Goal: Task Accomplishment & Management: Use online tool/utility

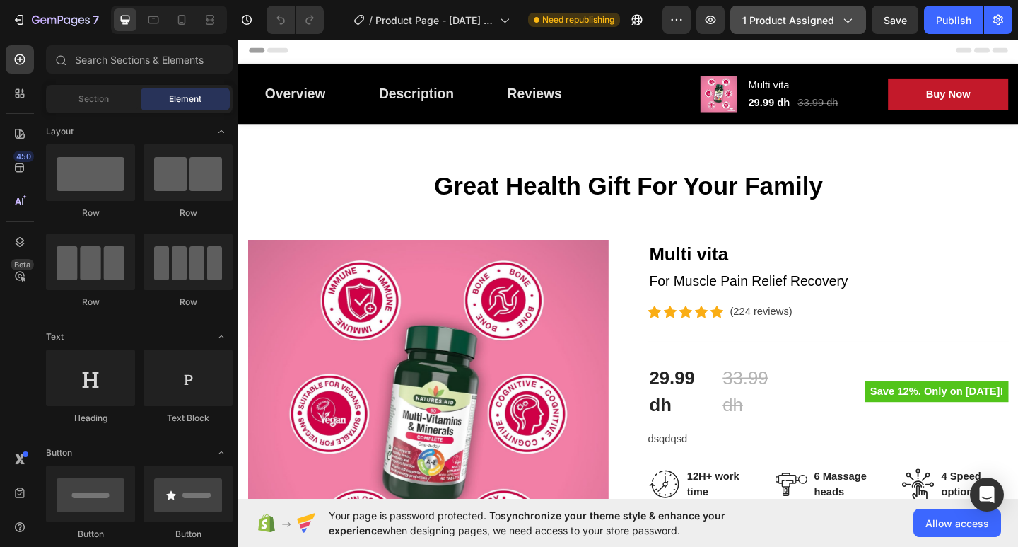
click at [788, 16] on span "1 product assigned" at bounding box center [788, 20] width 92 height 15
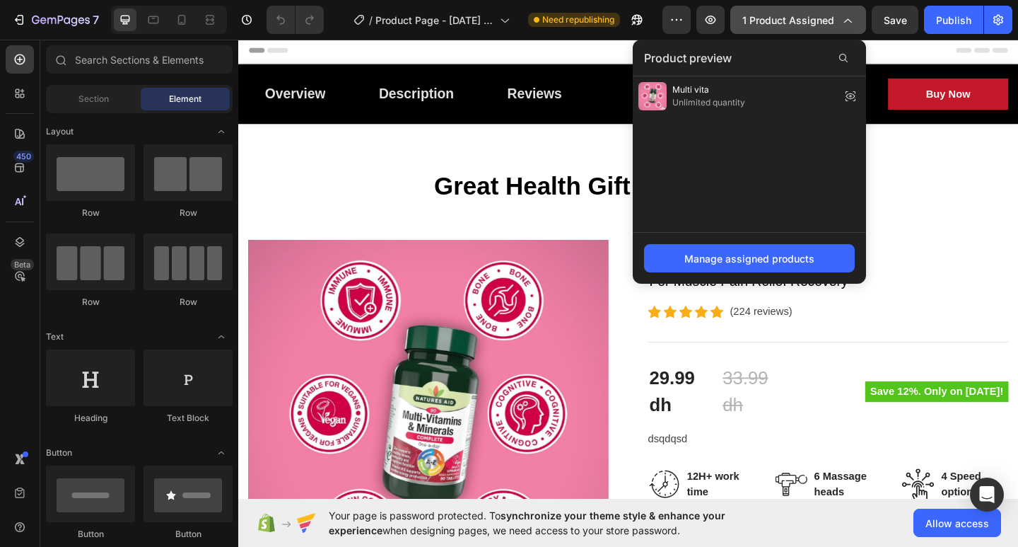
click at [788, 16] on span "1 product assigned" at bounding box center [788, 20] width 92 height 15
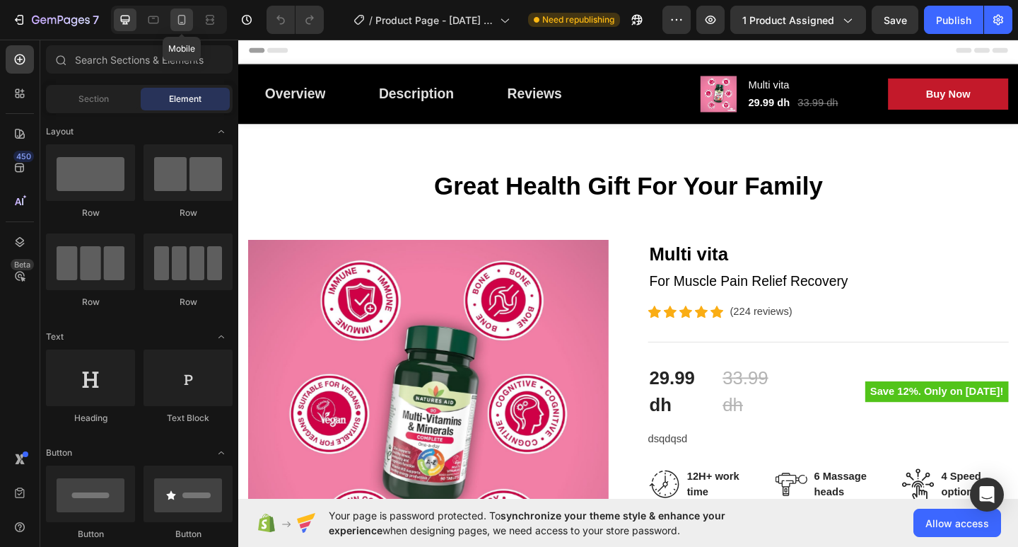
click at [186, 20] on icon at bounding box center [182, 20] width 14 height 14
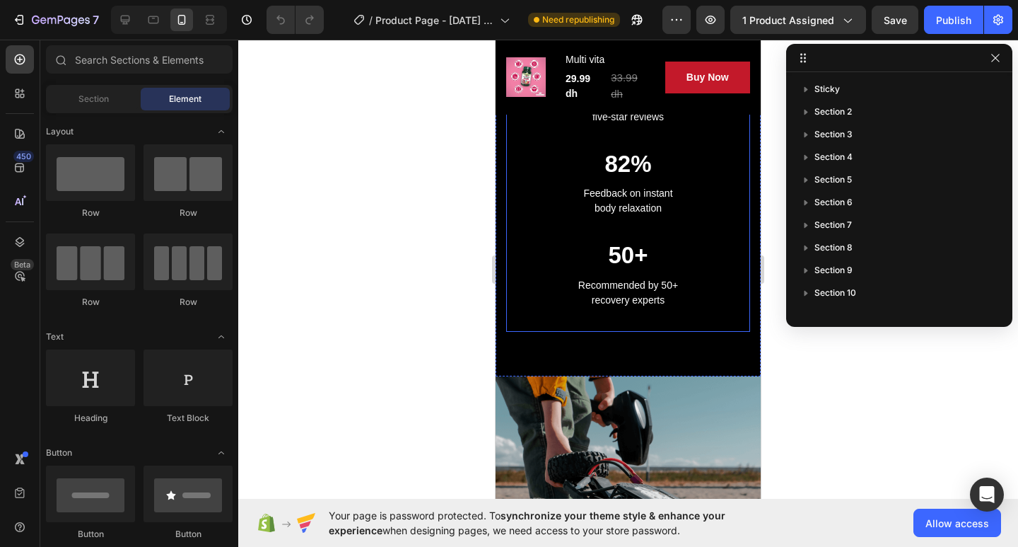
scroll to position [1626, 0]
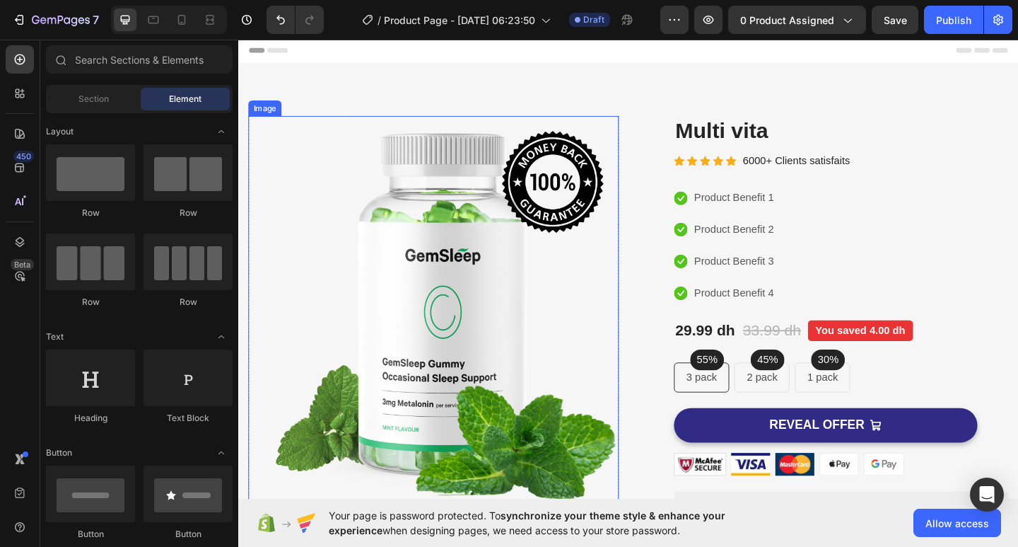
click at [461, 280] on img at bounding box center [450, 334] width 403 height 422
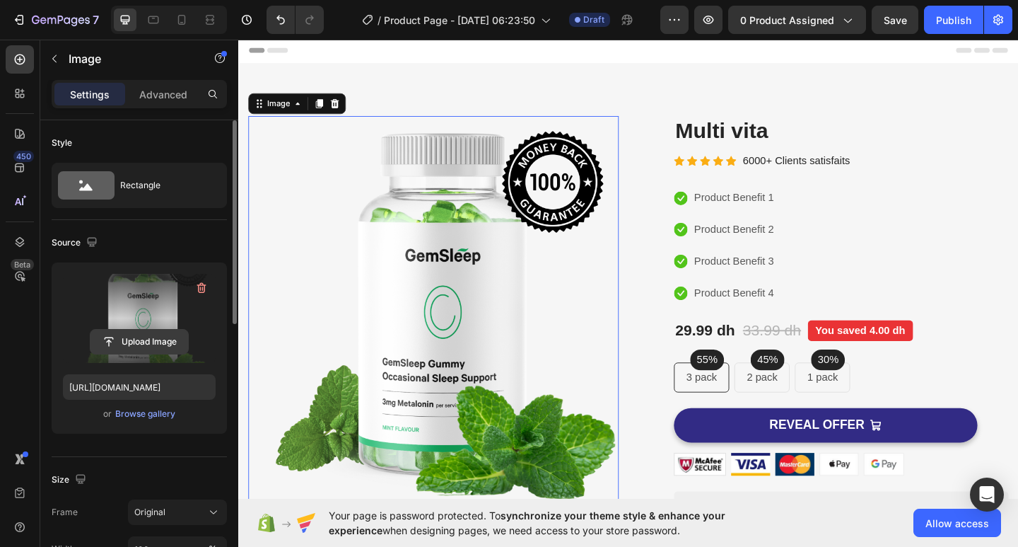
click at [134, 342] on input "file" at bounding box center [139, 341] width 98 height 24
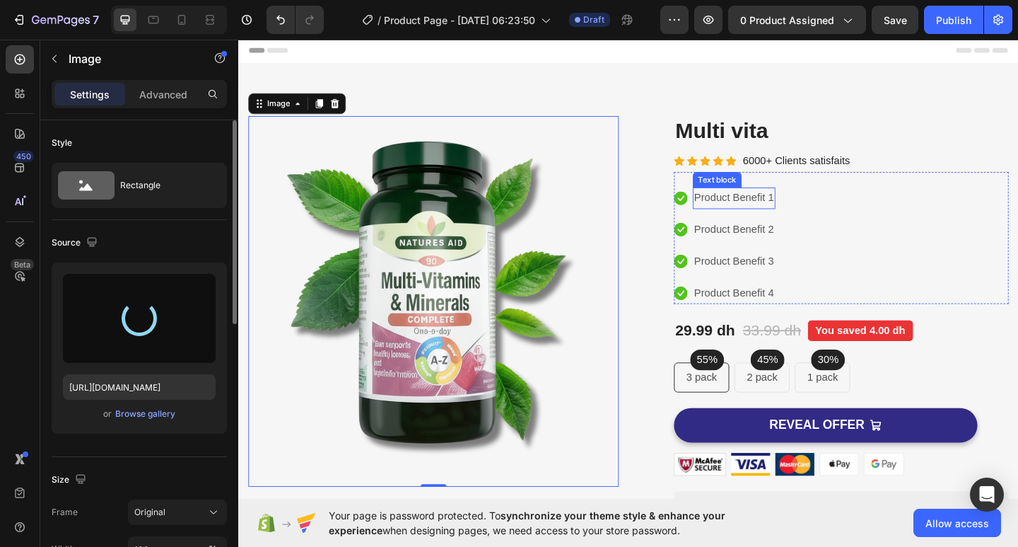
type input "[URL][DOMAIN_NAME]"
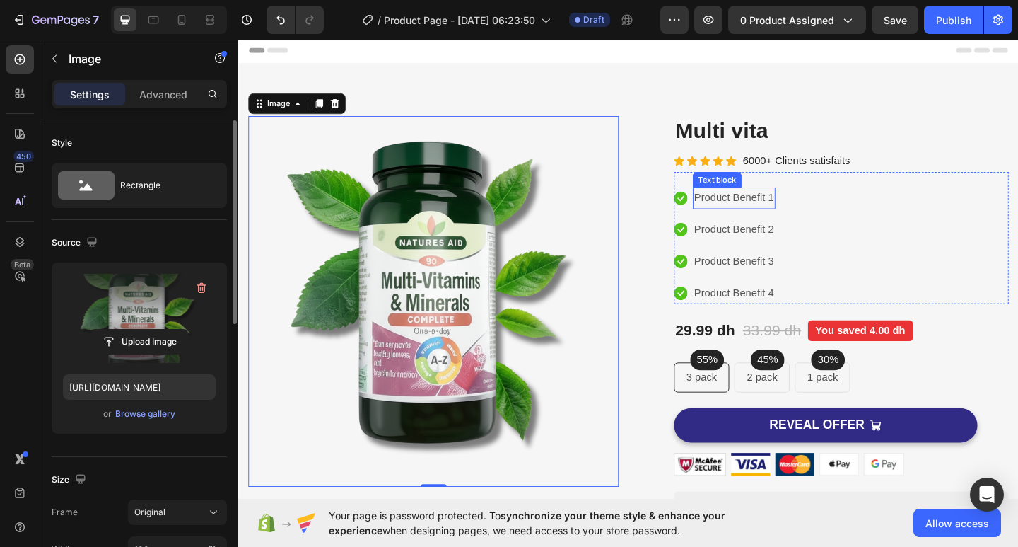
click at [768, 210] on p "Product Benefit 1" at bounding box center [777, 212] width 87 height 21
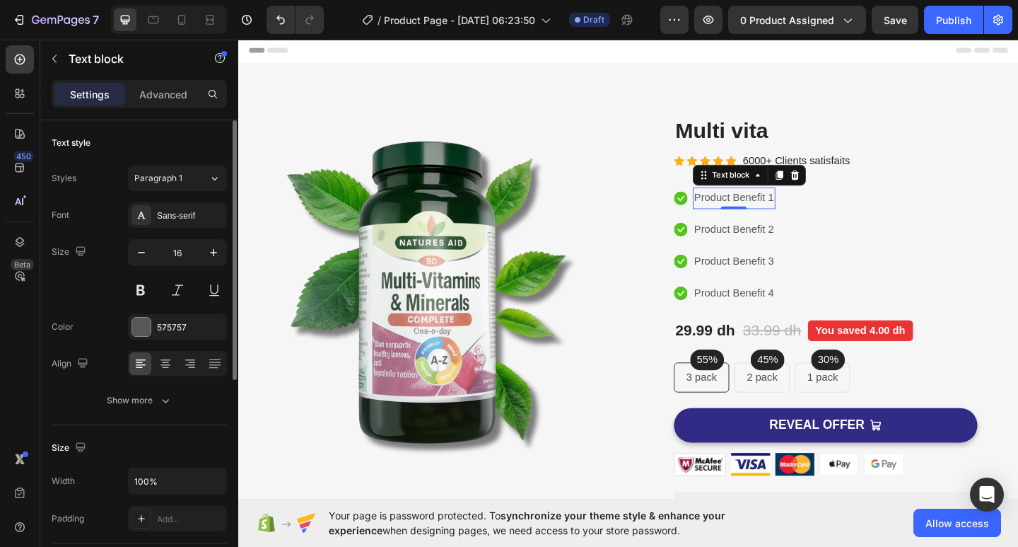
click at [761, 214] on p "Product Benefit 1" at bounding box center [777, 212] width 87 height 21
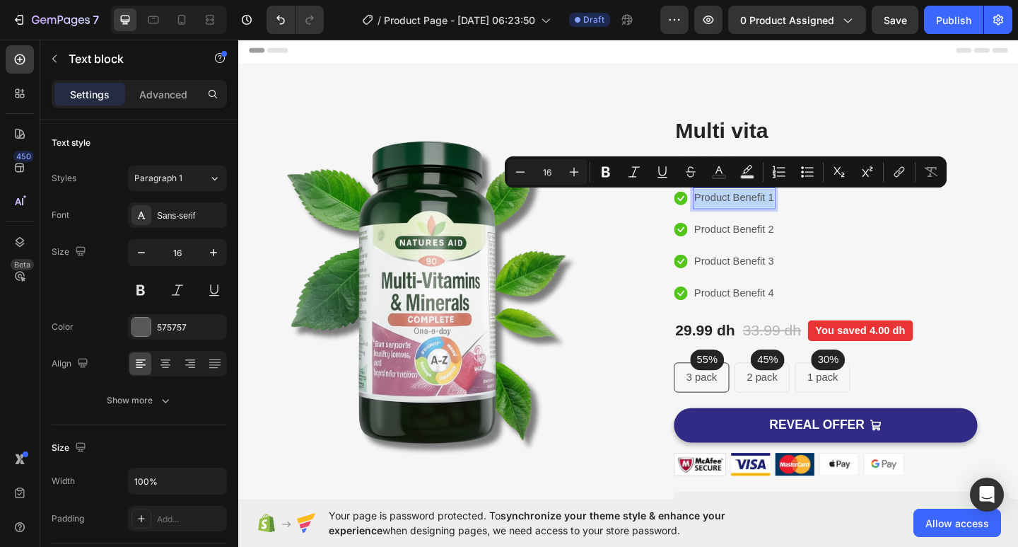
click at [761, 214] on p "Product Benefit 1" at bounding box center [777, 212] width 87 height 21
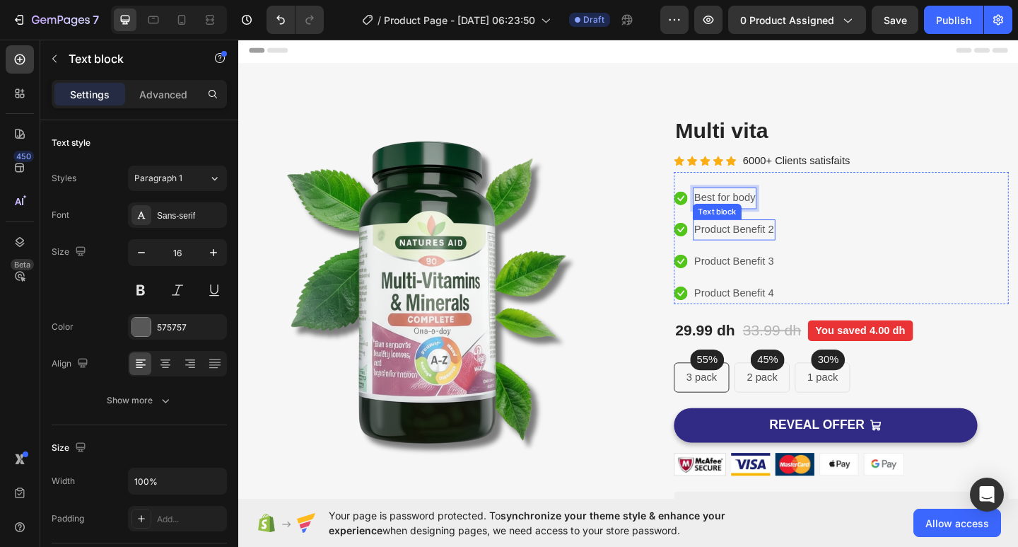
click at [771, 245] on p "Product Benefit 2" at bounding box center [777, 247] width 87 height 21
click at [781, 247] on p "Product Benefit 2" at bounding box center [777, 247] width 87 height 21
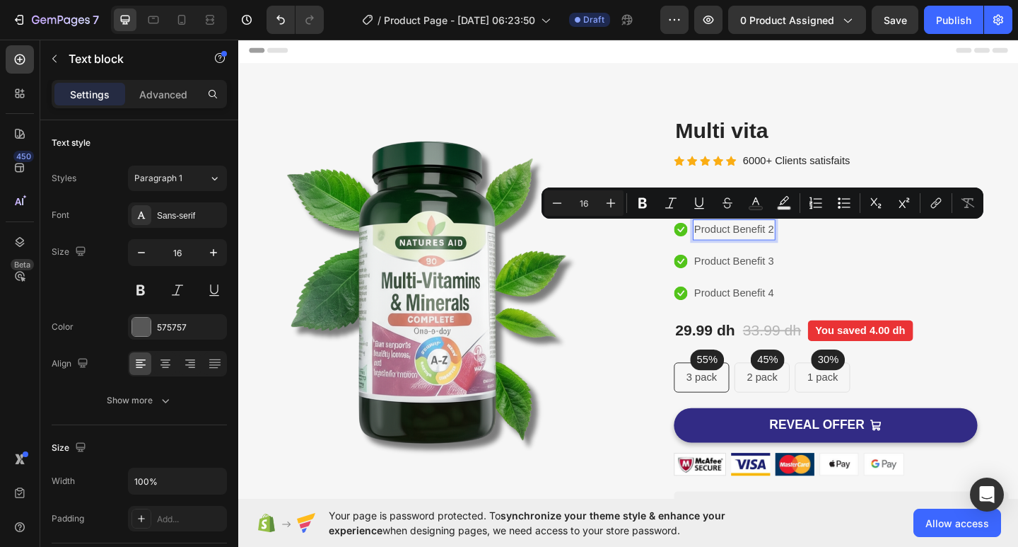
click at [762, 248] on p "Product Benefit 2" at bounding box center [777, 247] width 87 height 21
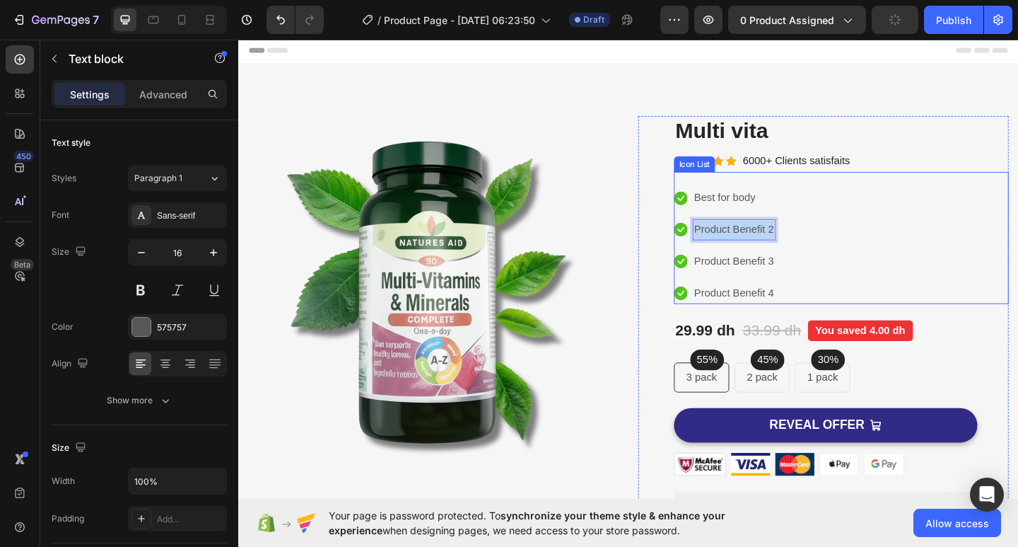
drag, startPoint x: 728, startPoint y: 245, endPoint x: 855, endPoint y: 245, distance: 127.3
click at [855, 245] on div "Icon Best for body Text block Icon Product Benefit 2 Text block 0 Icon Product …" at bounding box center [894, 264] width 364 height 127
click at [761, 281] on p "Product Benefit 3" at bounding box center [777, 281] width 87 height 21
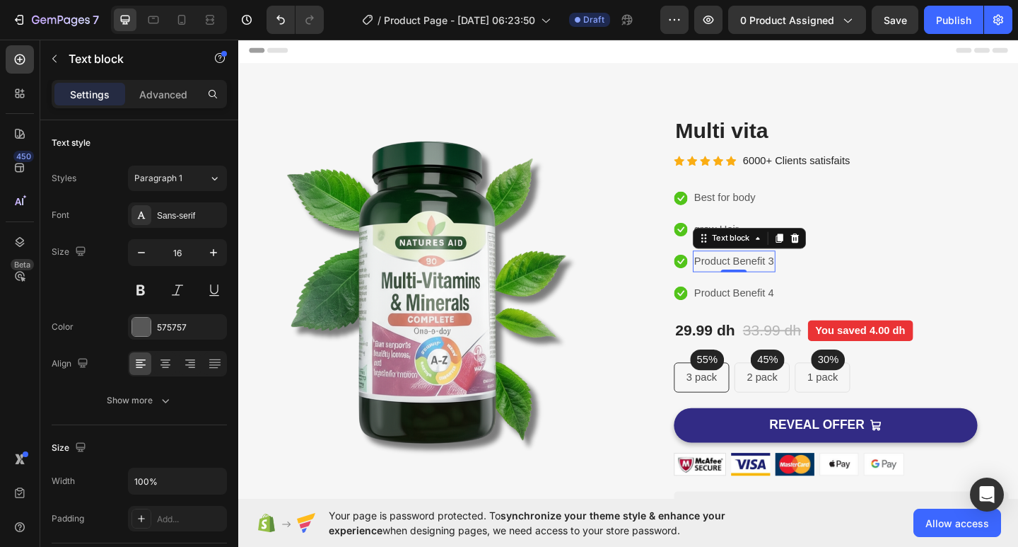
click at [735, 279] on p "Product Benefit 3" at bounding box center [777, 281] width 87 height 21
click at [779, 281] on p "best for hrat" at bounding box center [764, 281] width 60 height 21
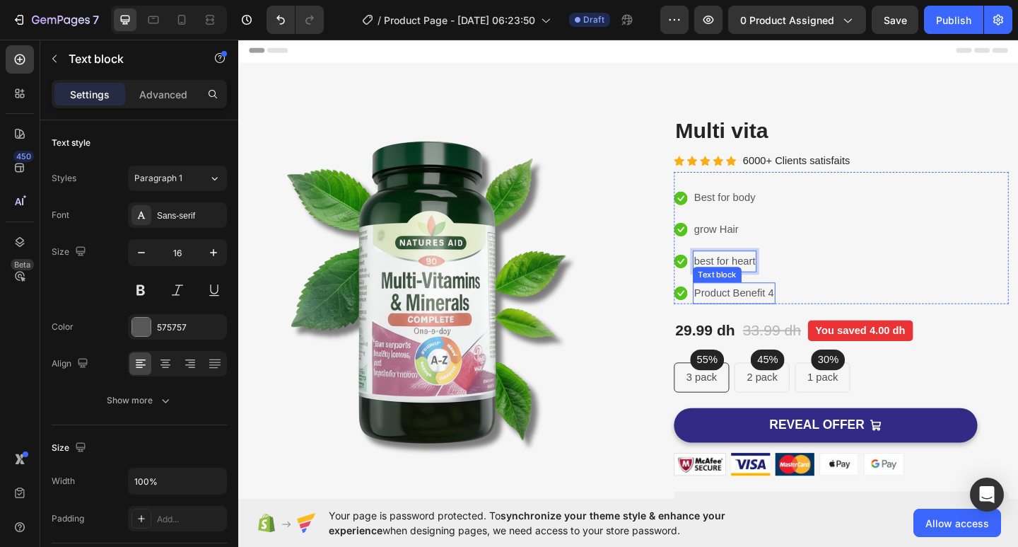
click at [781, 310] on p "Product Benefit 4" at bounding box center [777, 315] width 87 height 21
click at [787, 312] on p "Product Benefit 4" at bounding box center [777, 315] width 87 height 21
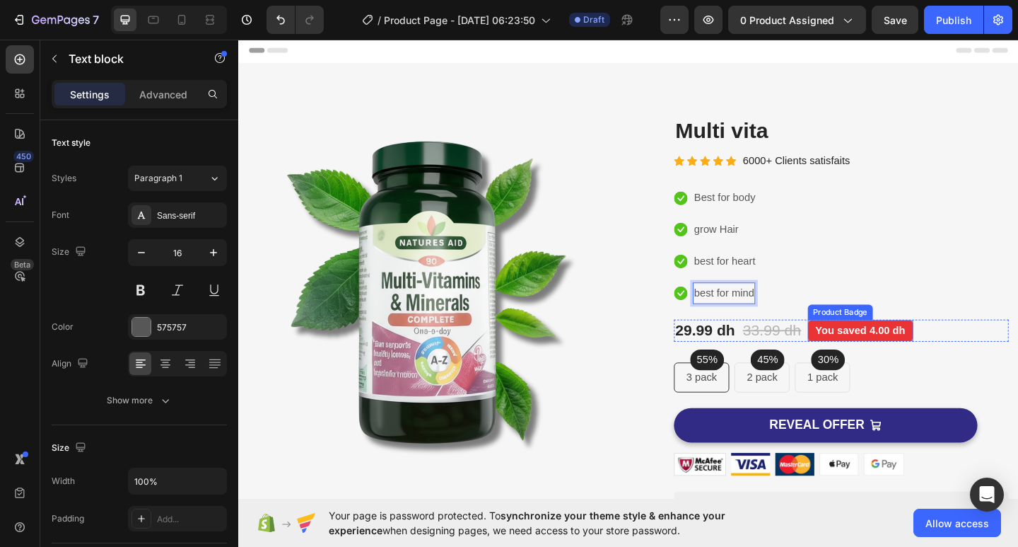
click at [923, 357] on pre "You saved 4.00 dh" at bounding box center [915, 356] width 115 height 23
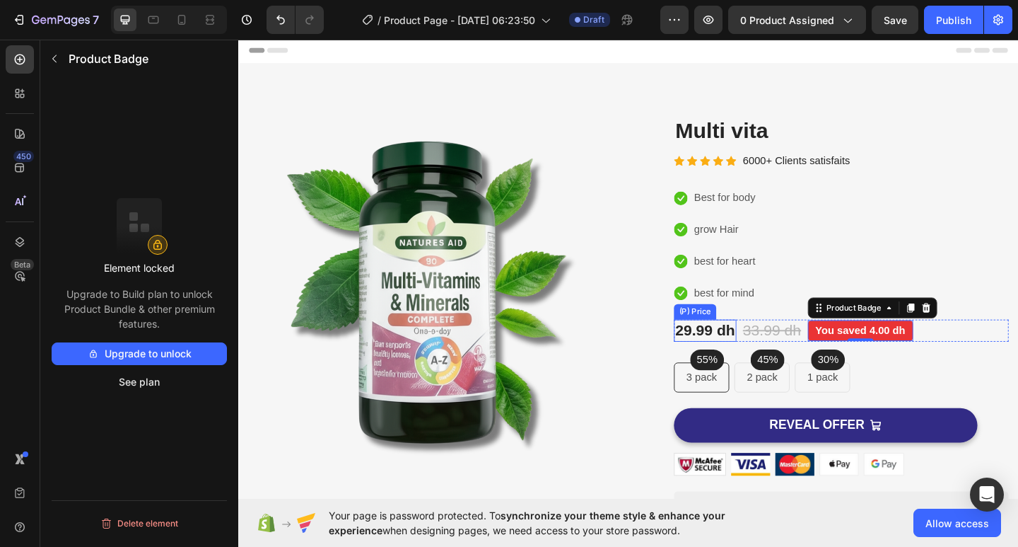
click at [742, 353] on div "29.99 dh" at bounding box center [746, 356] width 68 height 24
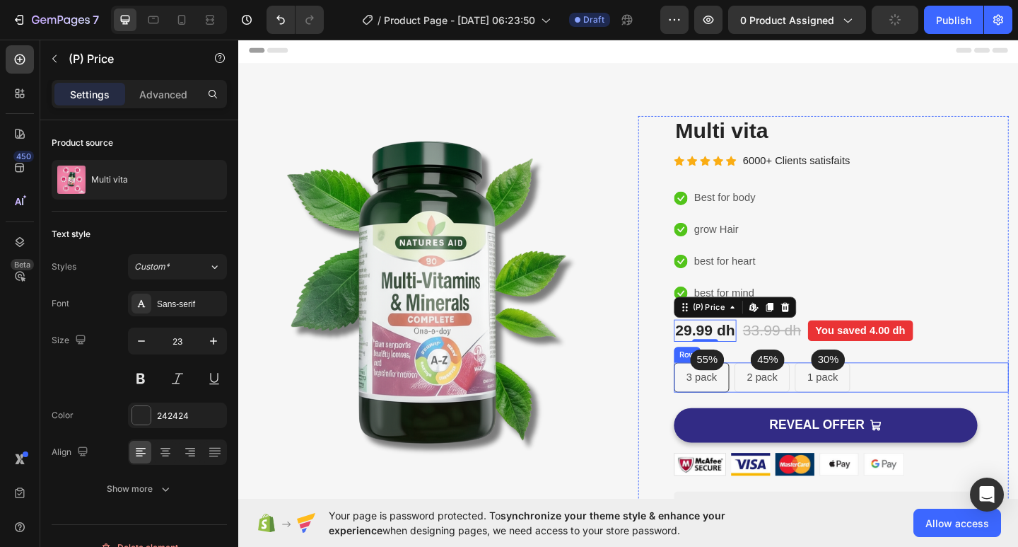
scroll to position [141, 0]
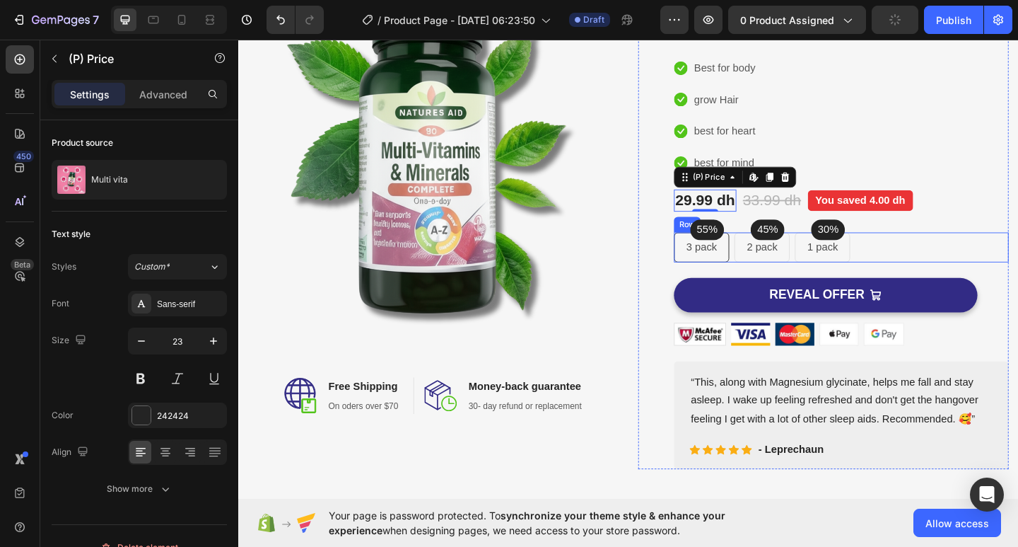
click at [967, 270] on div "55% Text block Row 3 pack Text block Row 45% Text block Row 2 pack Text block R…" at bounding box center [894, 266] width 364 height 33
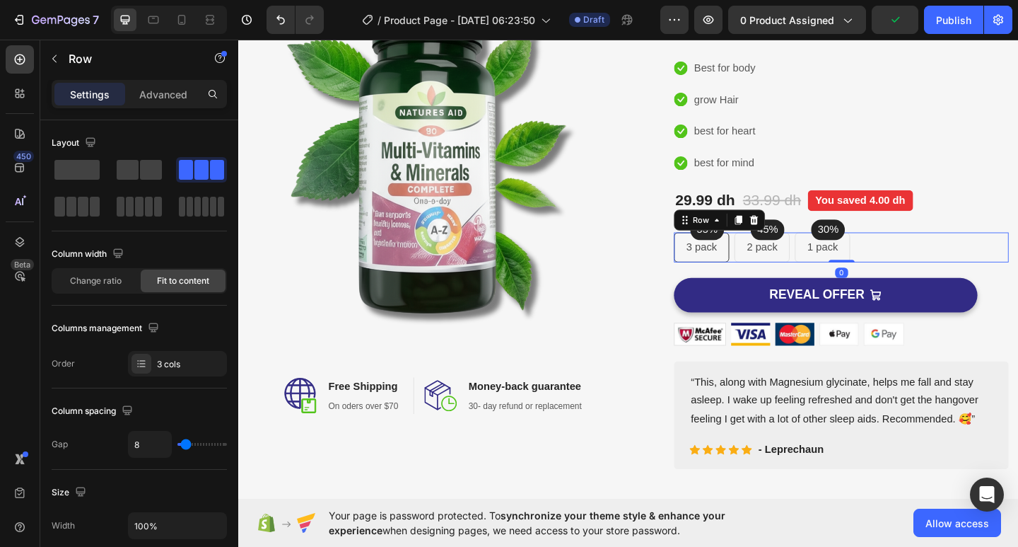
click at [916, 271] on div "55% Text block Row 3 pack Text block Row 45% Text block Row 2 pack Text block R…" at bounding box center [894, 266] width 364 height 33
click at [857, 264] on p "1 pack" at bounding box center [873, 265] width 33 height 17
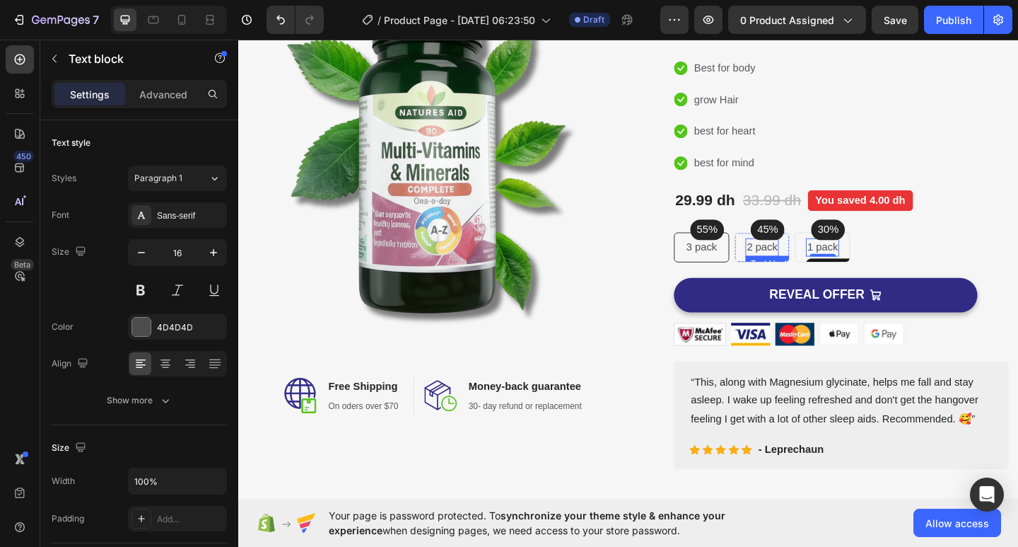
click at [813, 268] on p "2 pack" at bounding box center [807, 265] width 33 height 17
click at [752, 268] on p "3 pack" at bounding box center [741, 265] width 33 height 17
click at [985, 271] on div "55% Text block Row 3 pack Text block 0 Row 45% Text block Row 2 pack Text block…" at bounding box center [894, 266] width 364 height 33
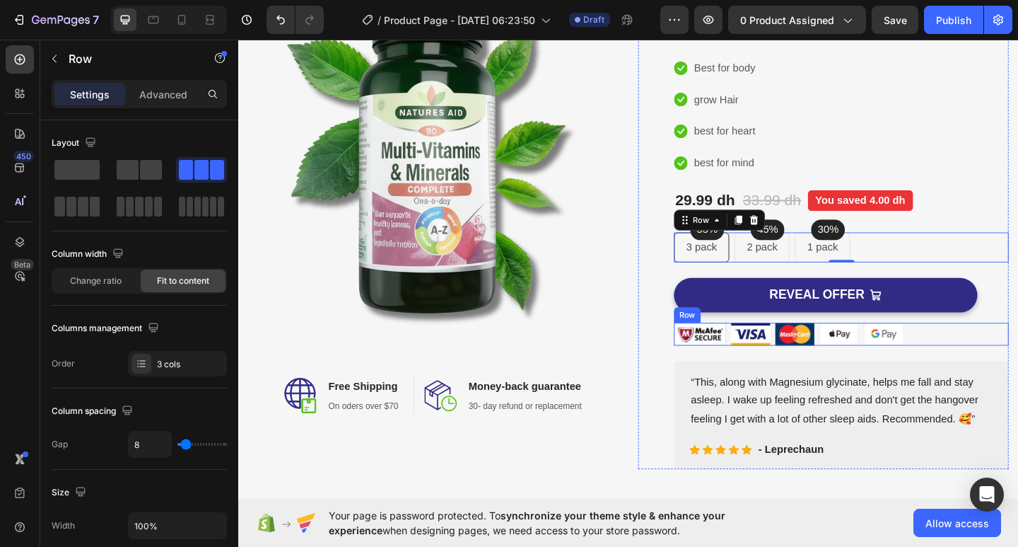
click at [979, 366] on div "Image Image Image Image Image Row" at bounding box center [894, 360] width 364 height 25
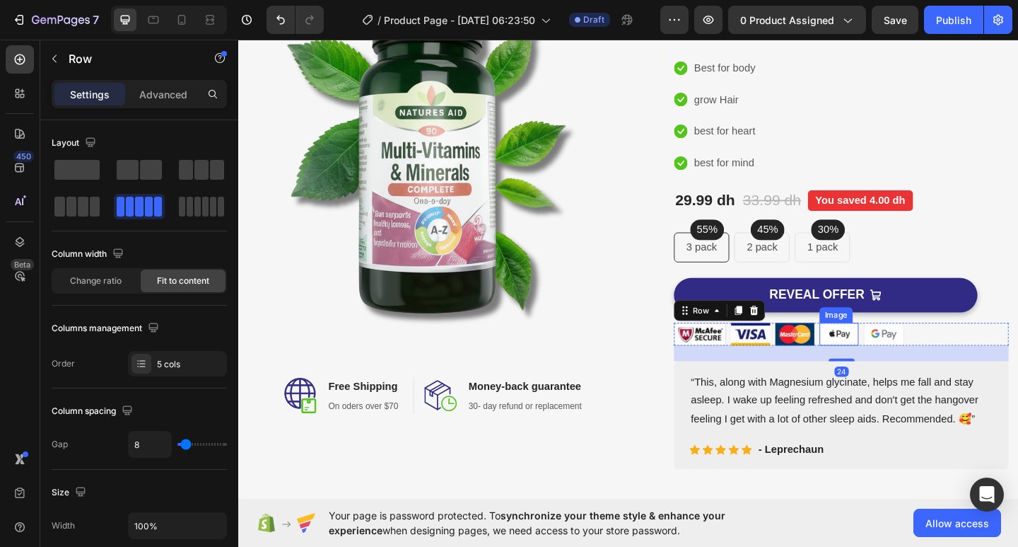
click at [894, 356] on img at bounding box center [891, 360] width 42 height 25
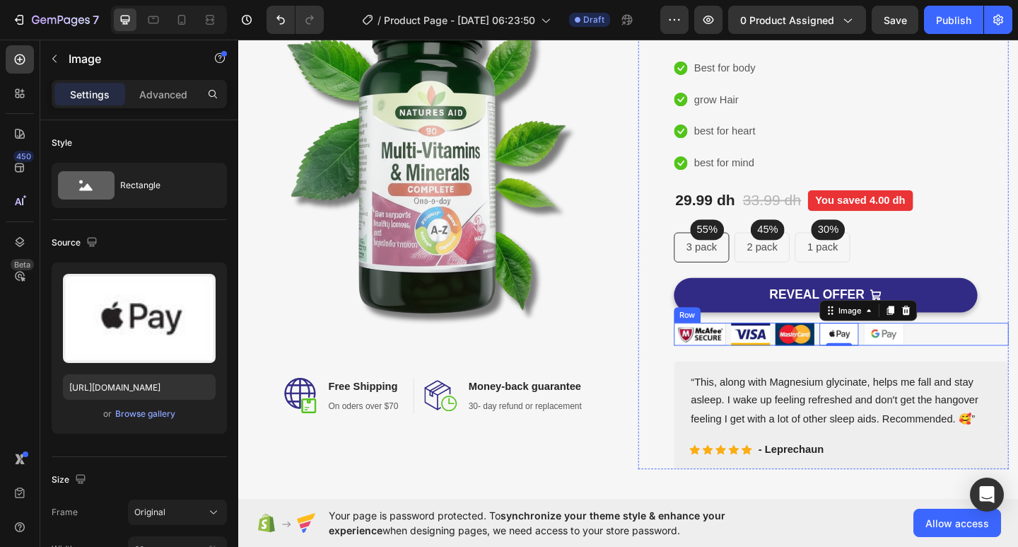
click at [986, 361] on div "Image Image Image Image 0 Image Row" at bounding box center [894, 360] width 364 height 25
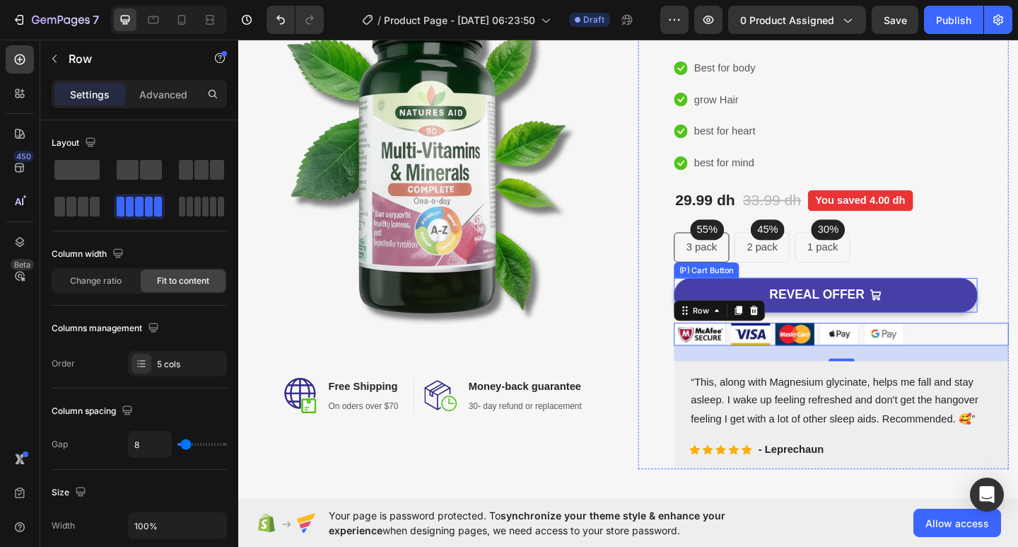
click at [1006, 308] on button "REVEAL OFFER" at bounding box center [877, 317] width 330 height 37
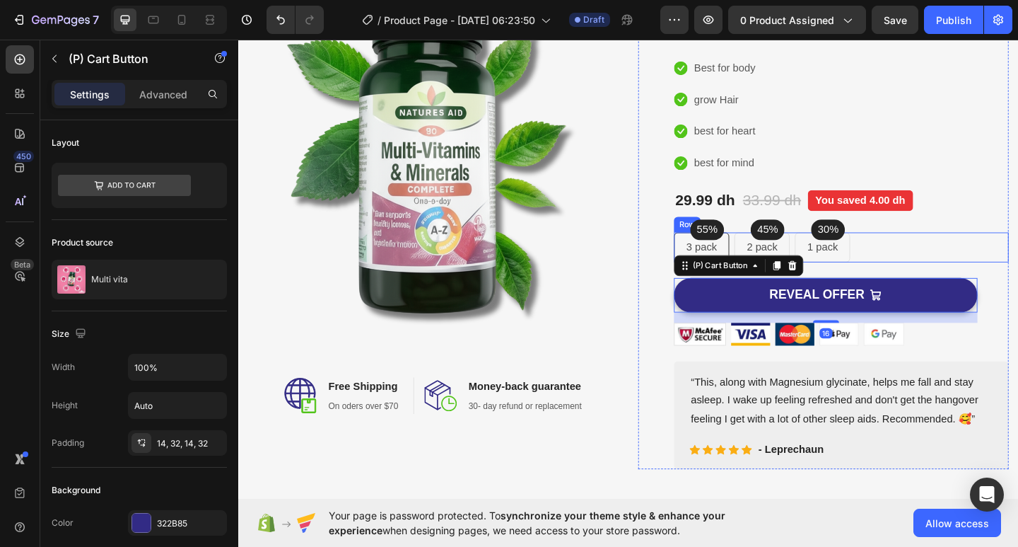
click at [915, 264] on div "55% Text block Row 3 pack Text block Row 45% Text block Row 2 pack Text block R…" at bounding box center [894, 266] width 364 height 33
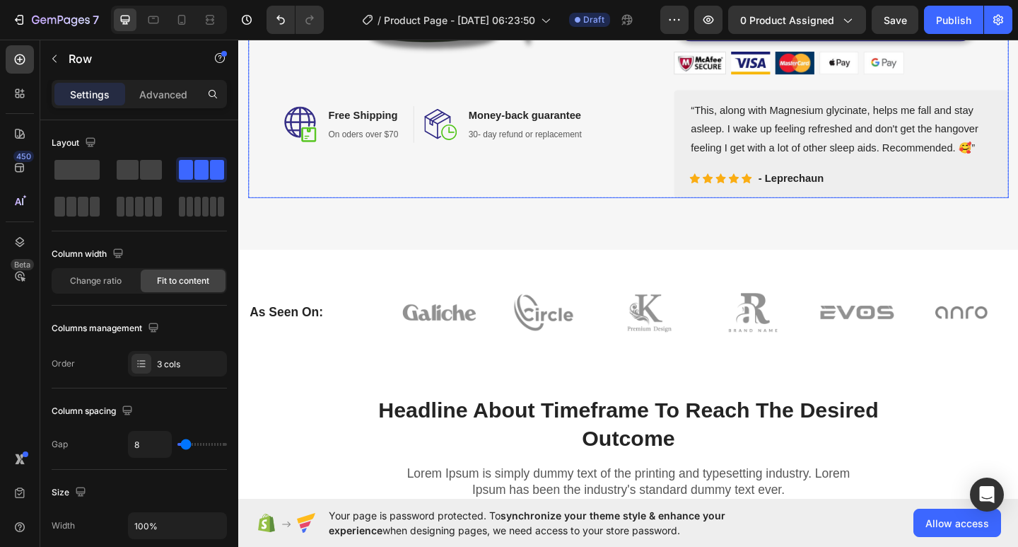
scroll to position [566, 0]
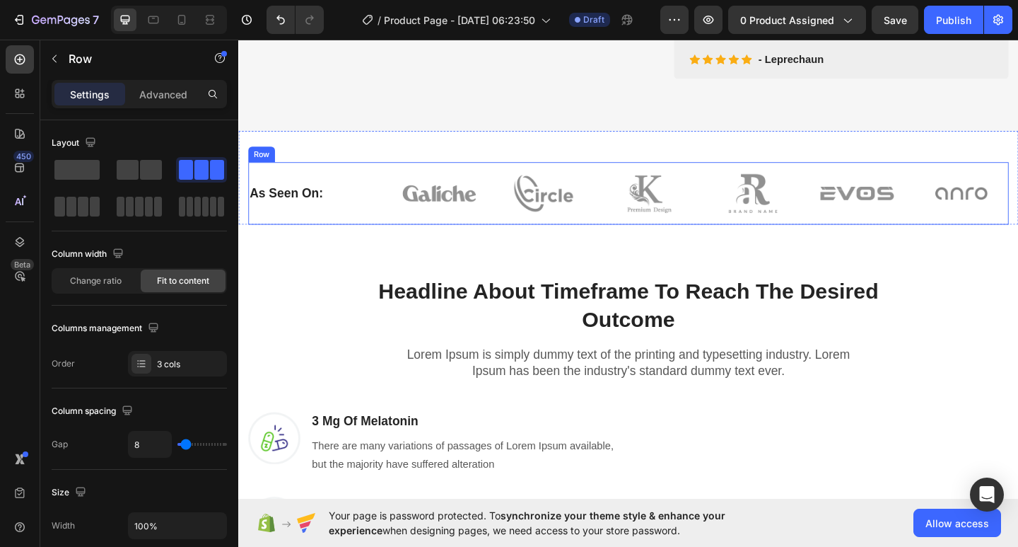
click at [376, 182] on div "As Seen On: Heading" at bounding box center [316, 207] width 134 height 68
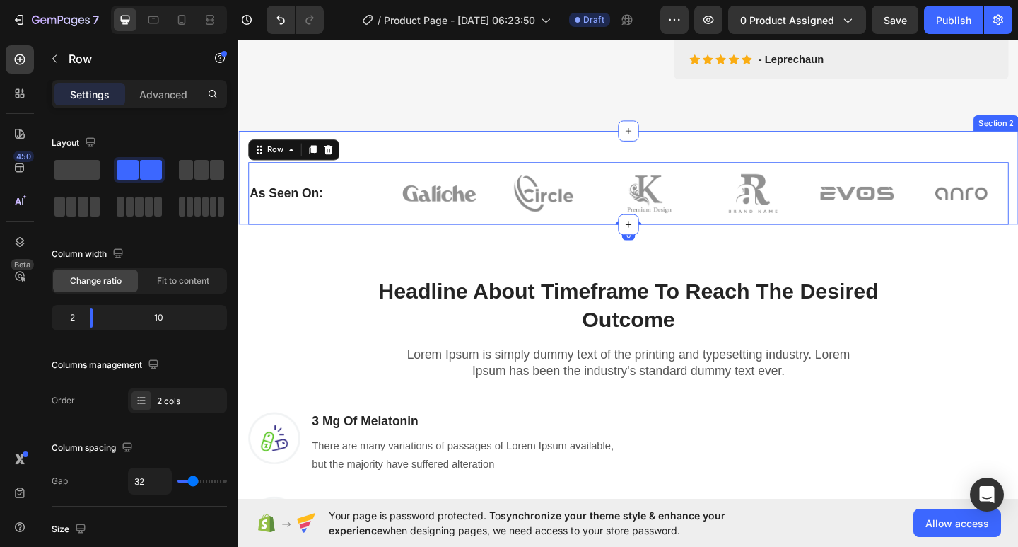
click at [407, 153] on div "As Seen On: Heading Image Image Image Image Image Image Row Row 0 Section 2" at bounding box center [662, 190] width 848 height 102
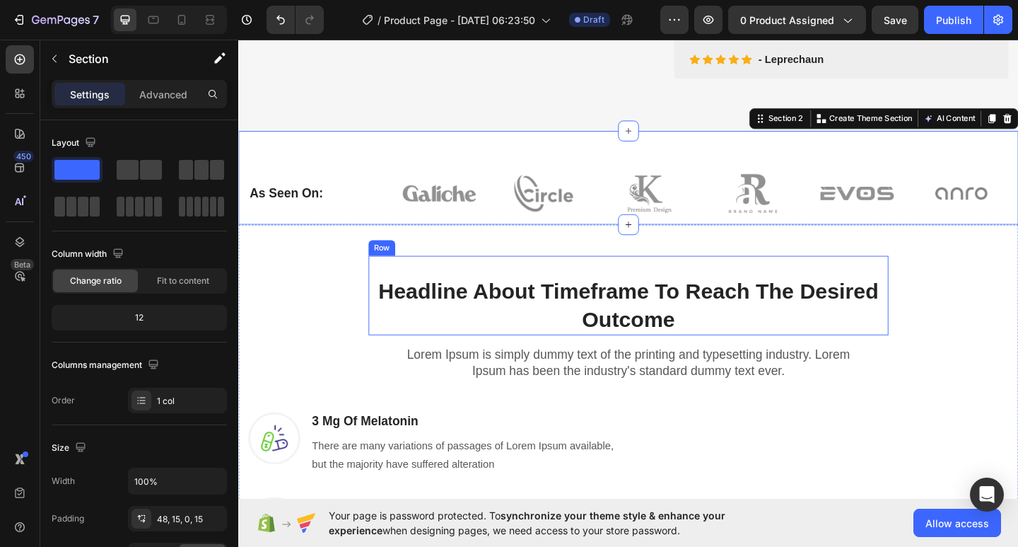
click at [555, 284] on div "Headline About Timeframe To Reach The Desired Outcome Heading Row" at bounding box center [663, 318] width 566 height 86
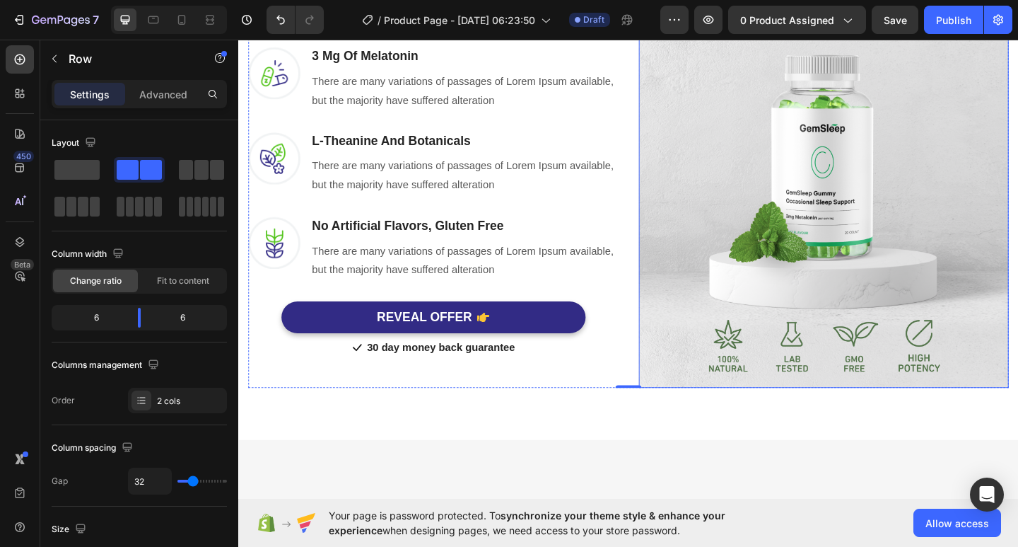
scroll to position [919, 0]
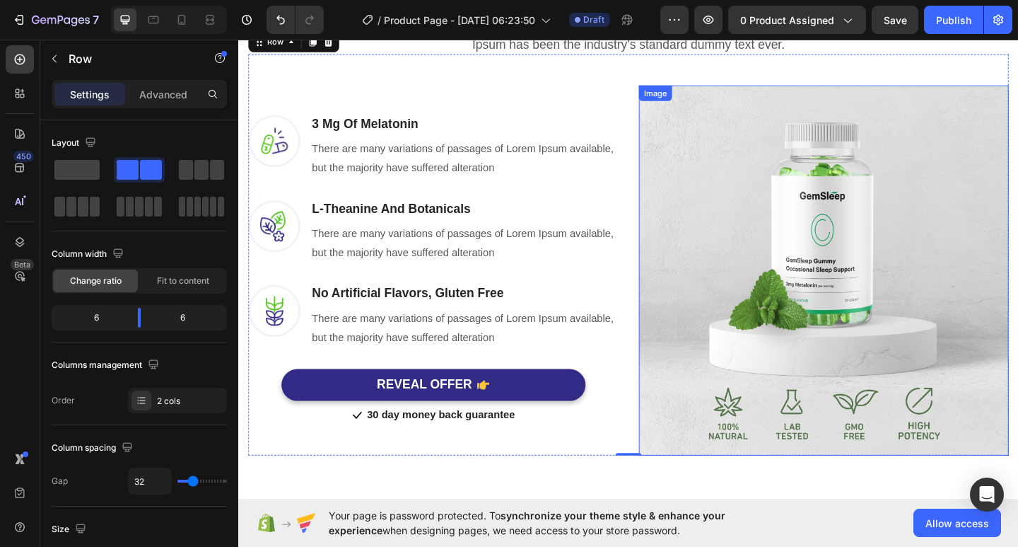
click at [880, 245] on img at bounding box center [875, 291] width 402 height 402
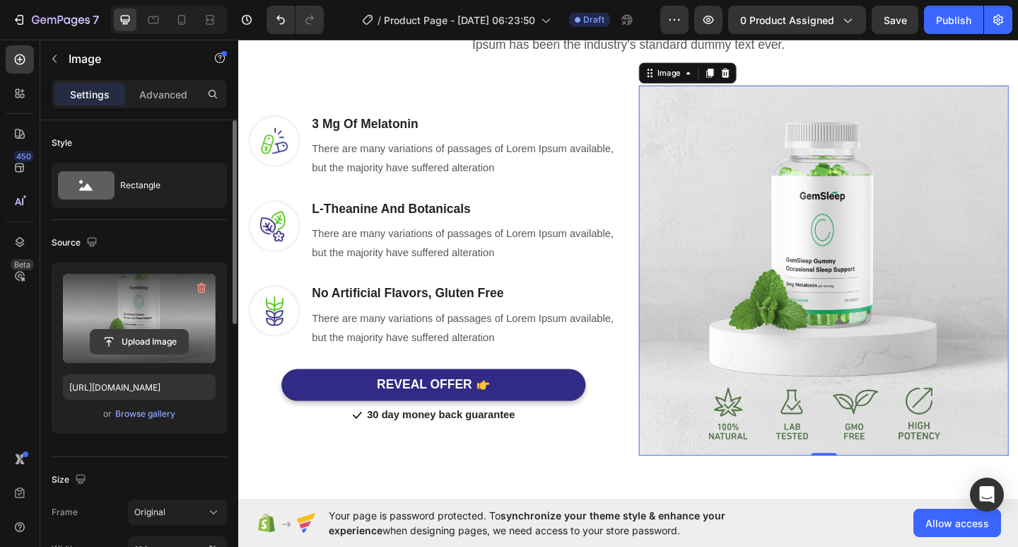
click at [142, 339] on input "file" at bounding box center [139, 341] width 98 height 24
click at [151, 304] on label at bounding box center [139, 318] width 153 height 89
click at [151, 329] on input "file" at bounding box center [139, 341] width 98 height 24
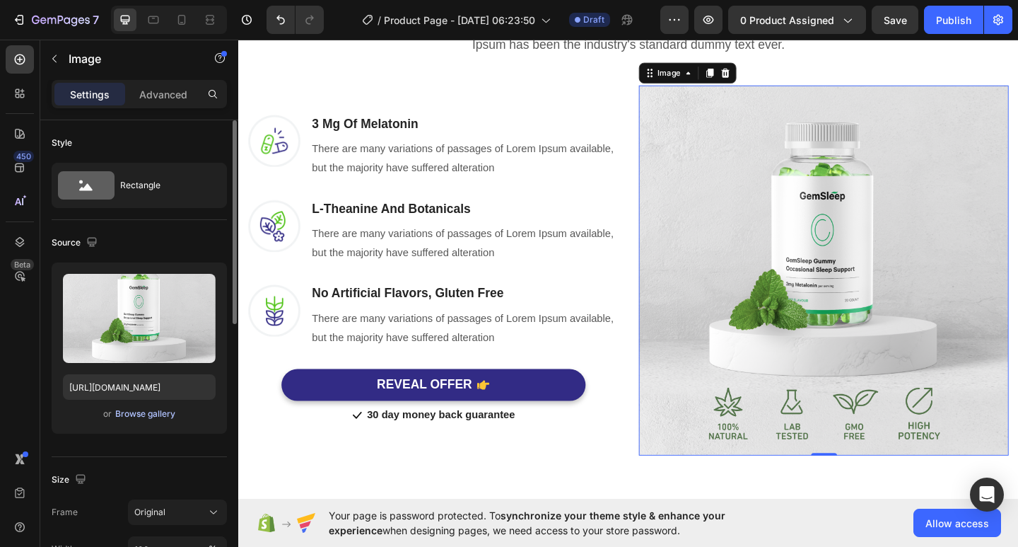
click at [148, 415] on div "Browse gallery" at bounding box center [145, 413] width 60 height 13
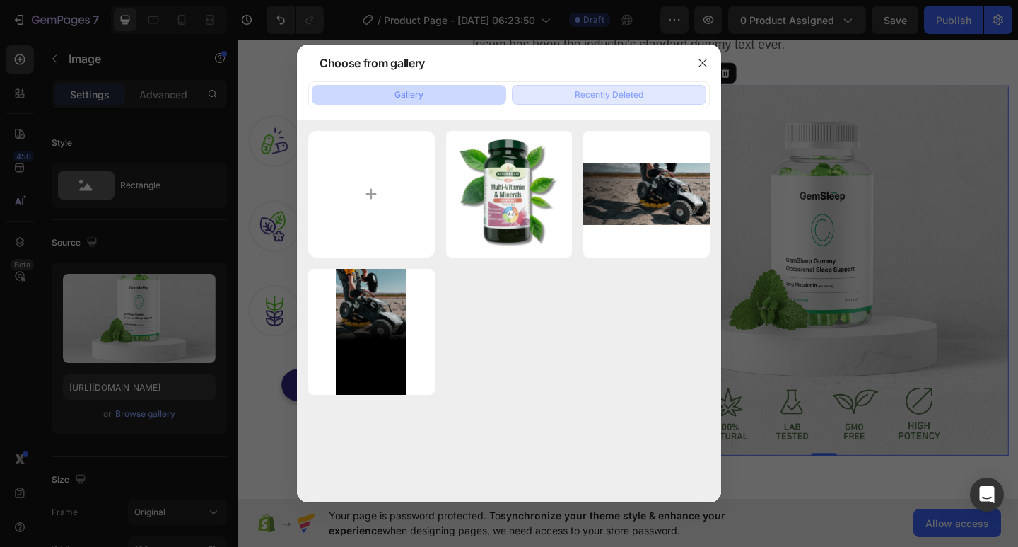
click at [575, 102] on button "Recently Deleted" at bounding box center [609, 95] width 194 height 20
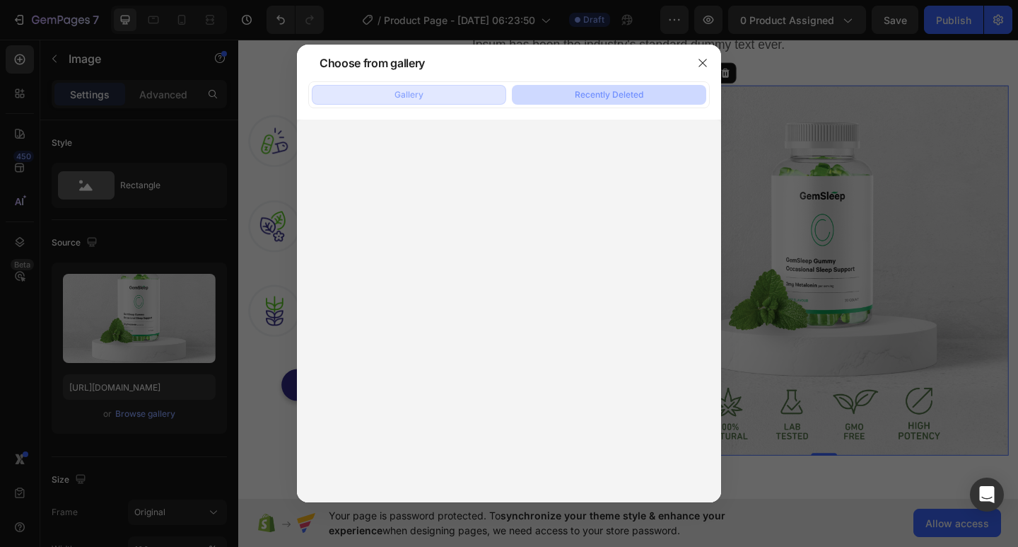
click at [444, 93] on button "Gallery" at bounding box center [409, 95] width 194 height 20
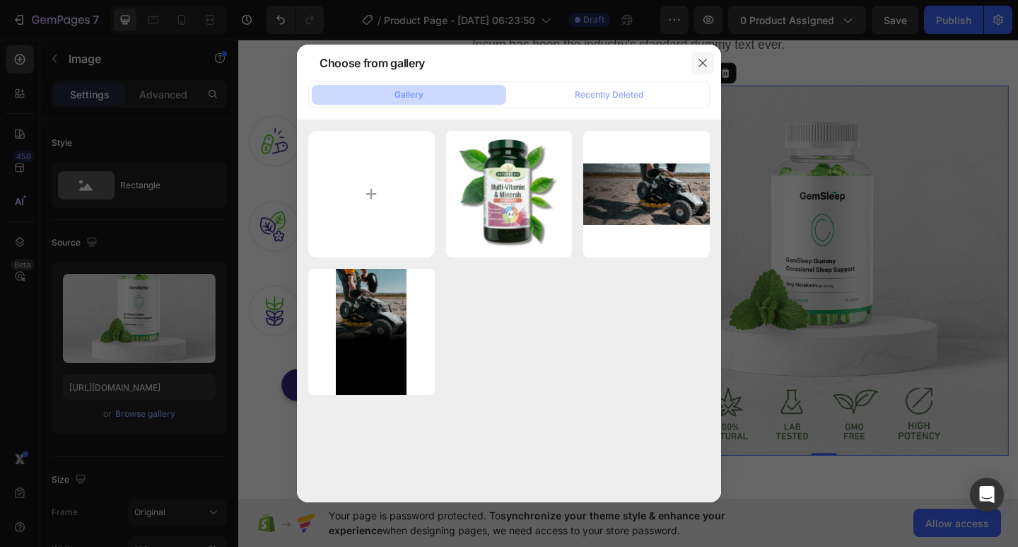
click at [701, 61] on icon "button" at bounding box center [702, 62] width 11 height 11
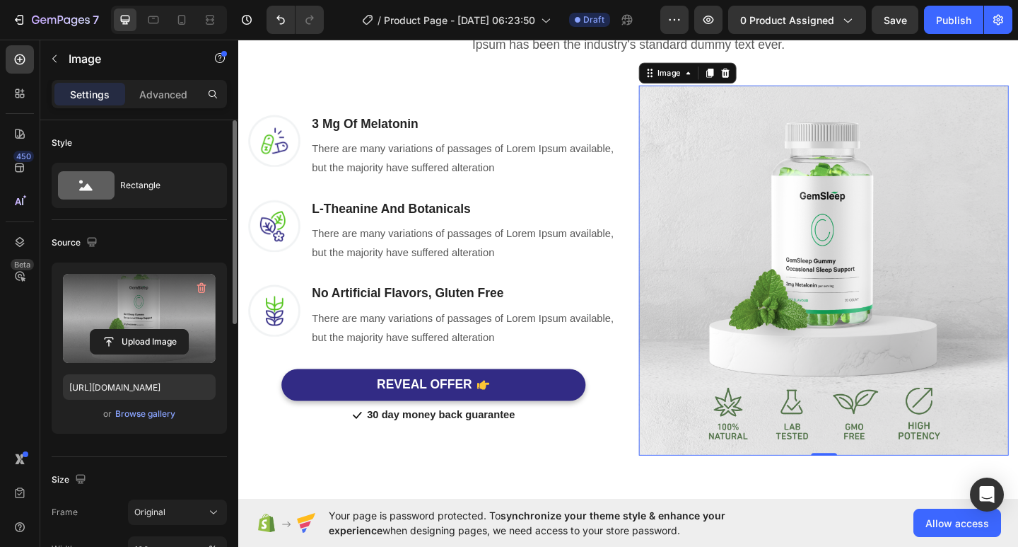
click at [146, 325] on label at bounding box center [139, 318] width 153 height 89
click at [146, 329] on input "file" at bounding box center [139, 341] width 98 height 24
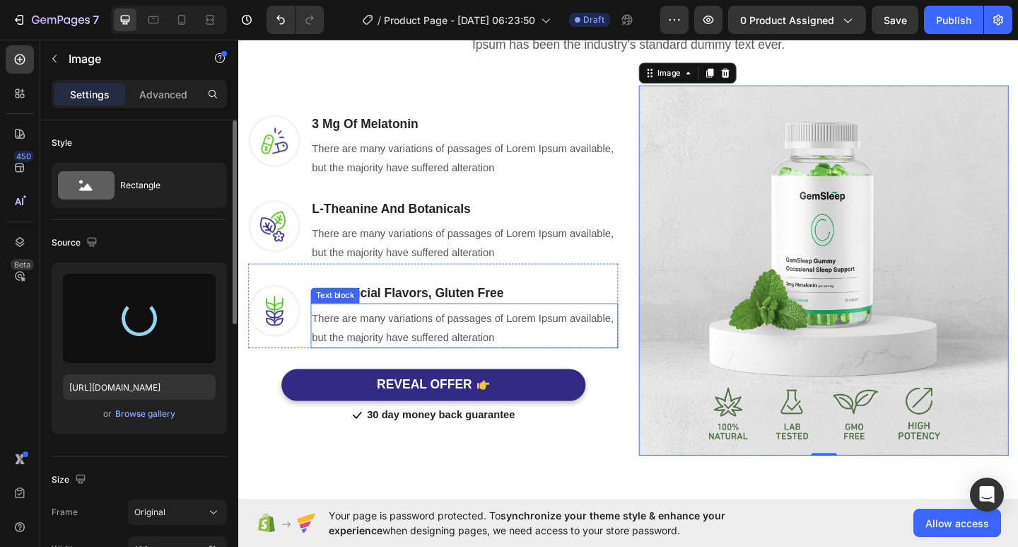
type input "[URL][DOMAIN_NAME]"
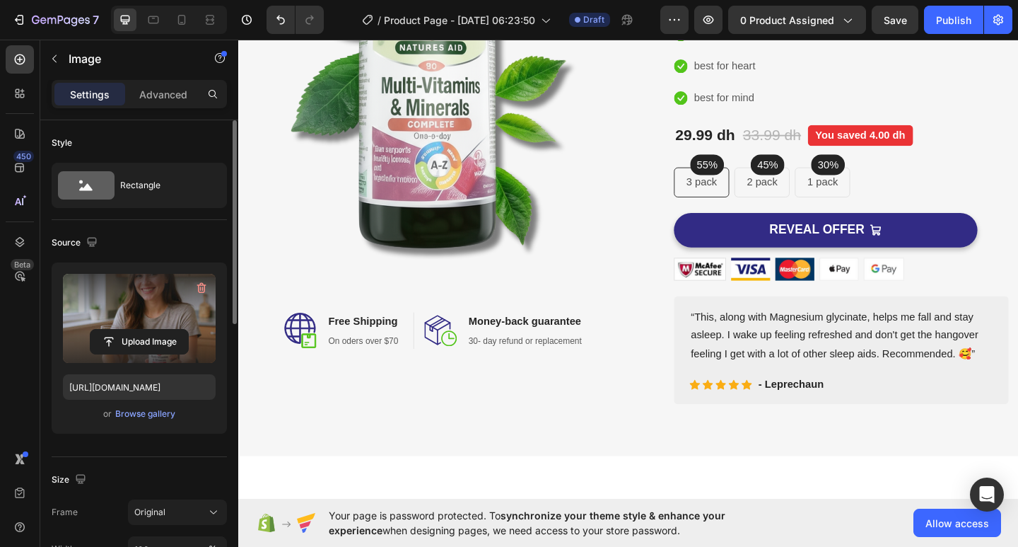
scroll to position [0, 0]
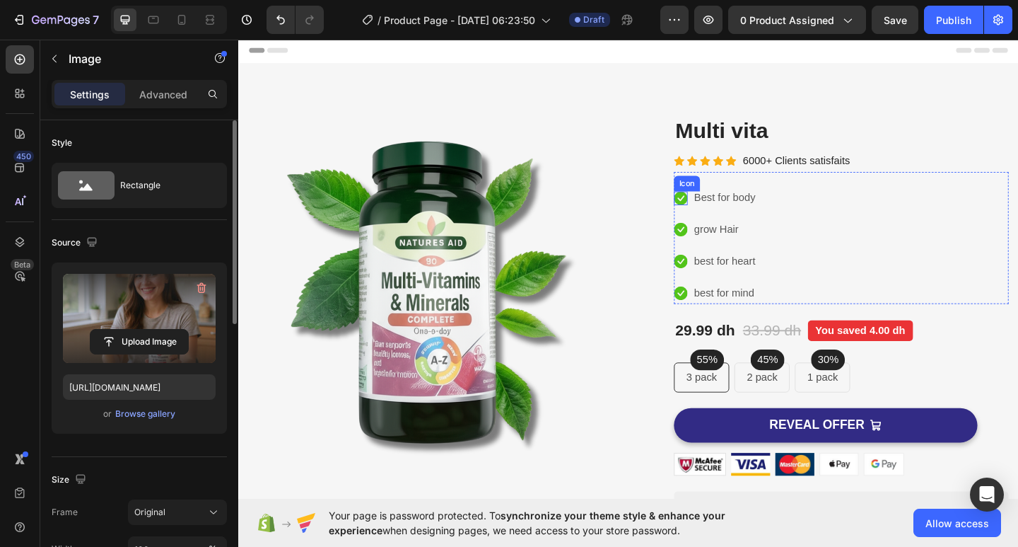
click at [714, 210] on icon at bounding box center [719, 212] width 15 height 15
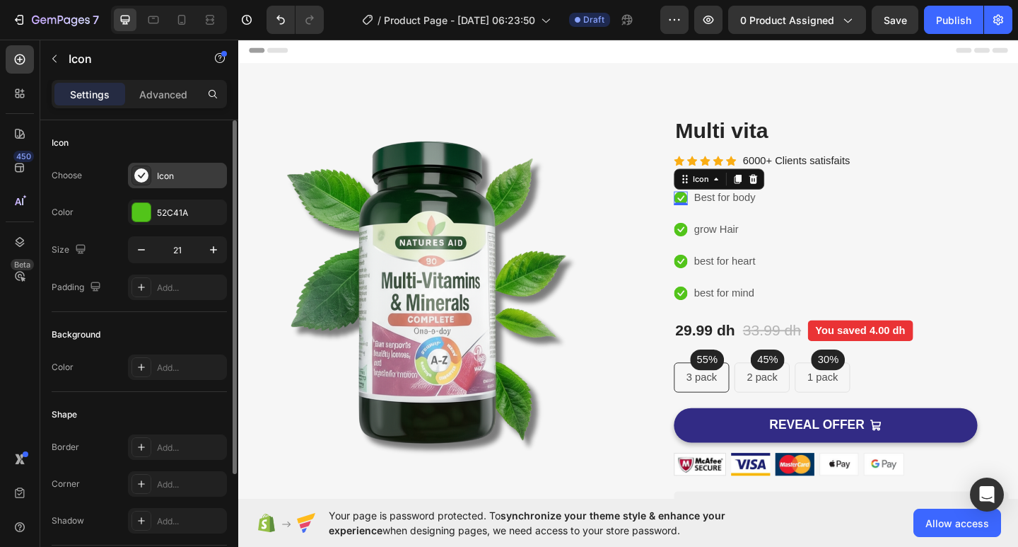
click at [181, 172] on div "Icon" at bounding box center [190, 176] width 66 height 13
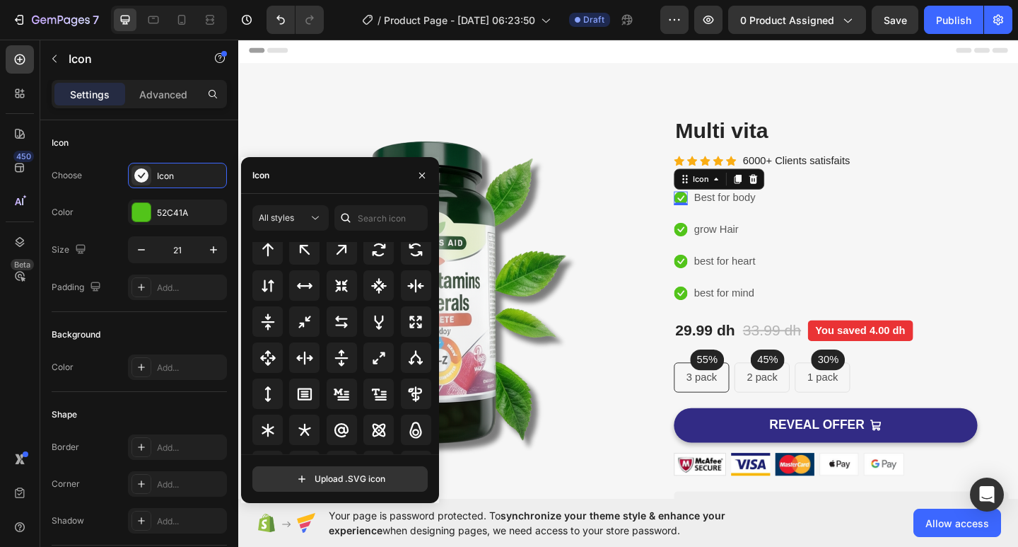
scroll to position [764, 0]
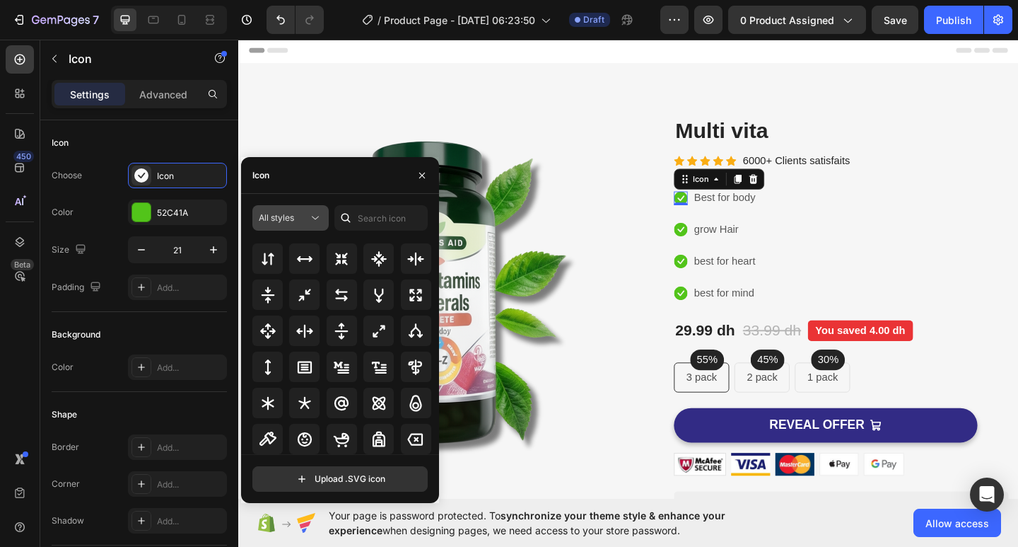
click at [309, 213] on icon at bounding box center [315, 218] width 14 height 14
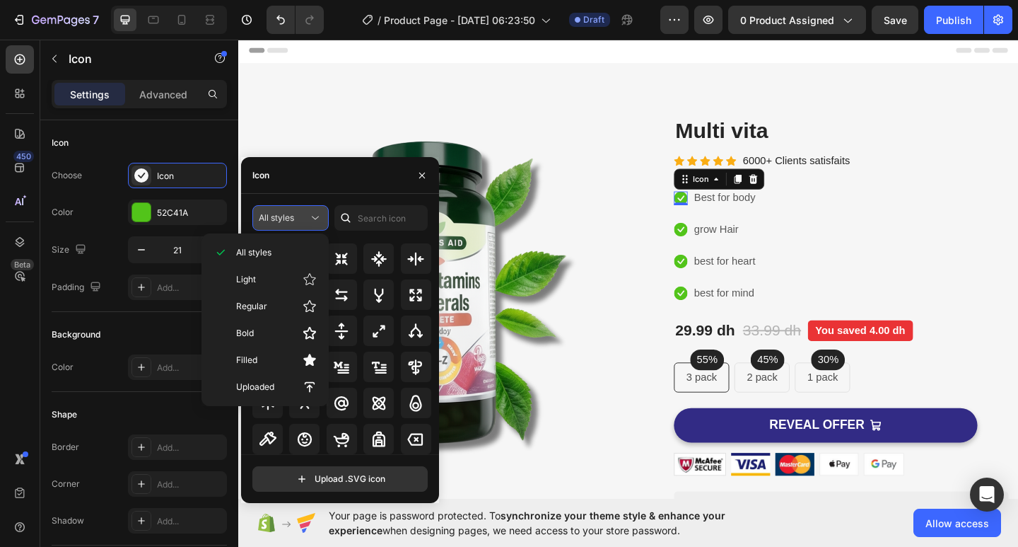
click at [311, 214] on icon at bounding box center [315, 218] width 14 height 14
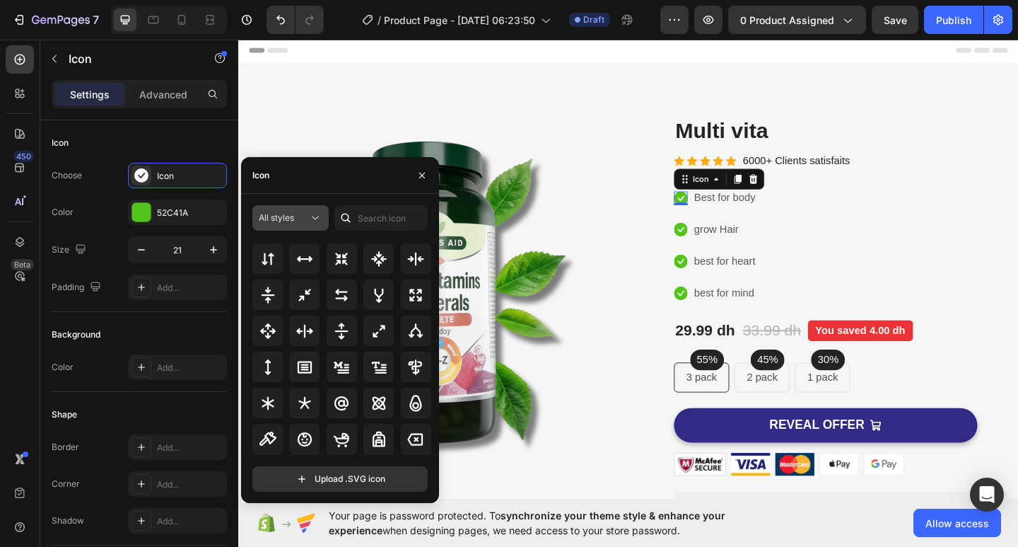
click at [311, 214] on icon at bounding box center [315, 218] width 14 height 14
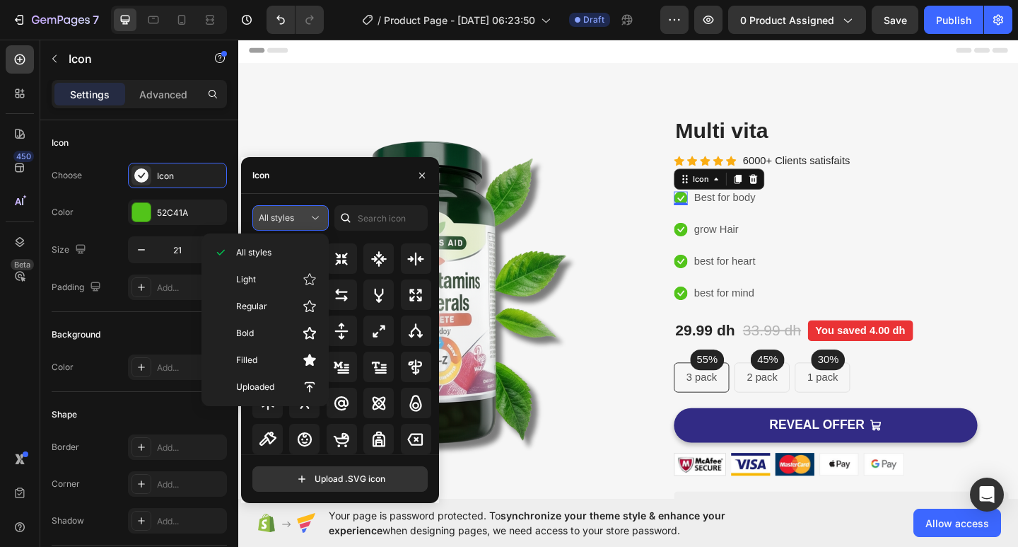
click at [318, 218] on icon at bounding box center [315, 218] width 14 height 14
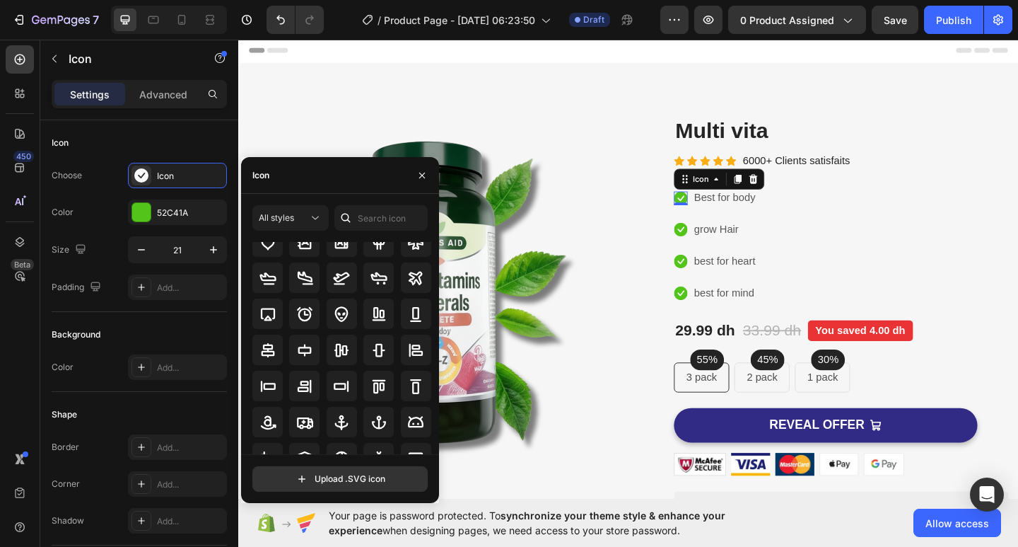
scroll to position [0, 0]
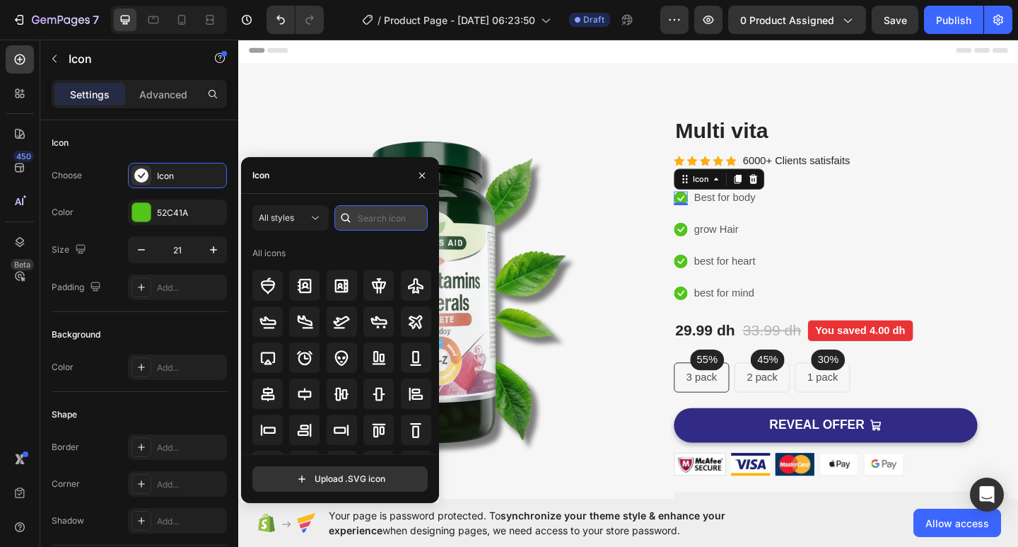
click at [370, 217] on input "text" at bounding box center [380, 217] width 93 height 25
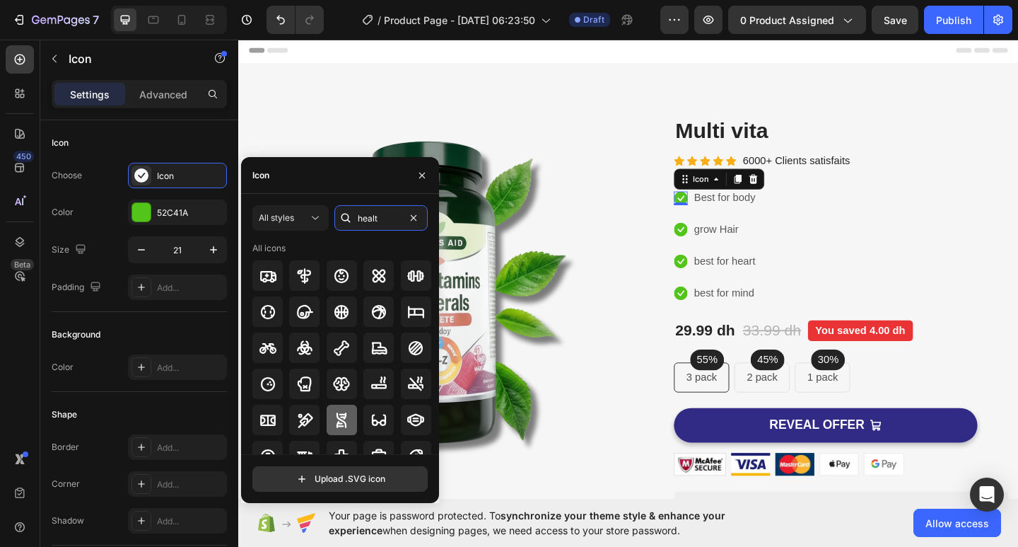
type input "healt"
click at [342, 418] on icon at bounding box center [342, 420] width 10 height 16
click at [715, 248] on icon at bounding box center [719, 246] width 15 height 15
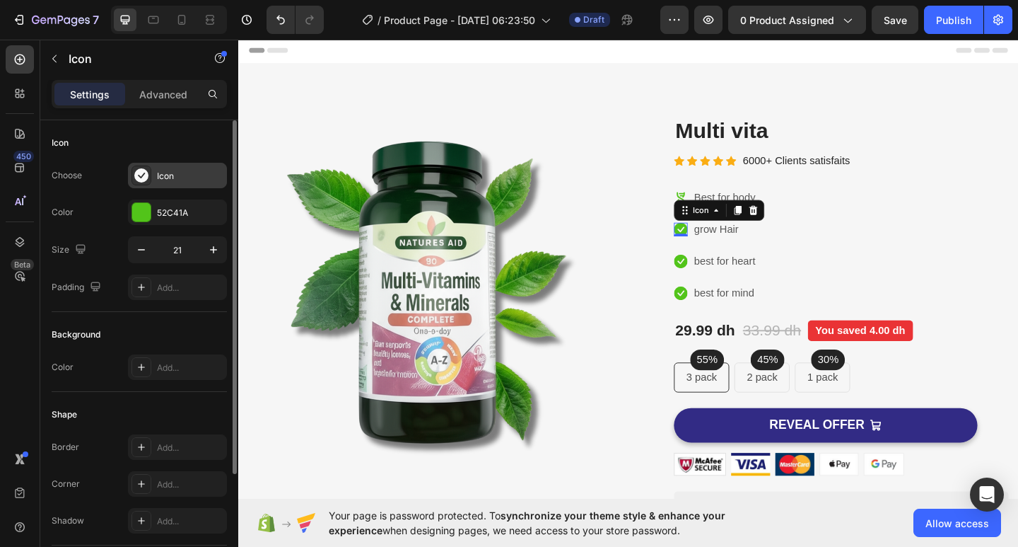
click at [160, 184] on div "Icon" at bounding box center [177, 175] width 99 height 25
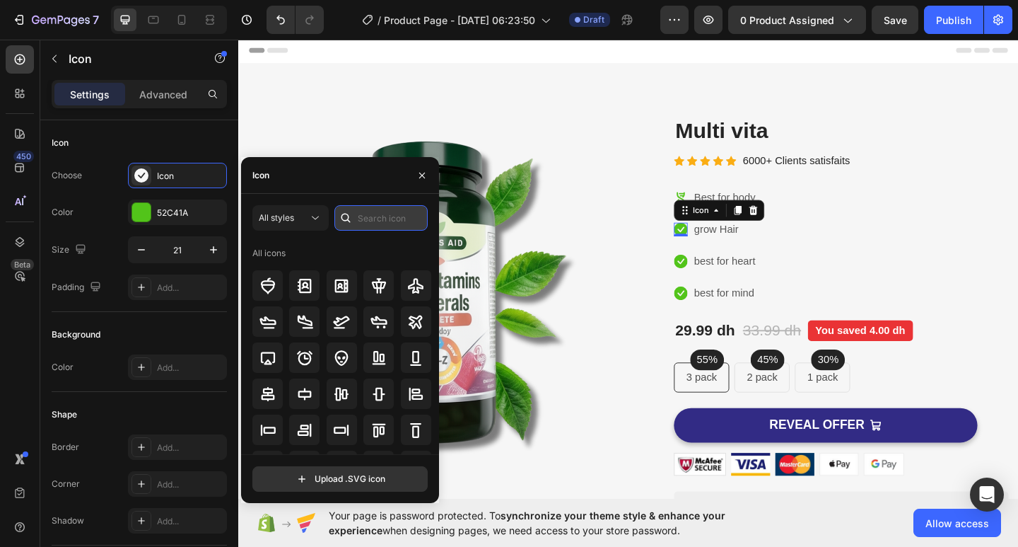
click at [369, 216] on input "text" at bounding box center [380, 217] width 93 height 25
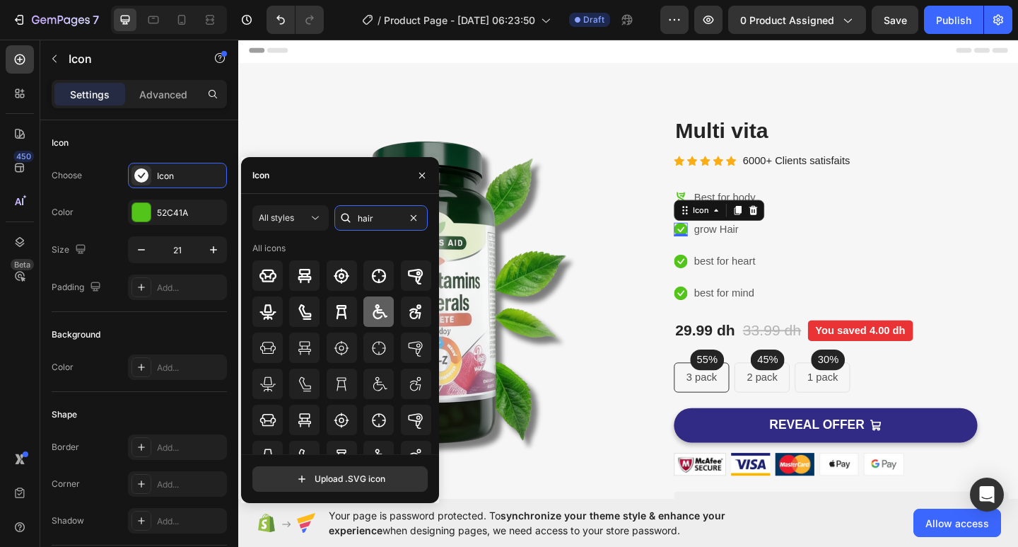
type input "hair"
click at [385, 312] on icon at bounding box center [378, 311] width 17 height 17
click at [715, 282] on icon at bounding box center [719, 281] width 15 height 15
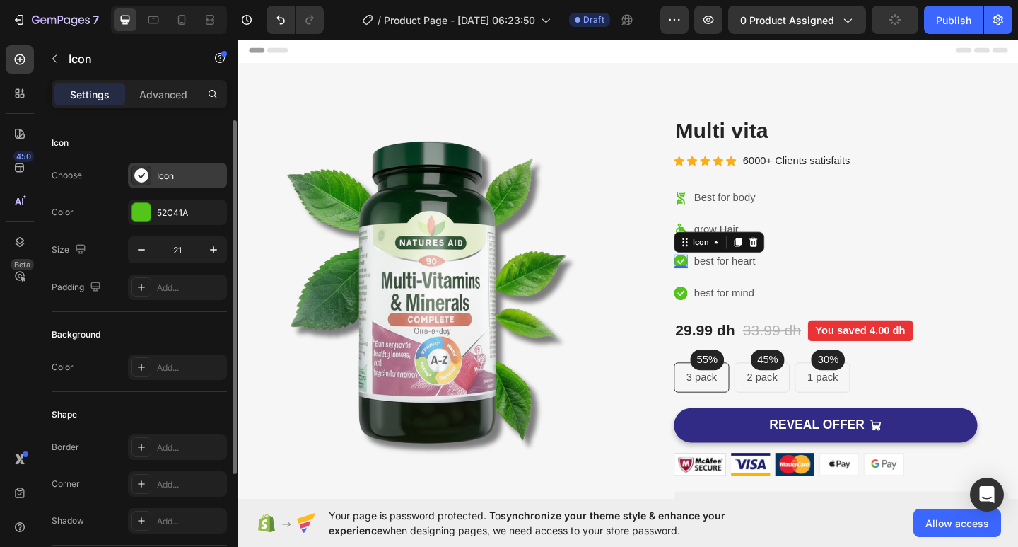
click at [179, 177] on div "Icon" at bounding box center [190, 176] width 66 height 13
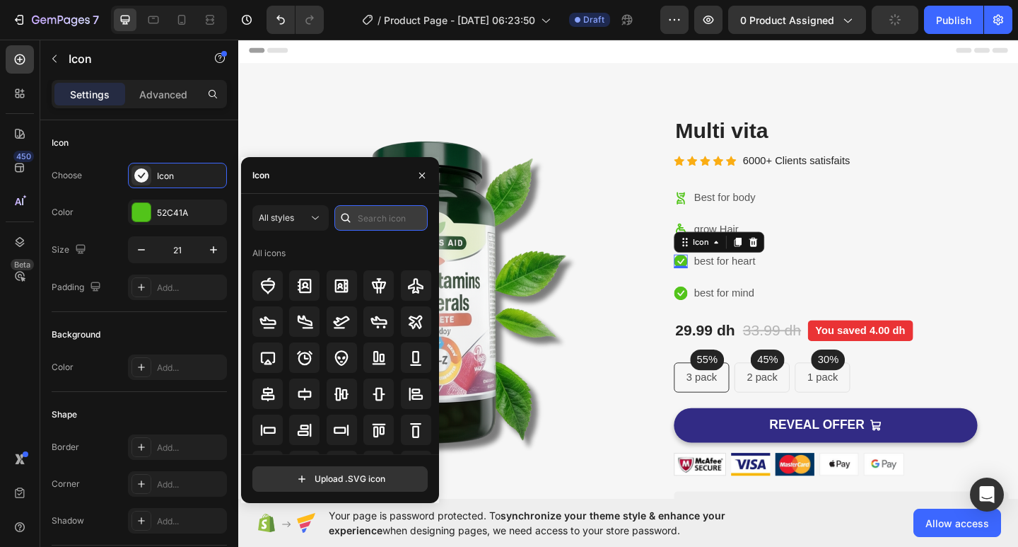
click at [388, 216] on input "text" at bounding box center [380, 217] width 93 height 25
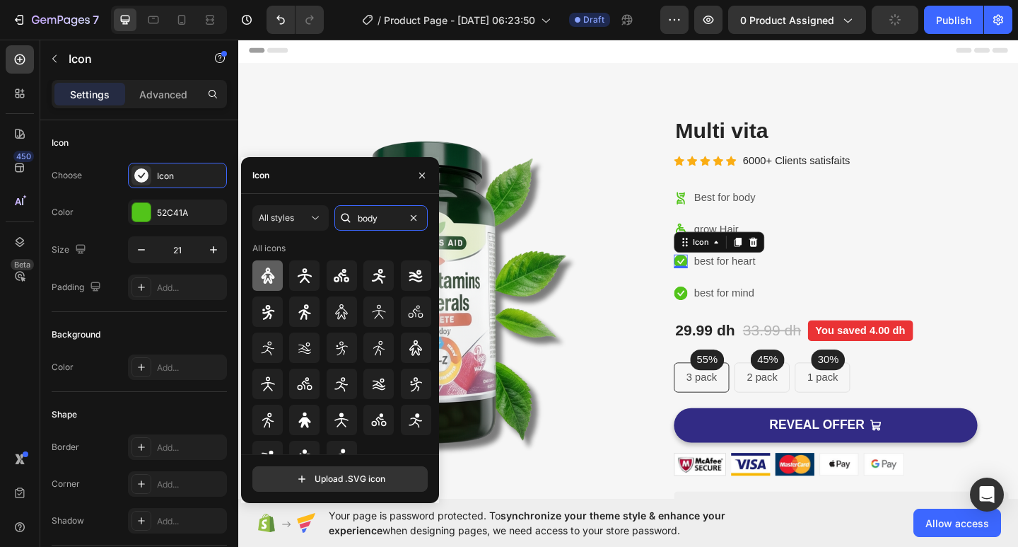
type input "body"
click at [270, 267] on icon at bounding box center [267, 275] width 17 height 17
click at [713, 313] on icon at bounding box center [719, 315] width 15 height 15
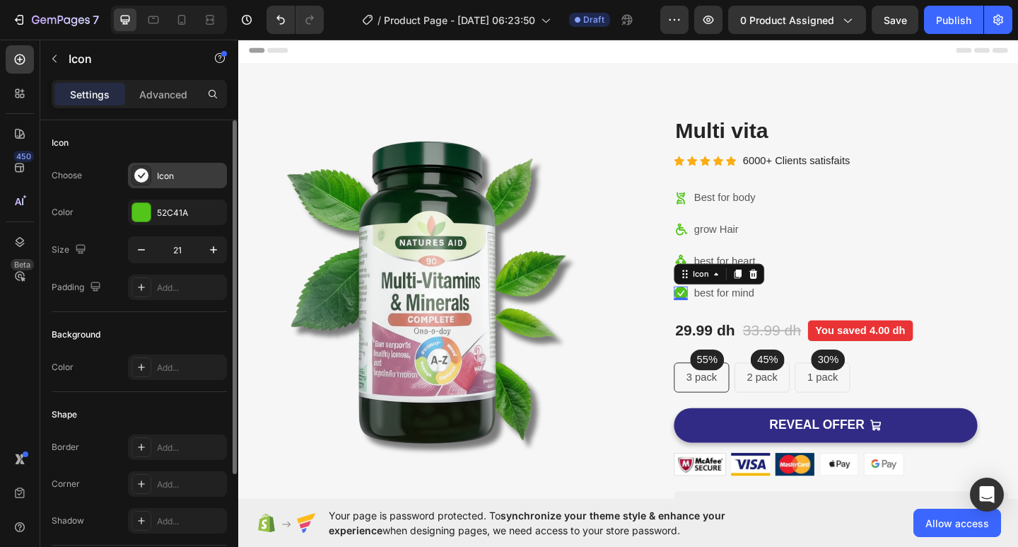
click at [173, 175] on div "Icon" at bounding box center [190, 176] width 66 height 13
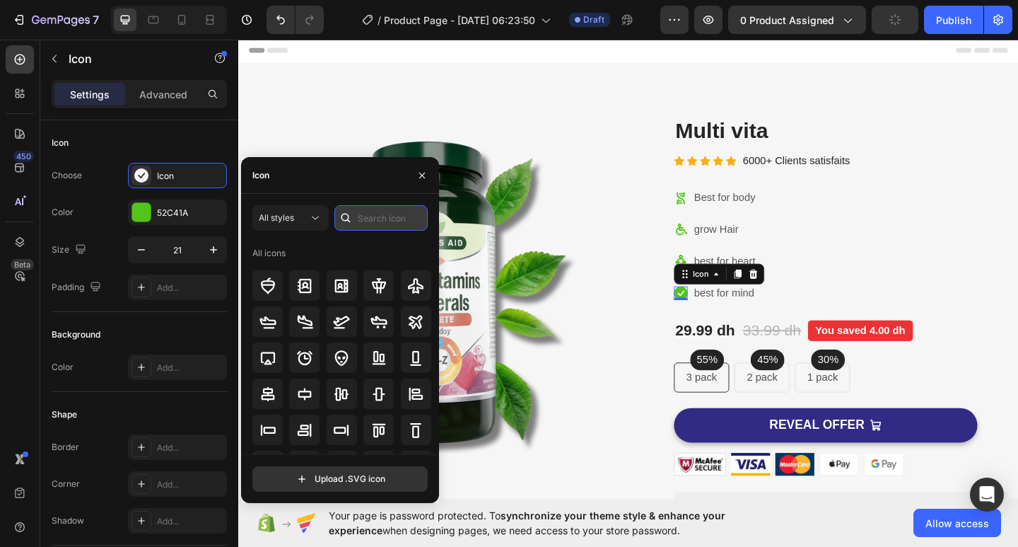
click at [366, 210] on input "text" at bounding box center [380, 217] width 93 height 25
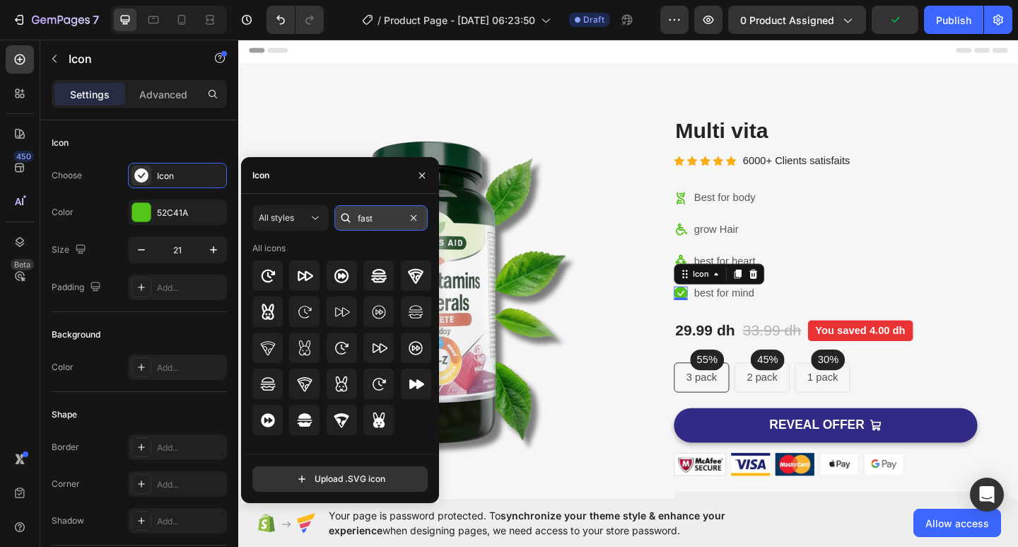
click at [369, 221] on input "fast" at bounding box center [380, 217] width 93 height 25
type input "talk"
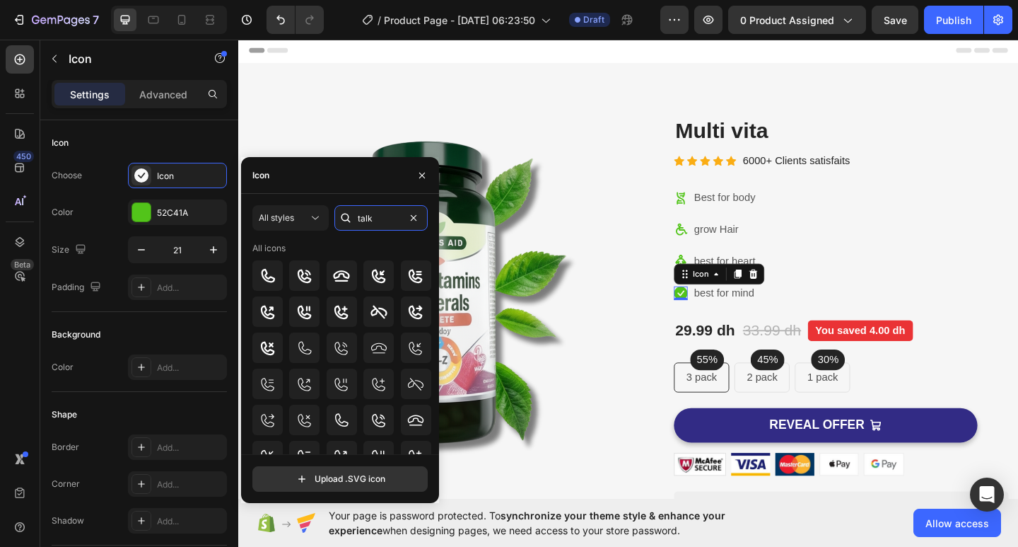
drag, startPoint x: 385, startPoint y: 213, endPoint x: 351, endPoint y: 213, distance: 33.9
click at [351, 213] on div "talk" at bounding box center [380, 217] width 93 height 25
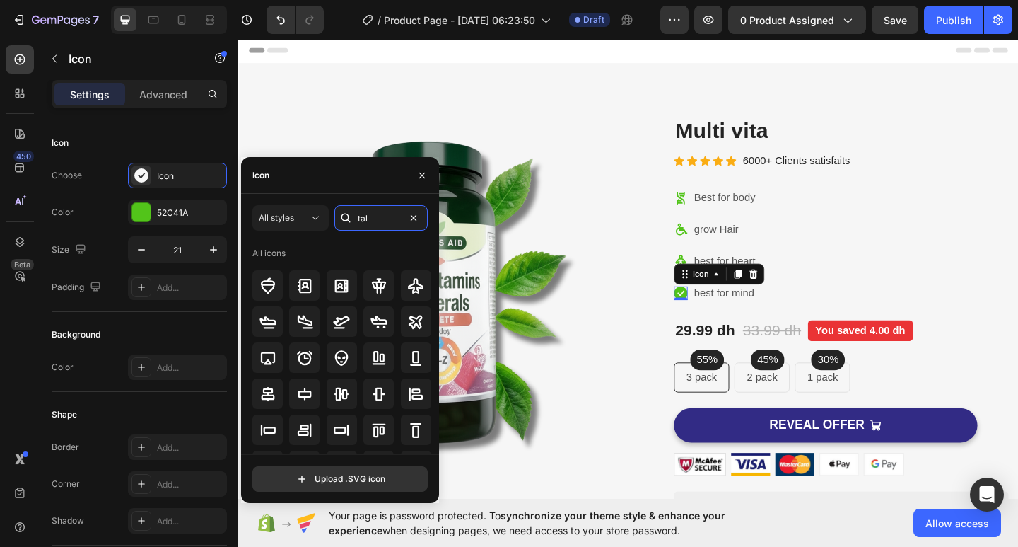
type input "tall"
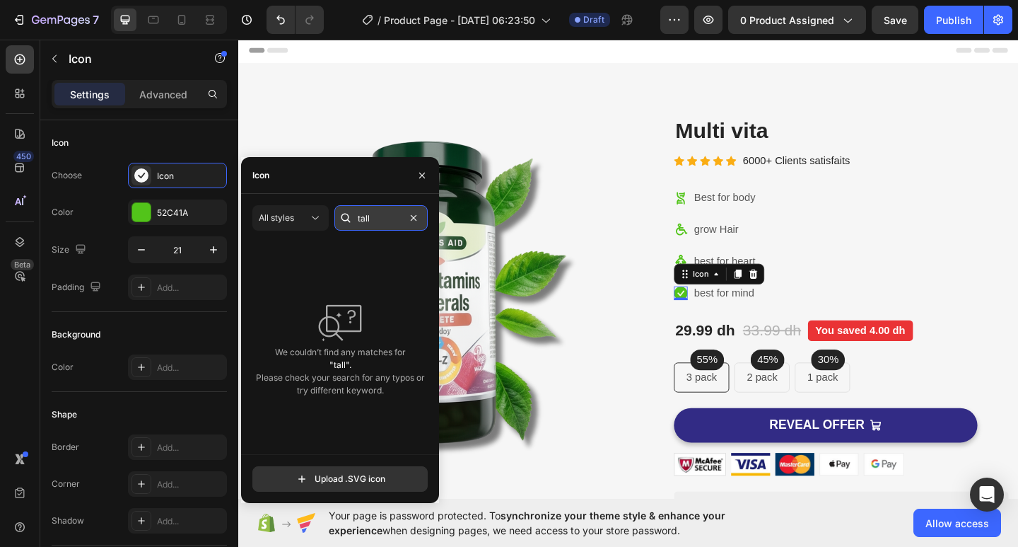
click at [368, 211] on input "tall" at bounding box center [380, 217] width 93 height 25
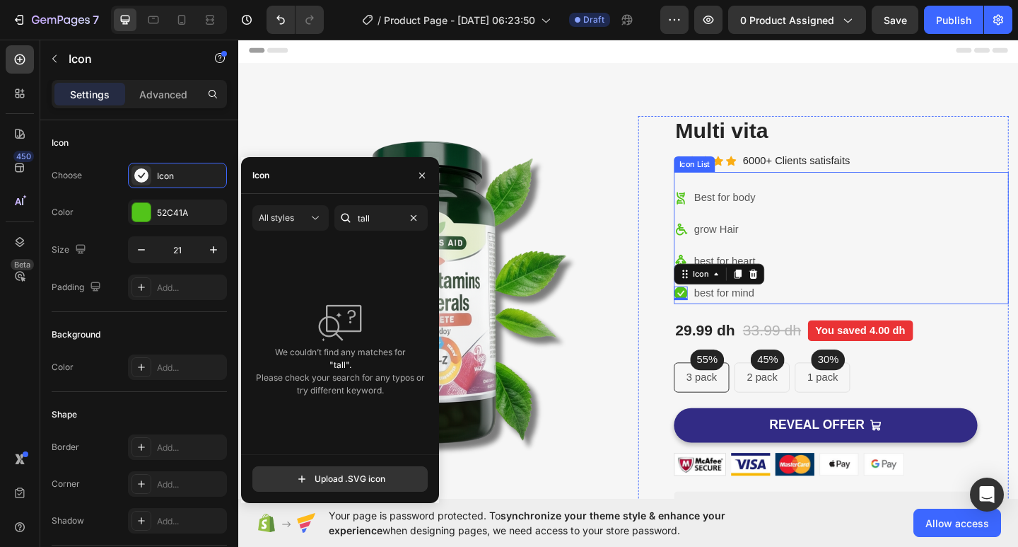
click at [947, 233] on div "Icon Best for body Text block Icon grow Hair Text block Icon best for heart Tex…" at bounding box center [894, 264] width 364 height 127
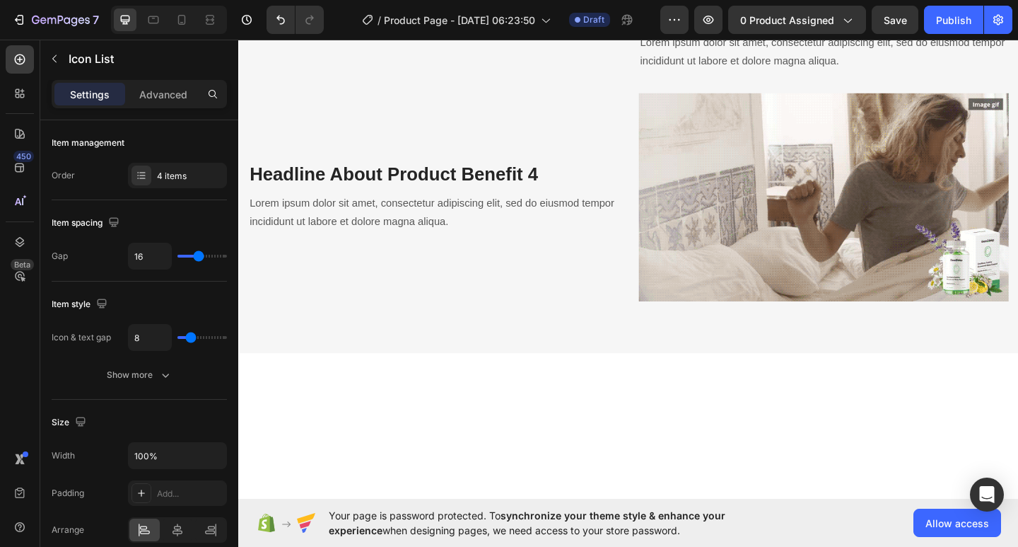
scroll to position [1485, 0]
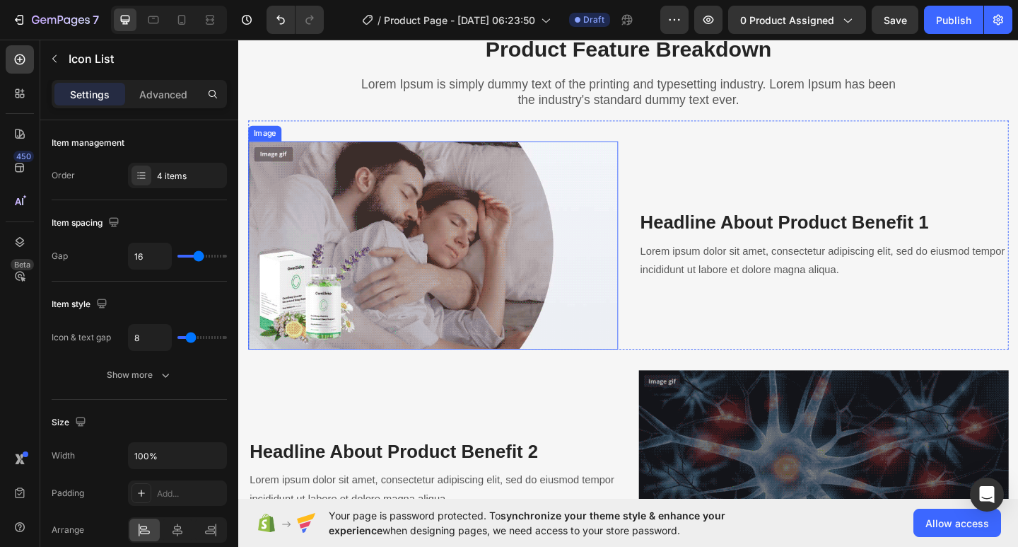
click at [414, 278] on img at bounding box center [450, 264] width 402 height 226
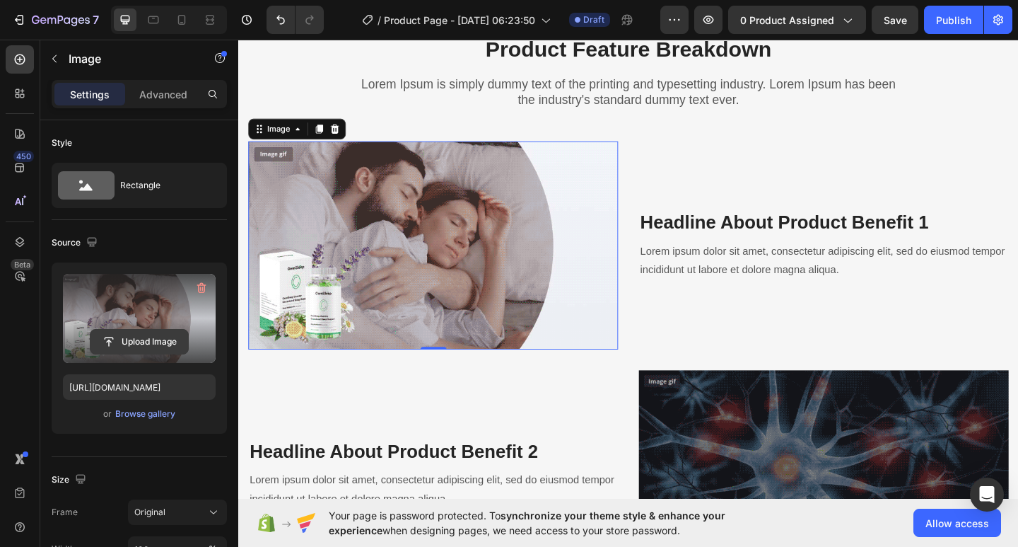
click at [124, 341] on input "file" at bounding box center [139, 341] width 98 height 24
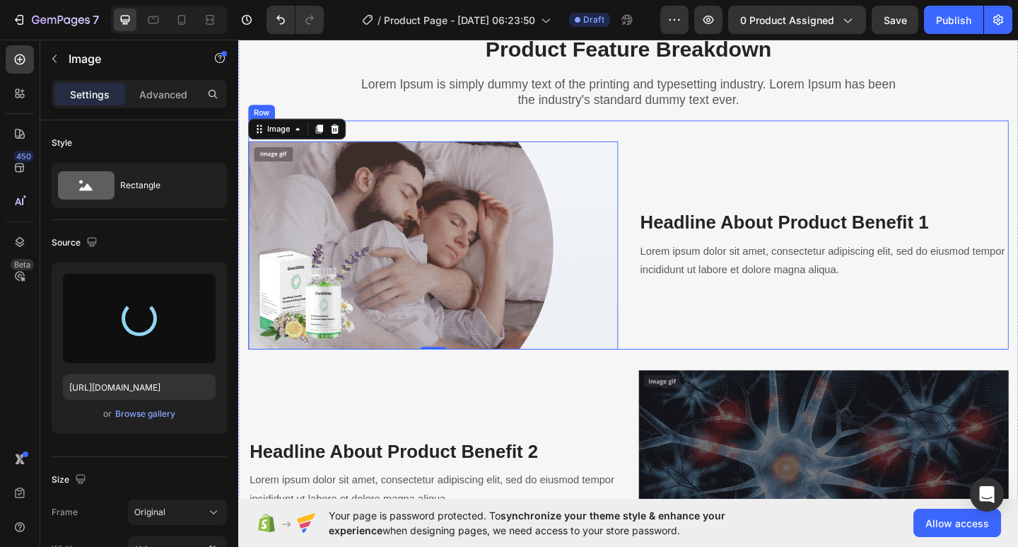
type input "[URL][DOMAIN_NAME]"
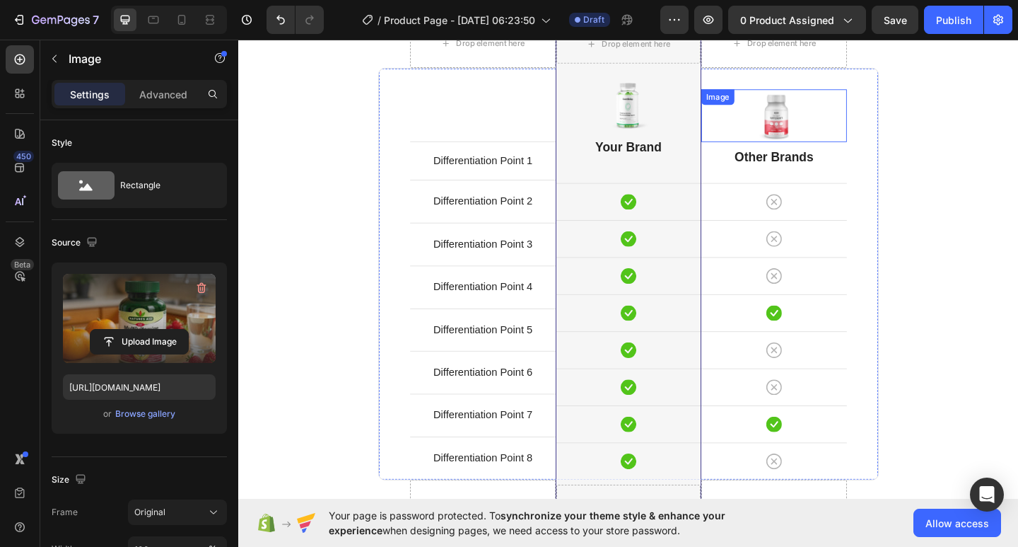
scroll to position [4242, 0]
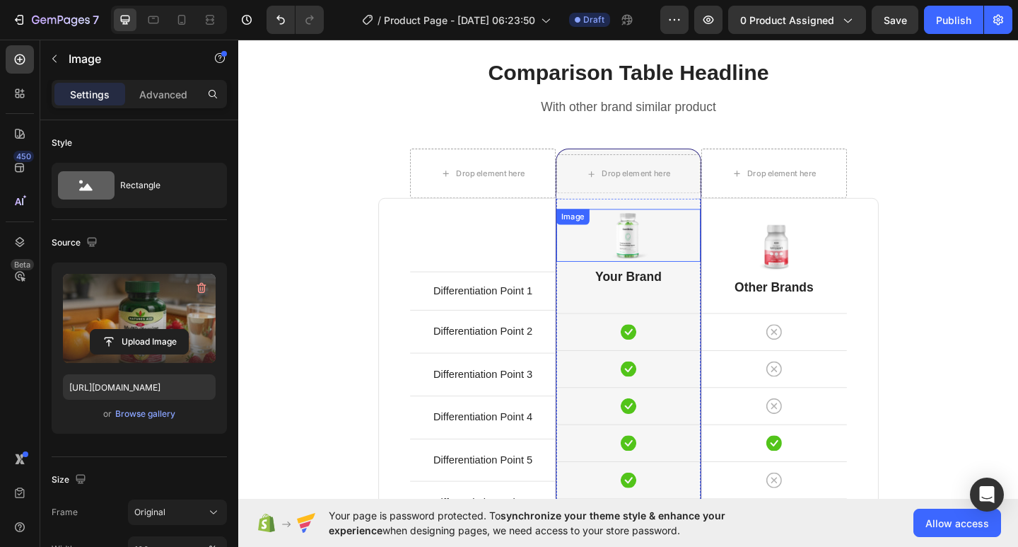
click at [658, 250] on img at bounding box center [662, 252] width 57 height 57
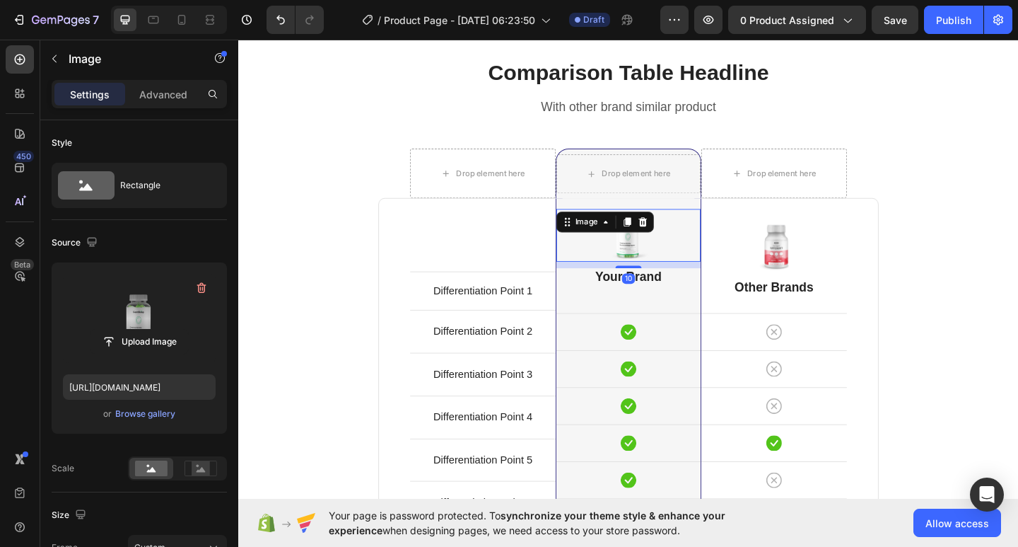
click at [142, 320] on label at bounding box center [139, 318] width 153 height 89
click at [142, 329] on input "file" at bounding box center [139, 341] width 98 height 24
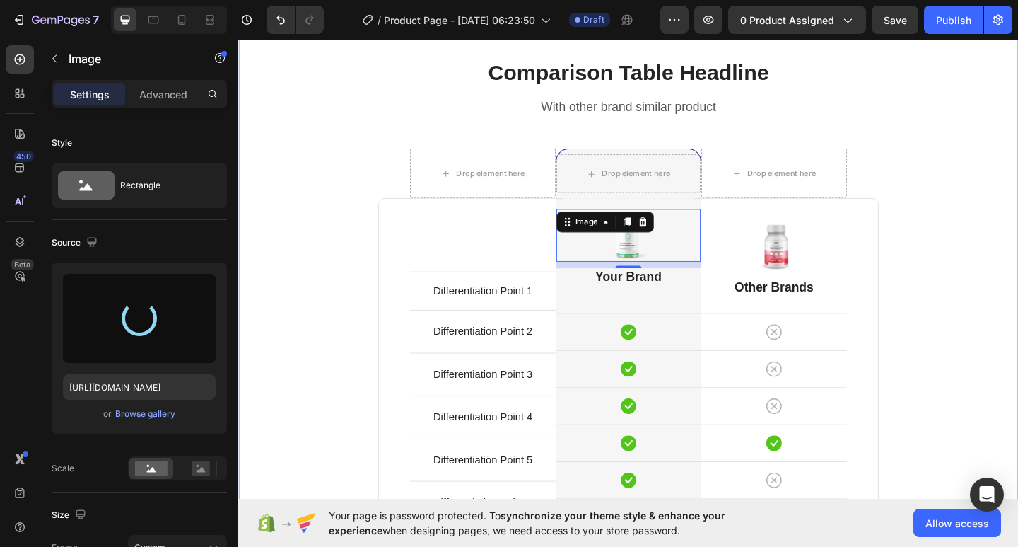
type input "[URL][DOMAIN_NAME]"
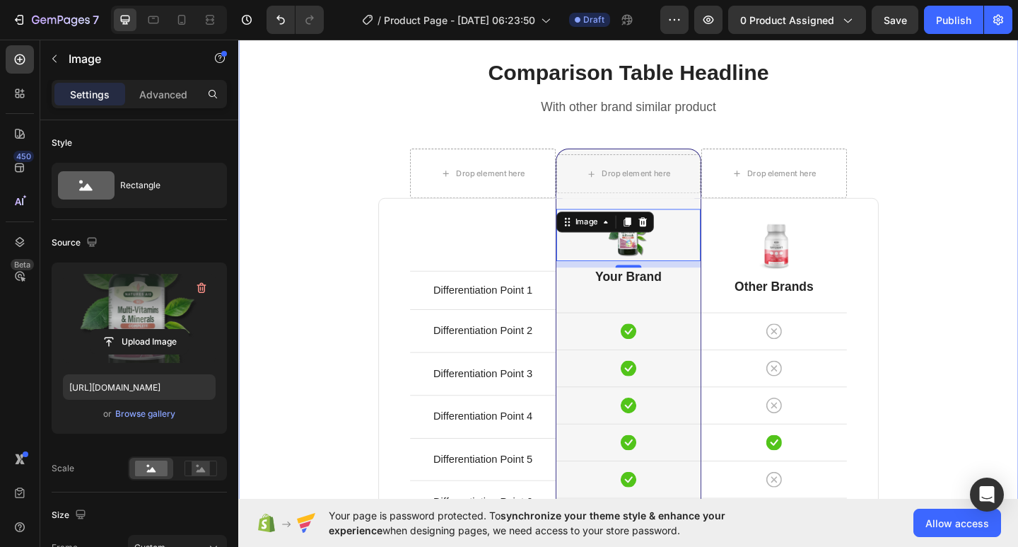
click at [1017, 215] on div "Comparison Table Headline Heading With other brand similar product Text block R…" at bounding box center [662, 435] width 827 height 752
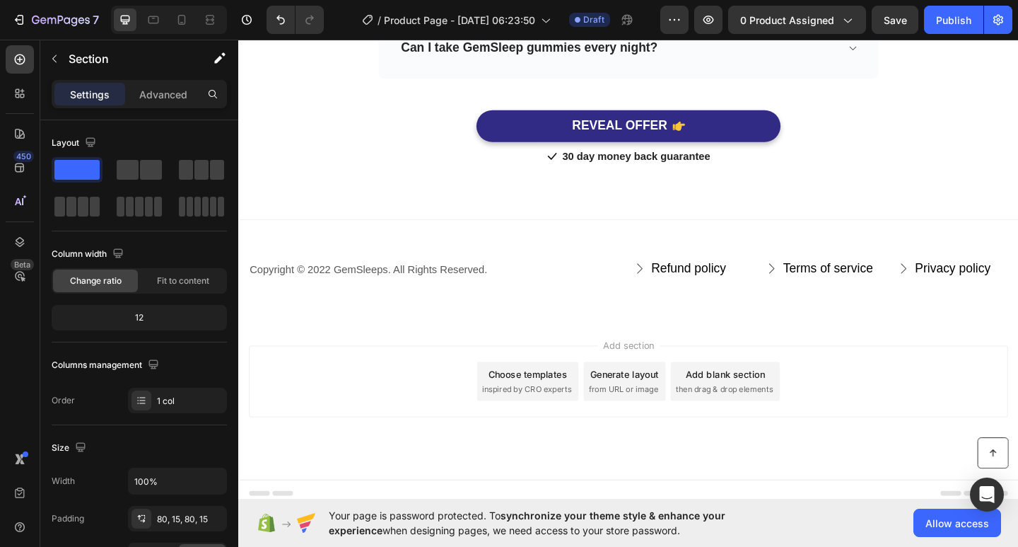
scroll to position [5894, 0]
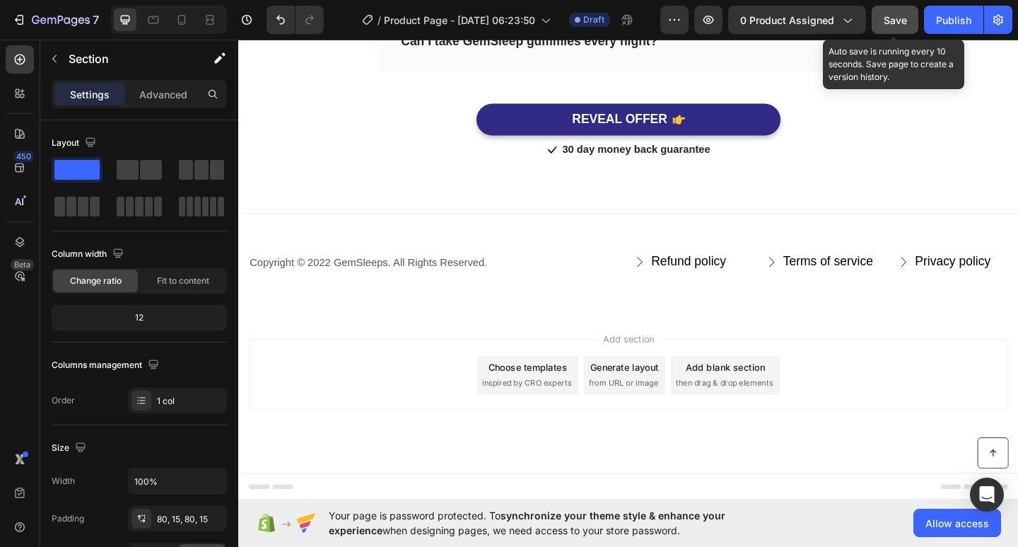
click at [896, 18] on span "Save" at bounding box center [895, 20] width 23 height 12
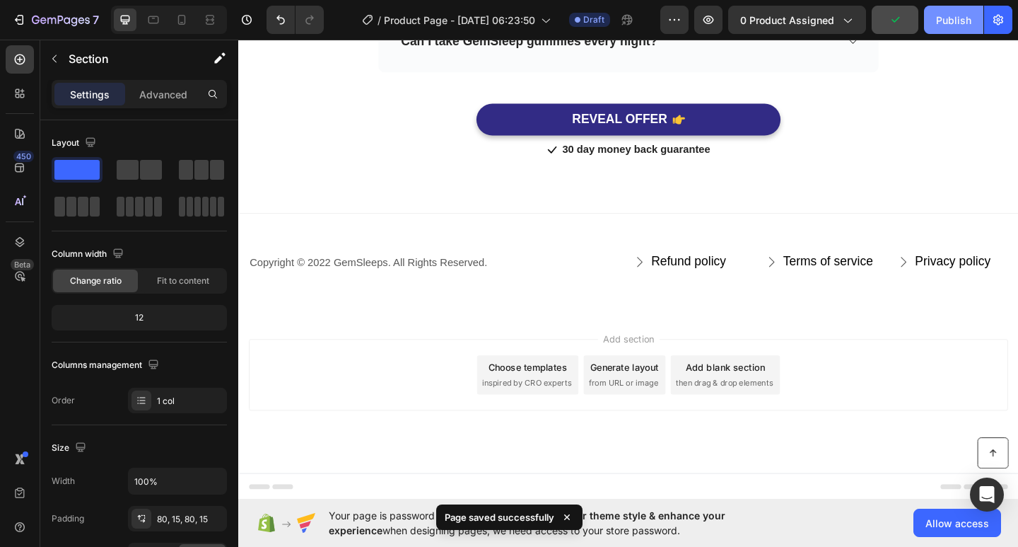
click at [961, 13] on div "Publish" at bounding box center [953, 20] width 35 height 15
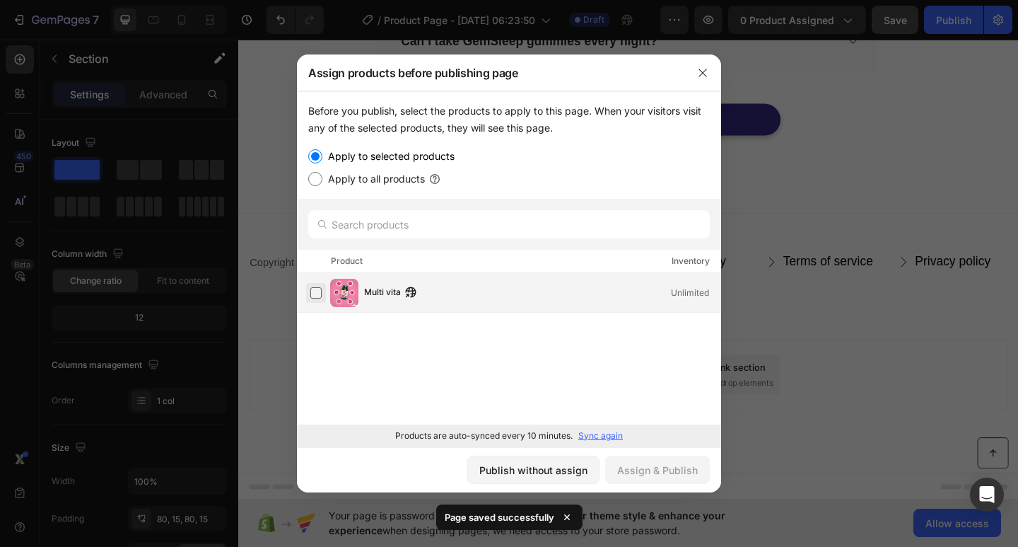
click at [319, 291] on label at bounding box center [315, 292] width 11 height 11
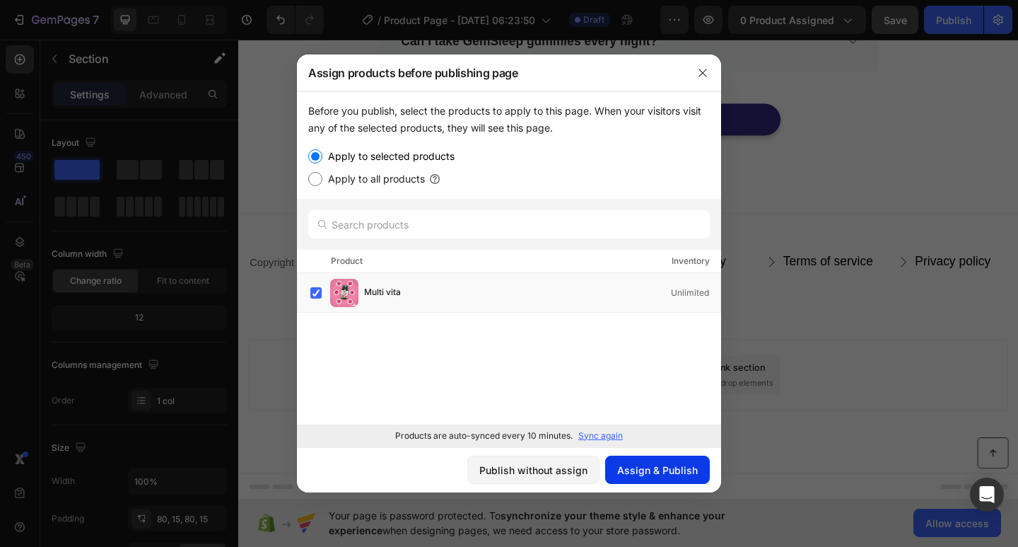
click at [650, 472] on div "Assign & Publish" at bounding box center [657, 469] width 81 height 15
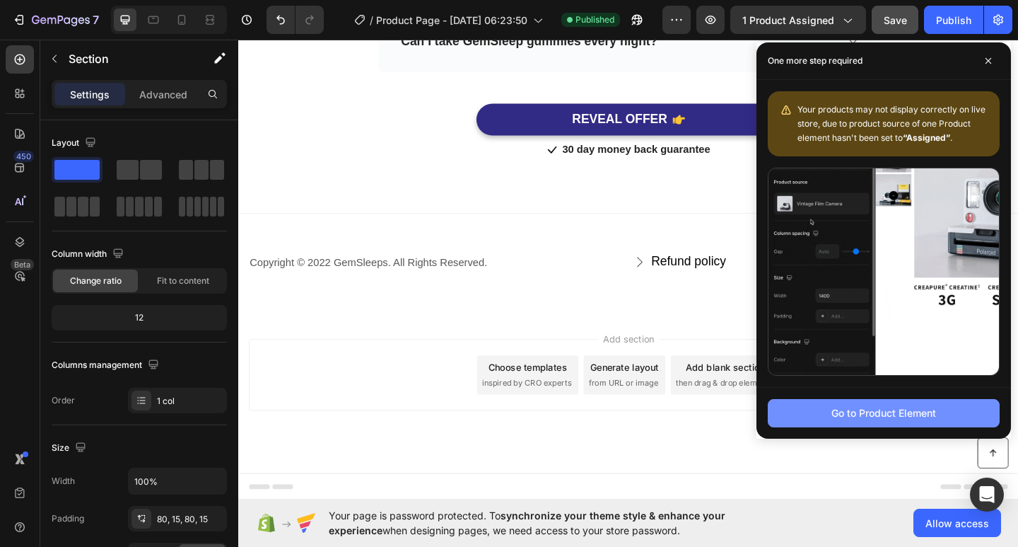
click at [835, 416] on div "Go to Product Element" at bounding box center [883, 412] width 105 height 15
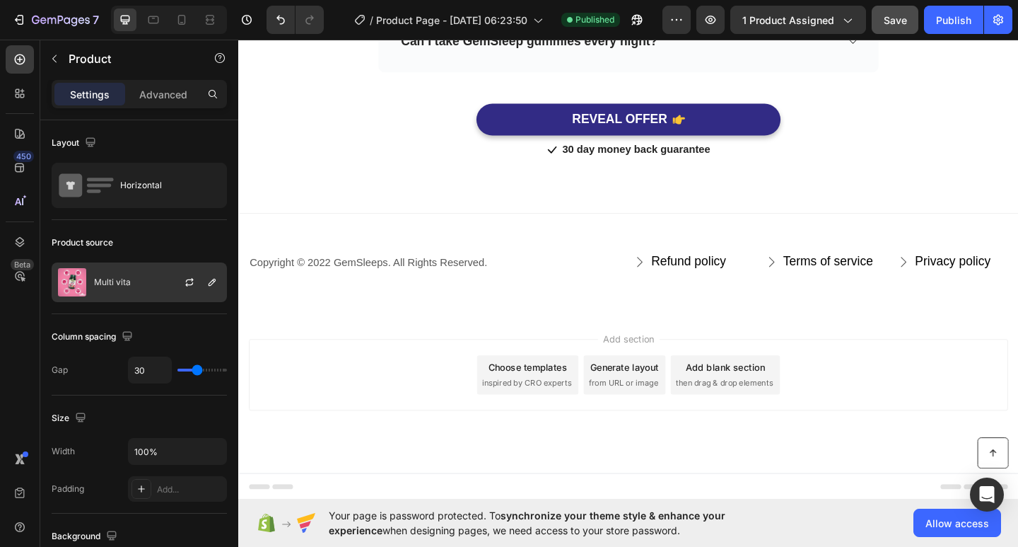
scroll to position [71, 0]
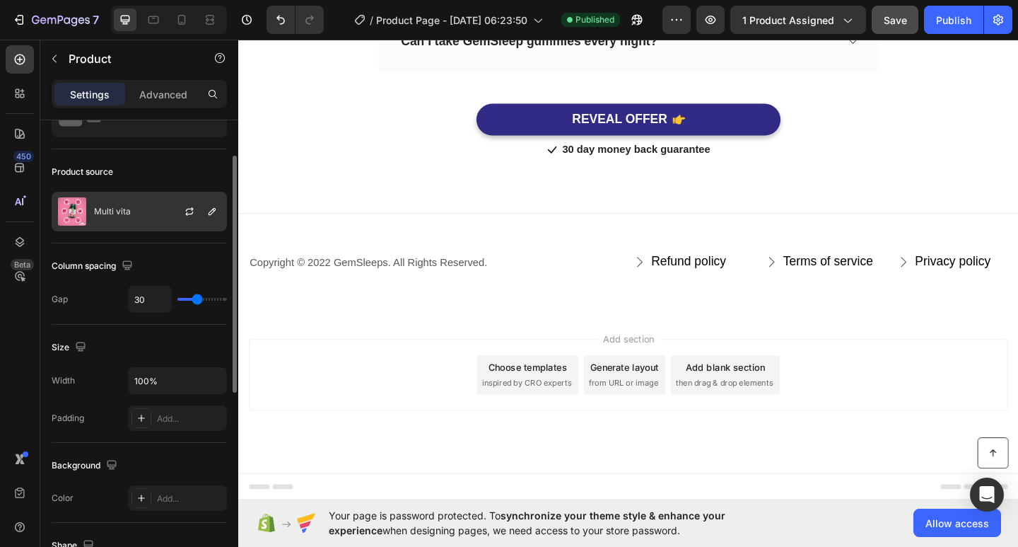
click at [151, 212] on div "Multi vita" at bounding box center [139, 212] width 175 height 40
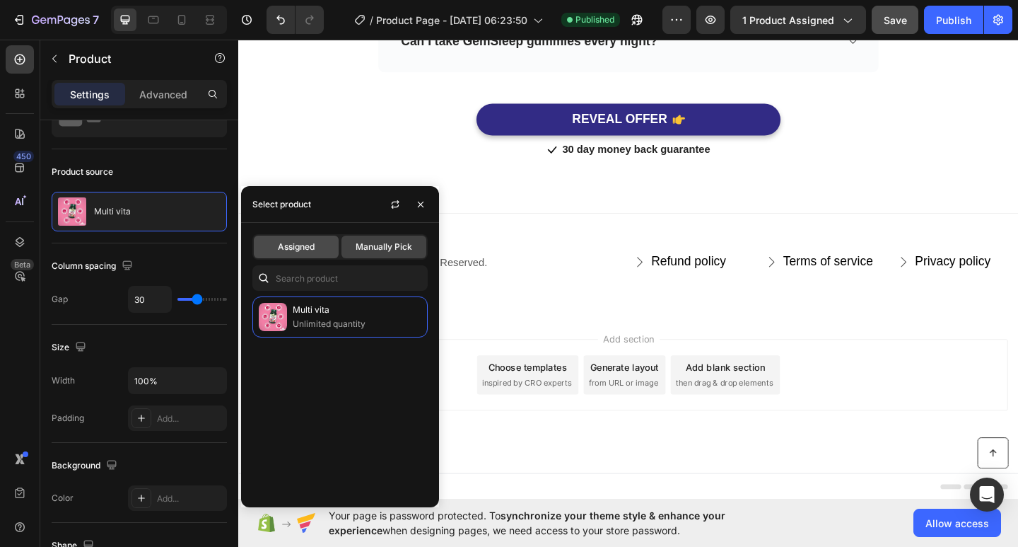
click at [318, 250] on div "Assigned" at bounding box center [296, 246] width 85 height 23
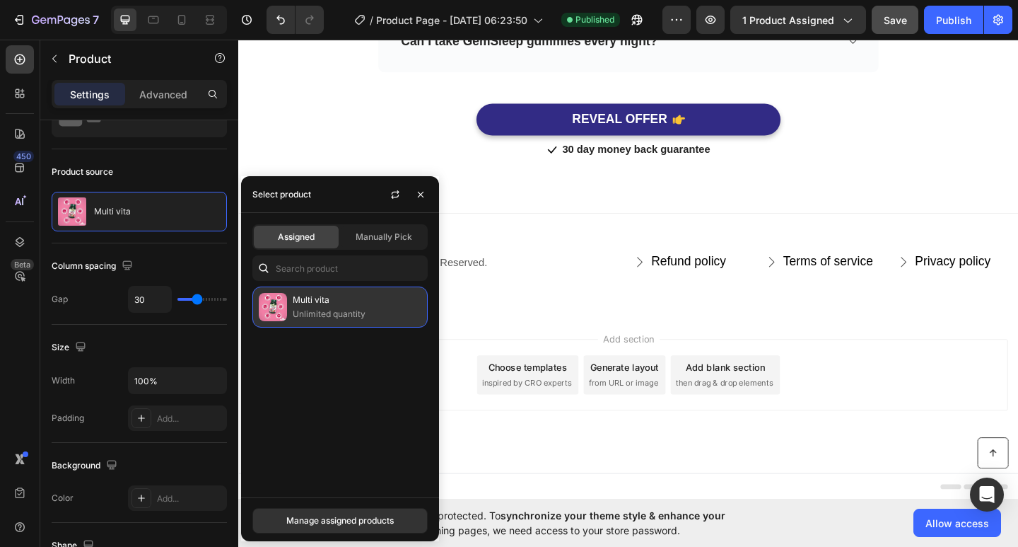
click at [339, 315] on p "Unlimited quantity" at bounding box center [357, 314] width 129 height 14
click at [381, 225] on div "Assigned Manually Pick" at bounding box center [339, 236] width 175 height 25
click at [360, 523] on div "Manage assigned products" at bounding box center [339, 520] width 107 height 13
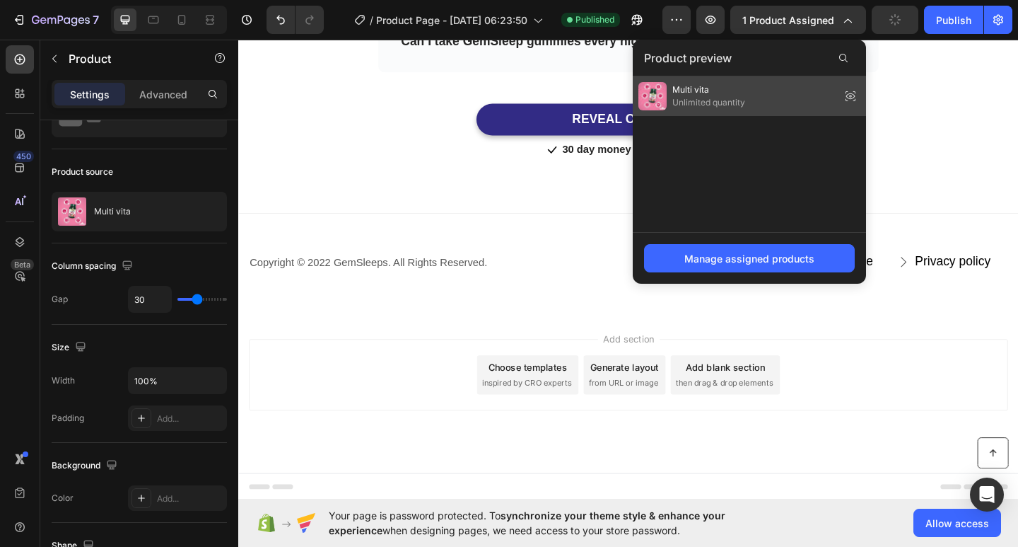
click at [727, 94] on span "Multi vita" at bounding box center [708, 89] width 73 height 13
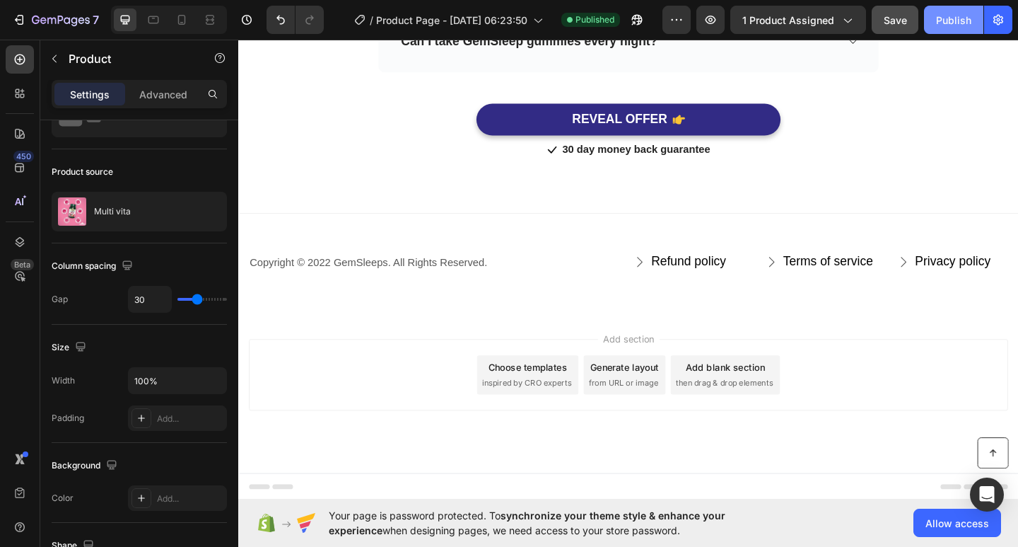
click at [971, 23] on div "Publish" at bounding box center [953, 20] width 35 height 15
click at [990, 16] on button "button" at bounding box center [998, 20] width 28 height 28
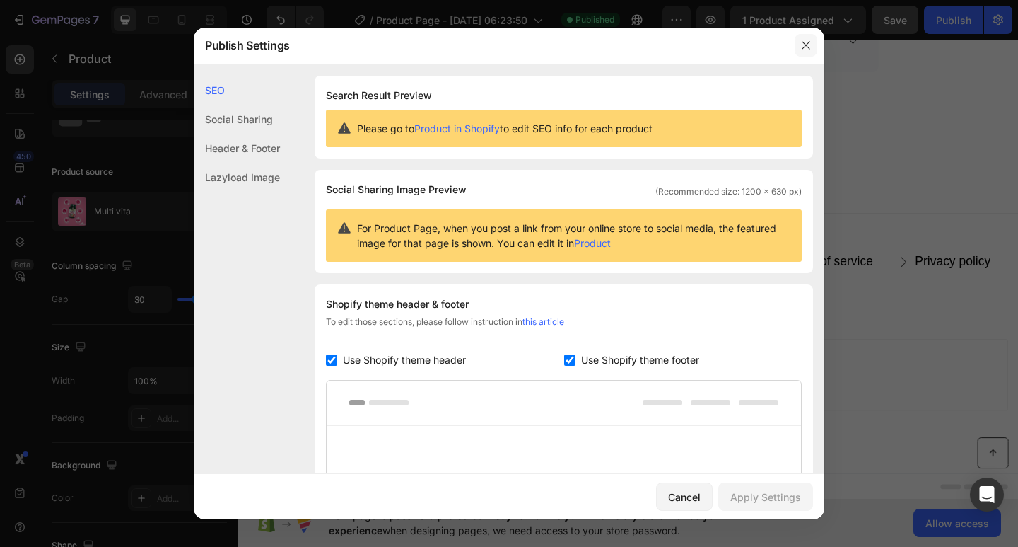
click at [806, 42] on icon "button" at bounding box center [805, 45] width 11 height 11
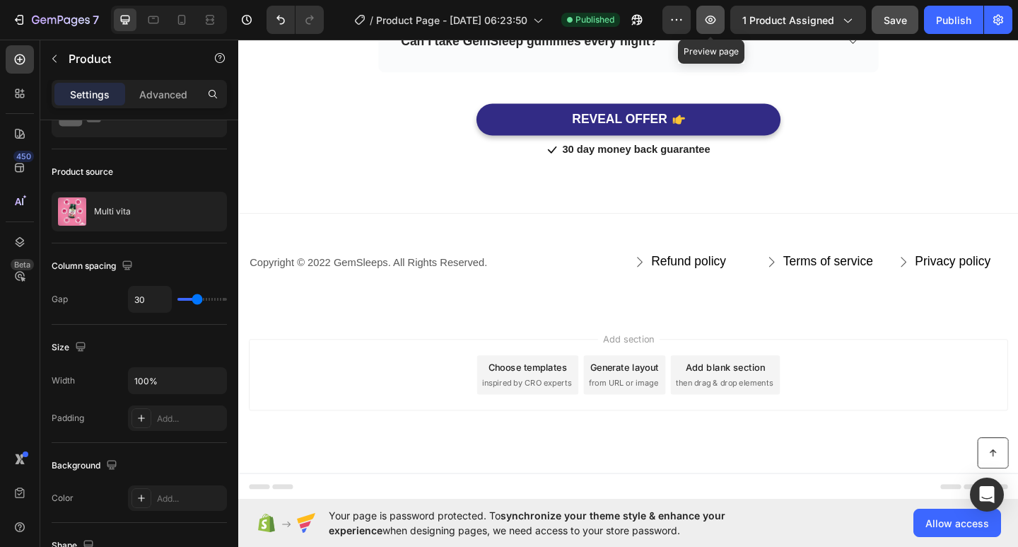
click at [708, 20] on icon "button" at bounding box center [711, 20] width 11 height 8
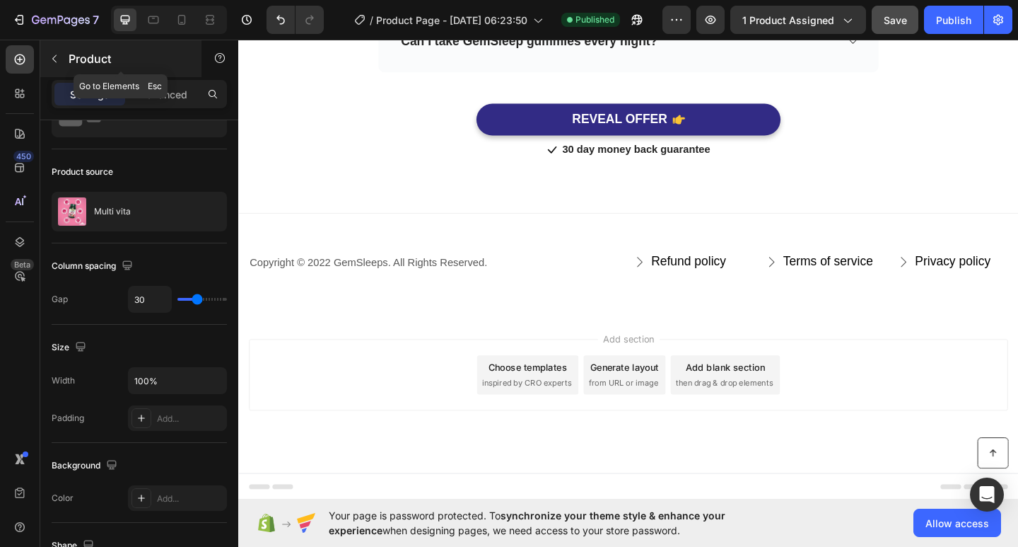
click at [56, 54] on icon "button" at bounding box center [54, 58] width 11 height 11
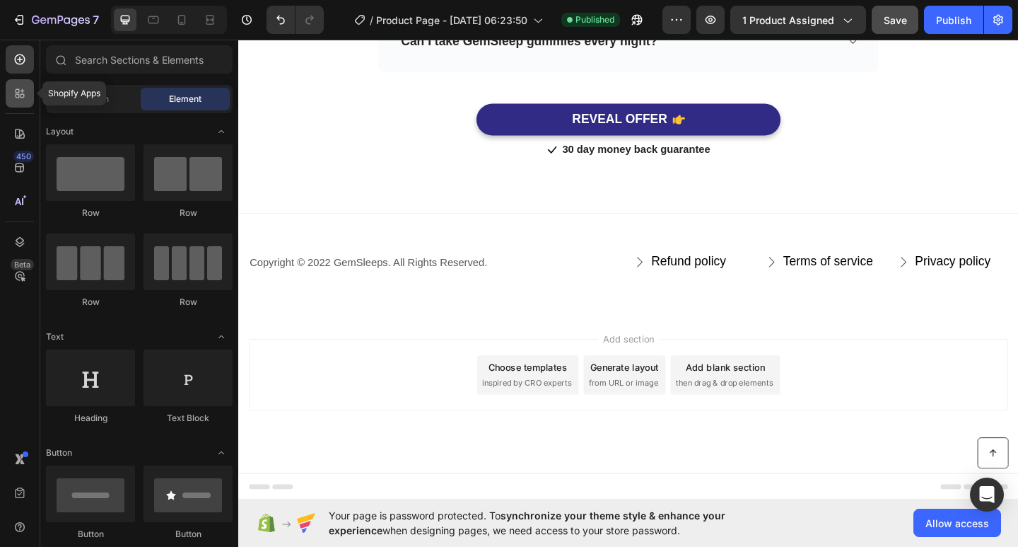
click at [16, 94] on icon at bounding box center [18, 96] width 4 height 4
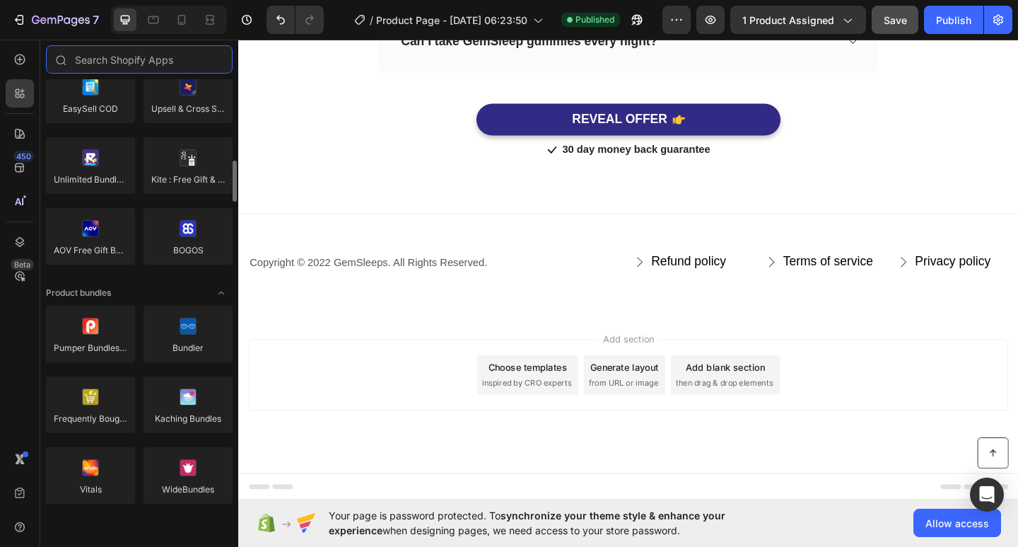
scroll to position [1202, 0]
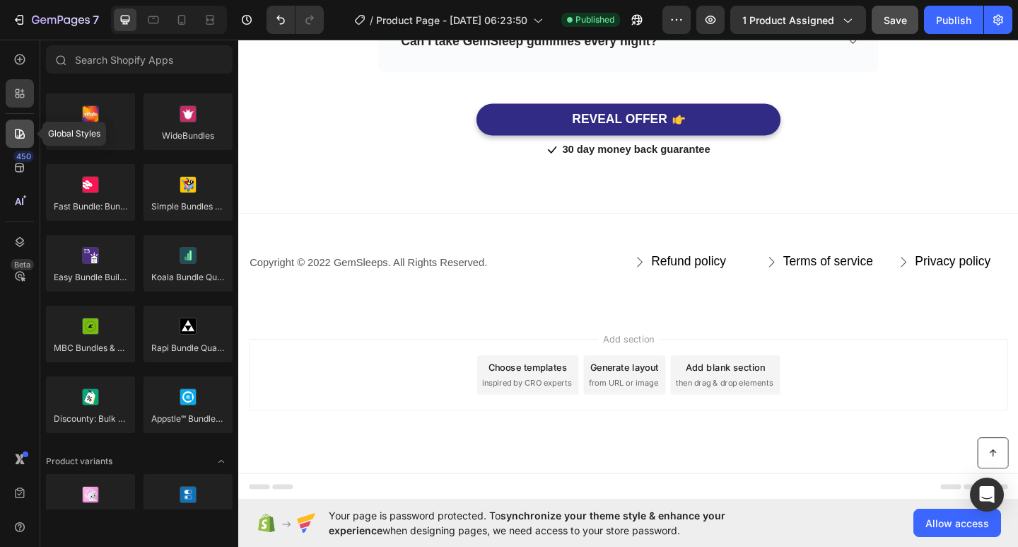
click at [16, 131] on icon at bounding box center [20, 134] width 10 height 10
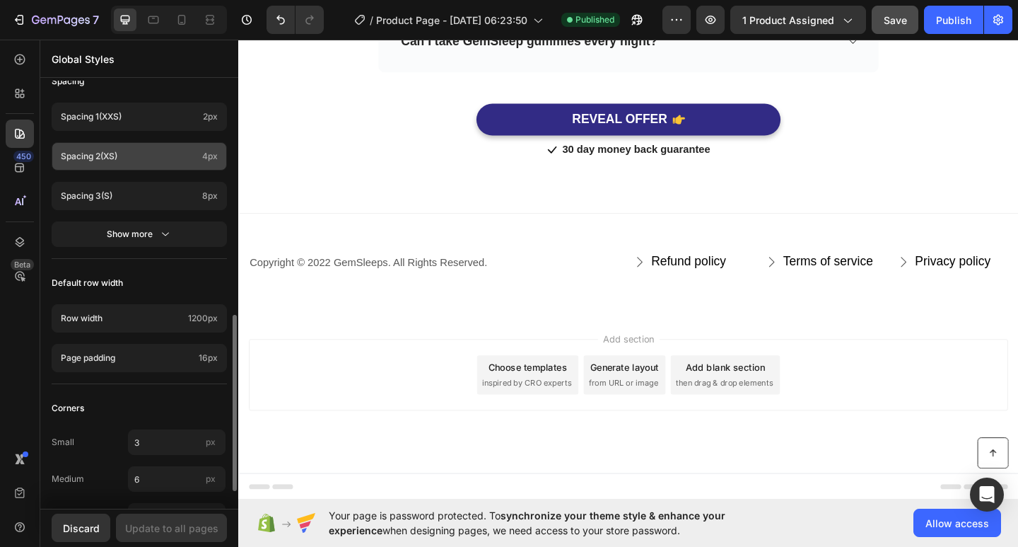
scroll to position [608, 0]
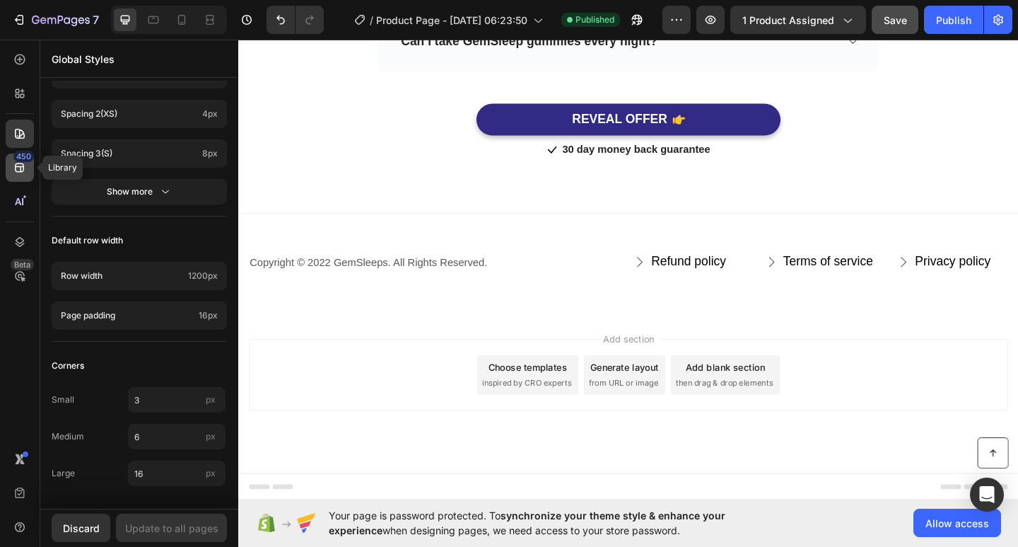
click at [21, 170] on icon at bounding box center [19, 167] width 9 height 9
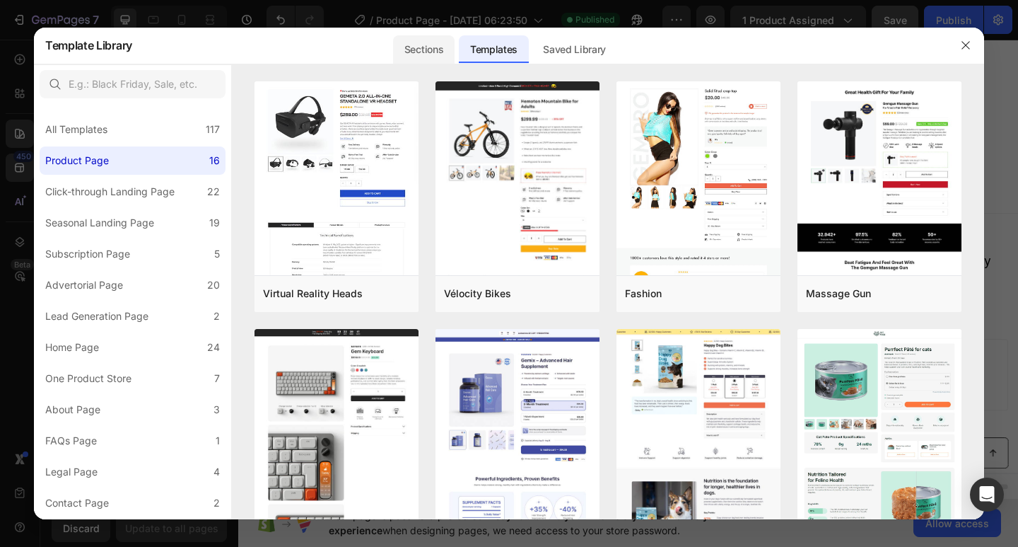
click at [436, 46] on div "Sections" at bounding box center [424, 49] width 62 height 28
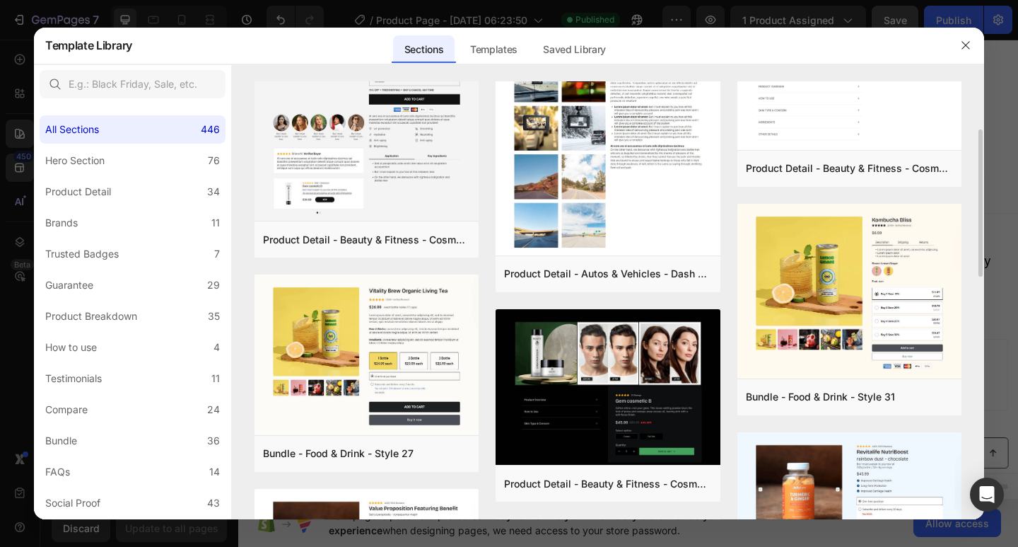
scroll to position [0, 0]
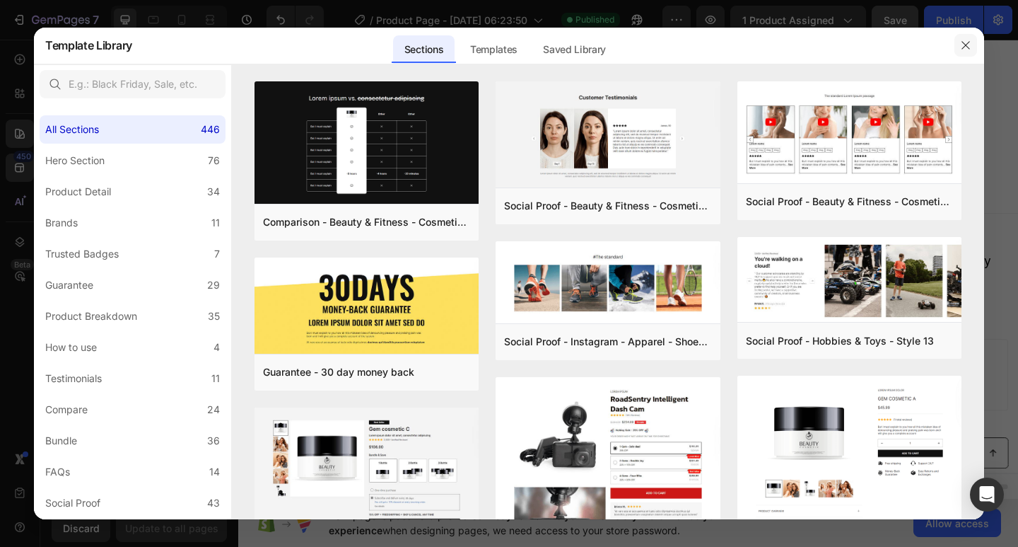
click at [966, 44] on icon "button" at bounding box center [965, 45] width 11 height 11
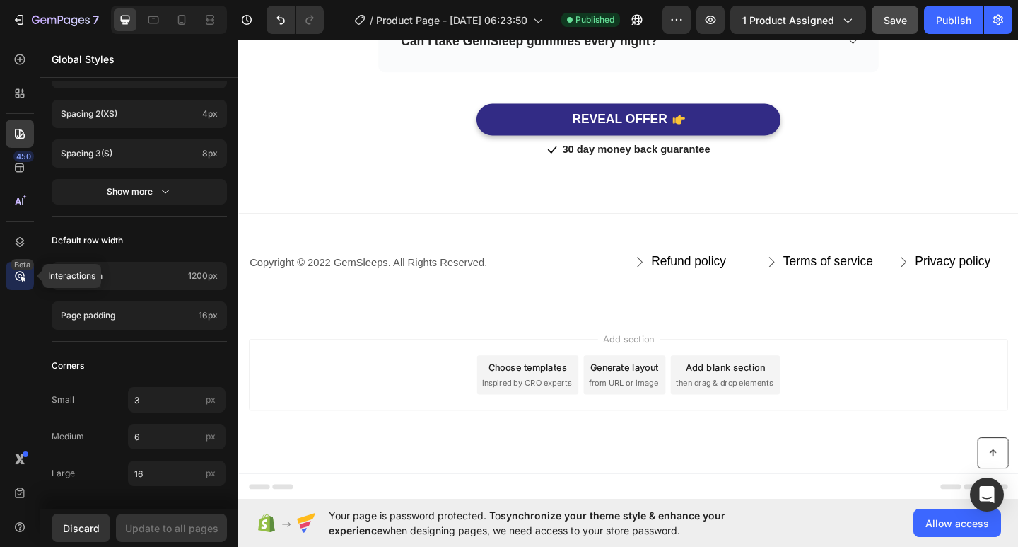
click at [25, 269] on div "Beta" at bounding box center [22, 264] width 23 height 11
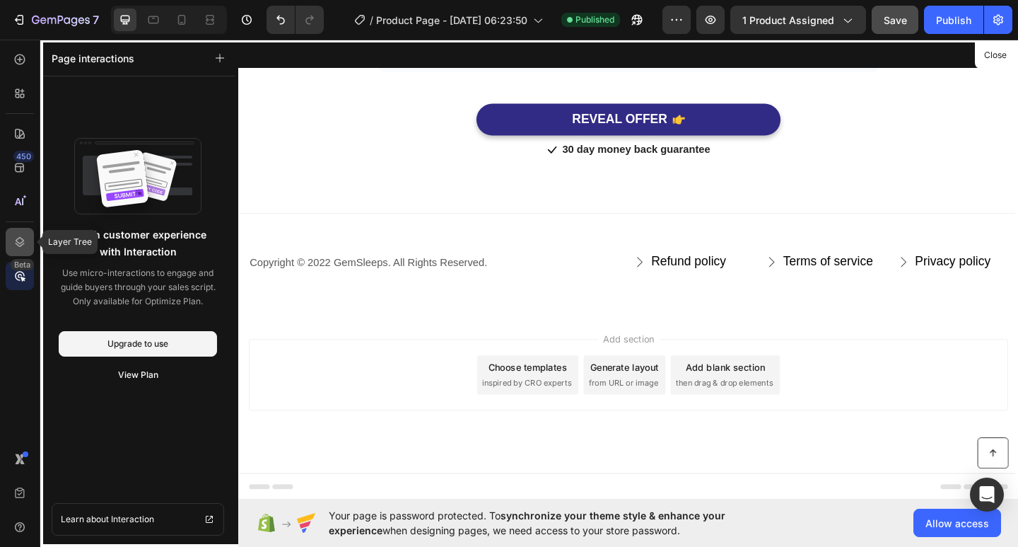
click at [14, 243] on icon at bounding box center [20, 242] width 14 height 14
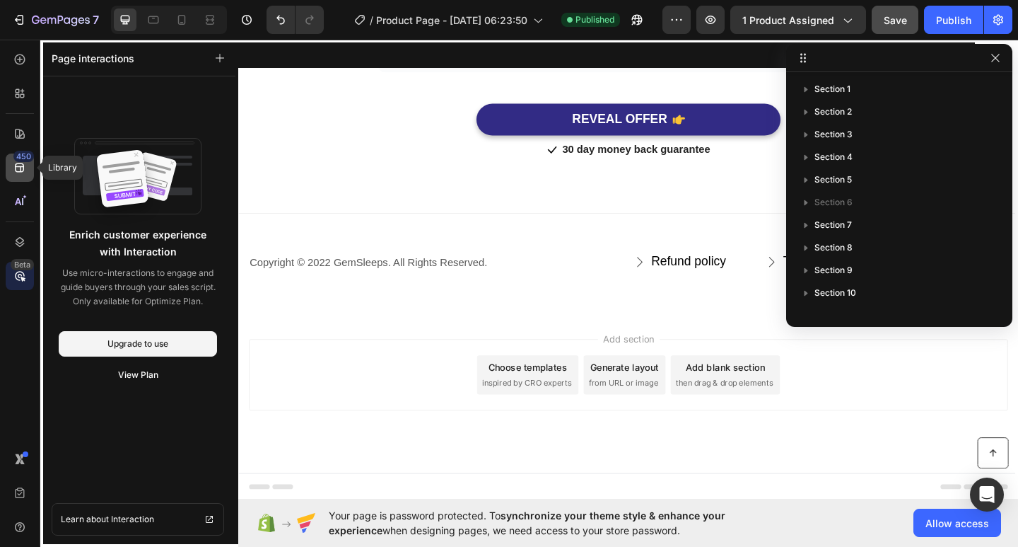
click at [21, 174] on icon at bounding box center [20, 167] width 14 height 14
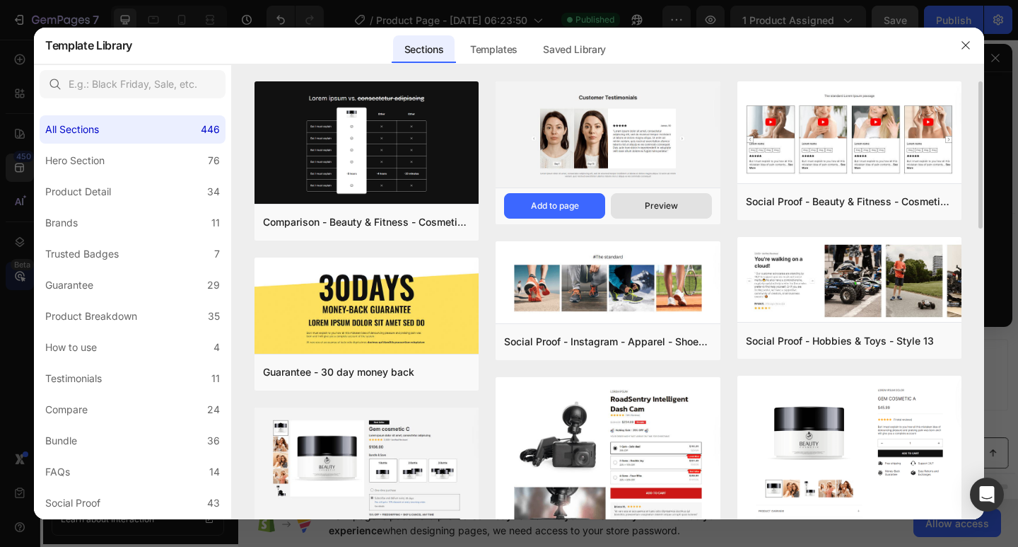
click at [667, 199] on button "Preview" at bounding box center [661, 205] width 101 height 25
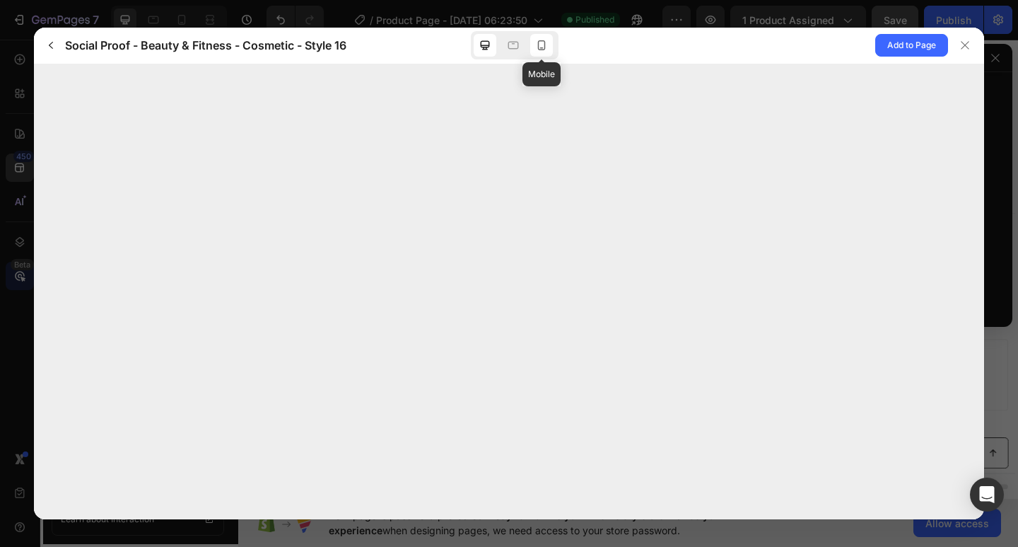
click at [539, 52] on icon at bounding box center [542, 45] width 14 height 14
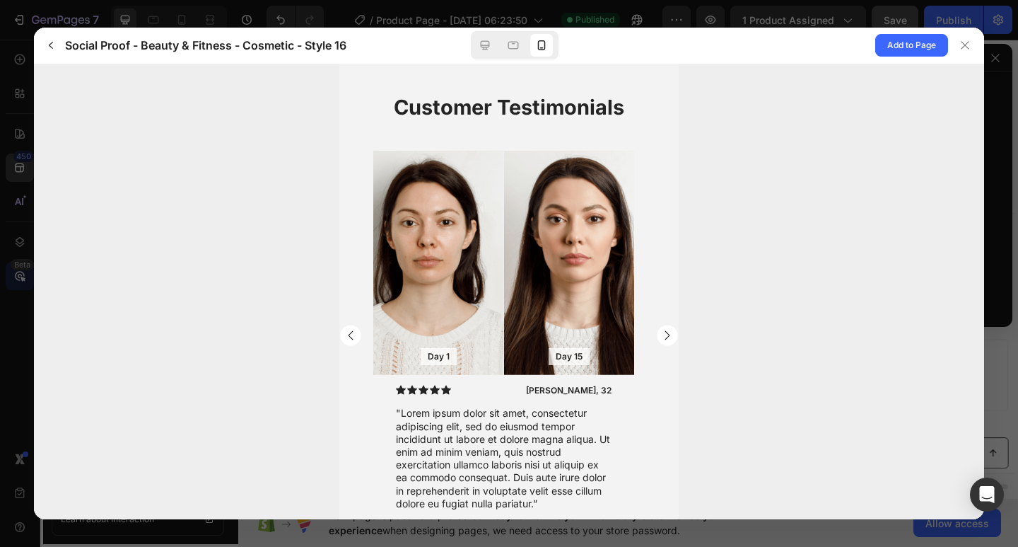
click at [657, 325] on rect "Carousel Next Arrow" at bounding box center [667, 334] width 21 height 21
click at [657, 330] on rect "Carousel Next Arrow" at bounding box center [667, 334] width 21 height 21
click at [53, 41] on icon "button" at bounding box center [50, 45] width 11 height 11
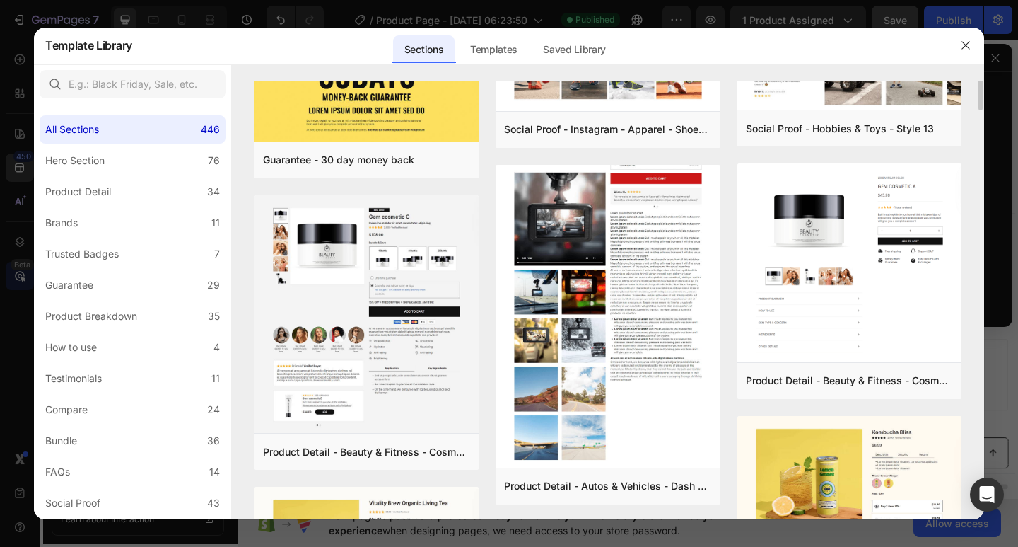
scroll to position [283, 0]
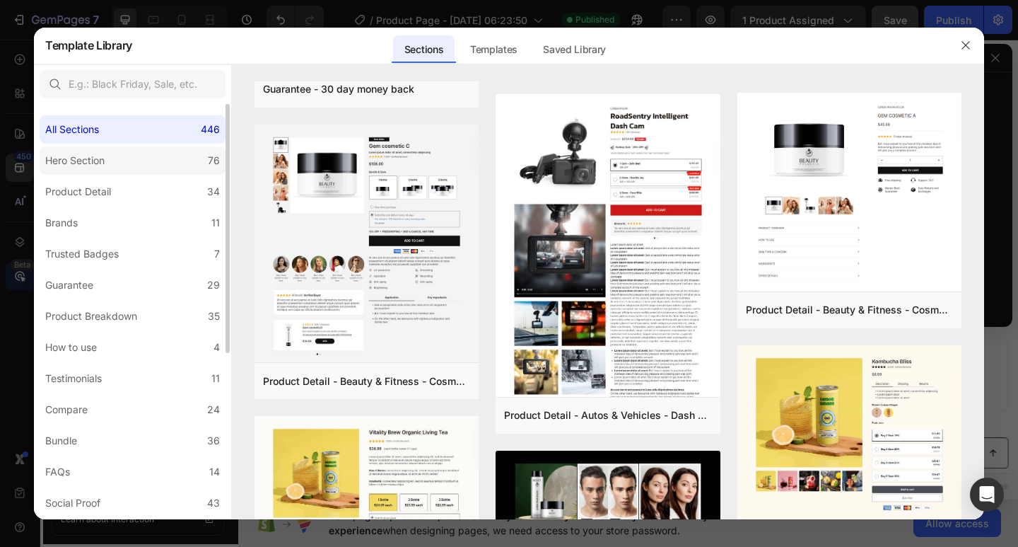
click at [124, 157] on label "Hero Section 76" at bounding box center [133, 160] width 186 height 28
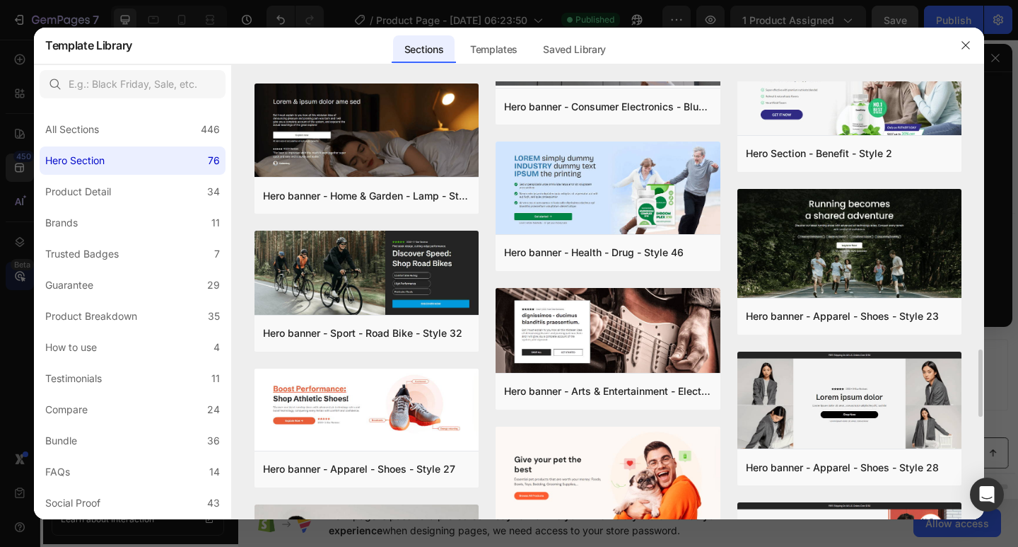
scroll to position [1486, 0]
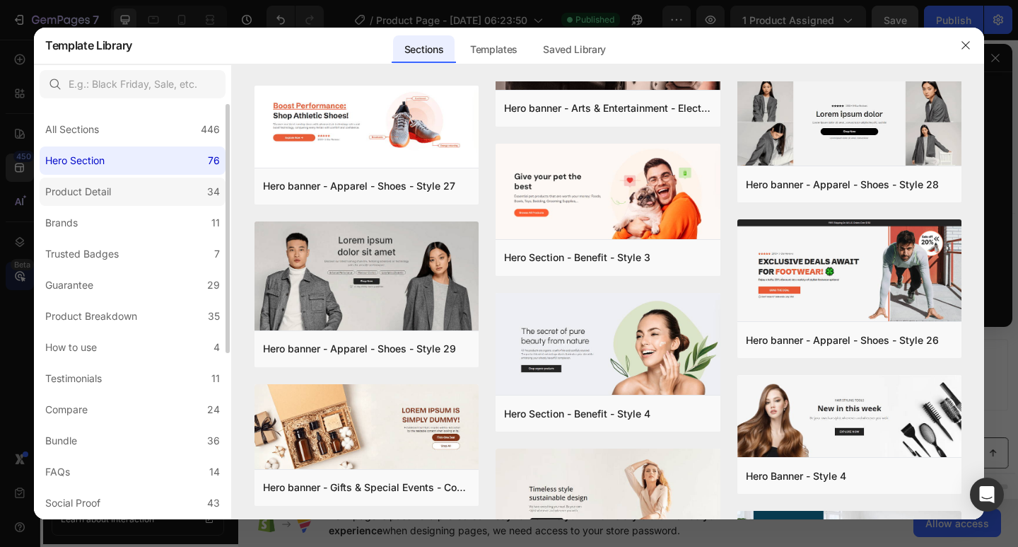
click at [122, 192] on label "Product Detail 34" at bounding box center [133, 191] width 186 height 28
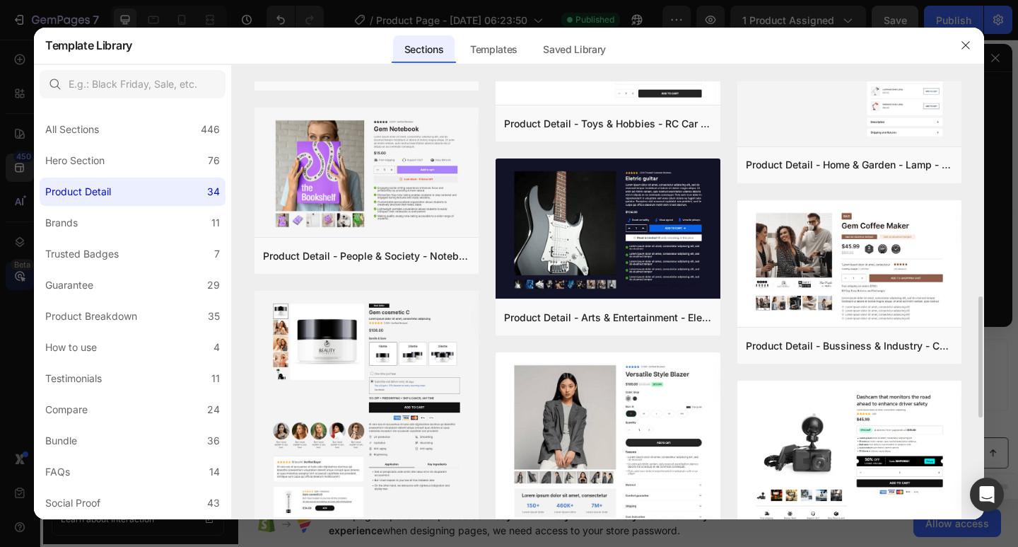
scroll to position [848, 0]
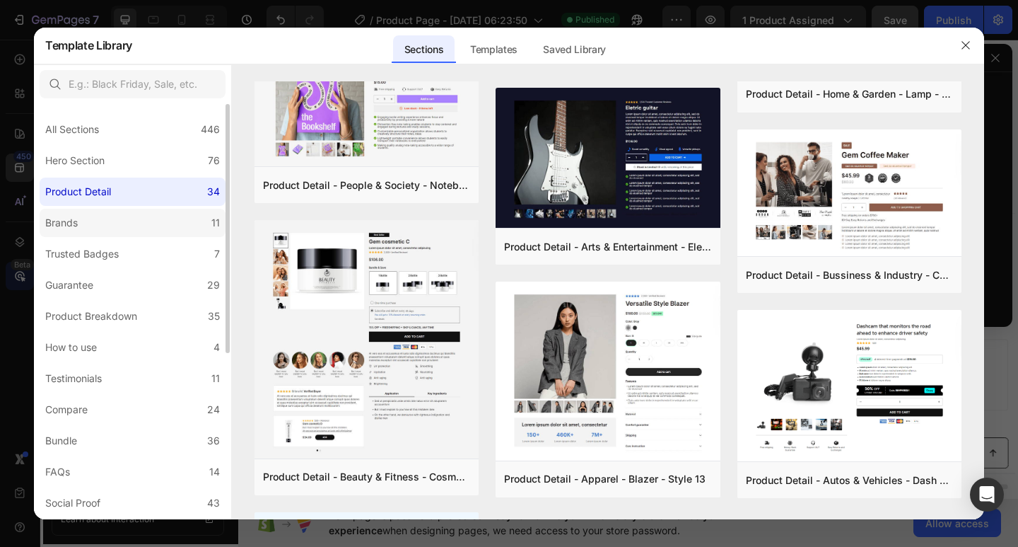
click at [124, 227] on label "Brands 11" at bounding box center [133, 223] width 186 height 28
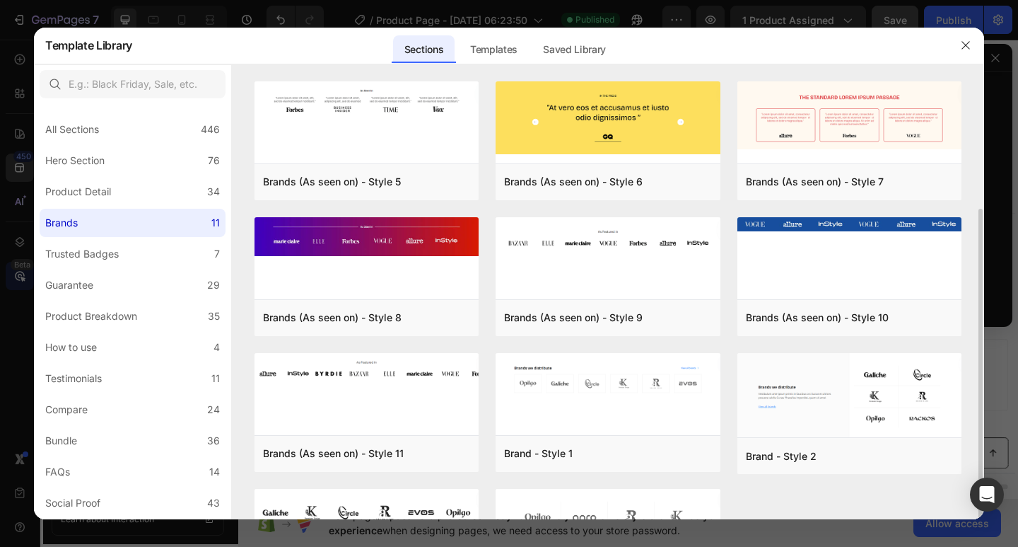
scroll to position [110, 0]
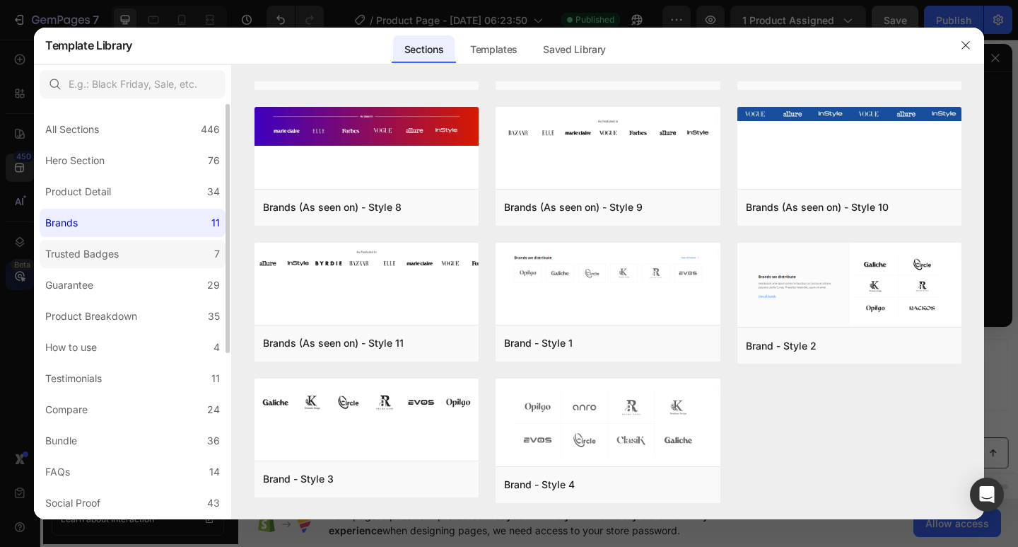
click at [125, 257] on label "Trusted Badges 7" at bounding box center [133, 254] width 186 height 28
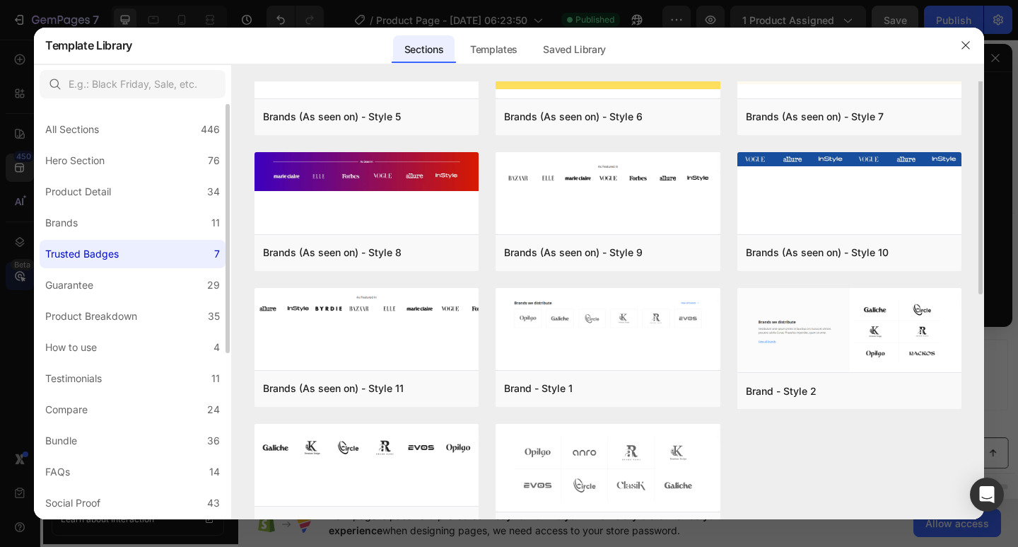
scroll to position [0, 0]
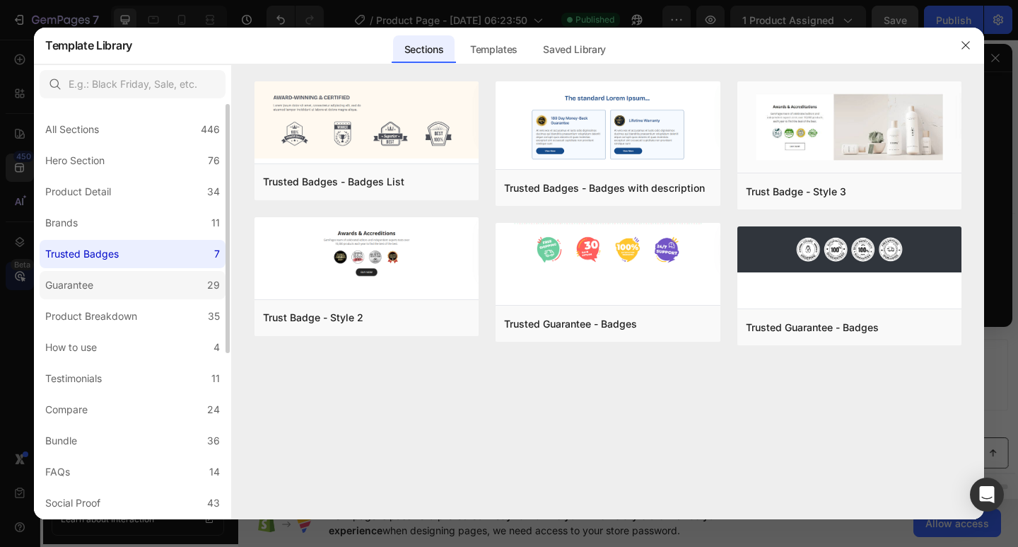
click at [60, 281] on div "Guarantee" at bounding box center [69, 284] width 48 height 17
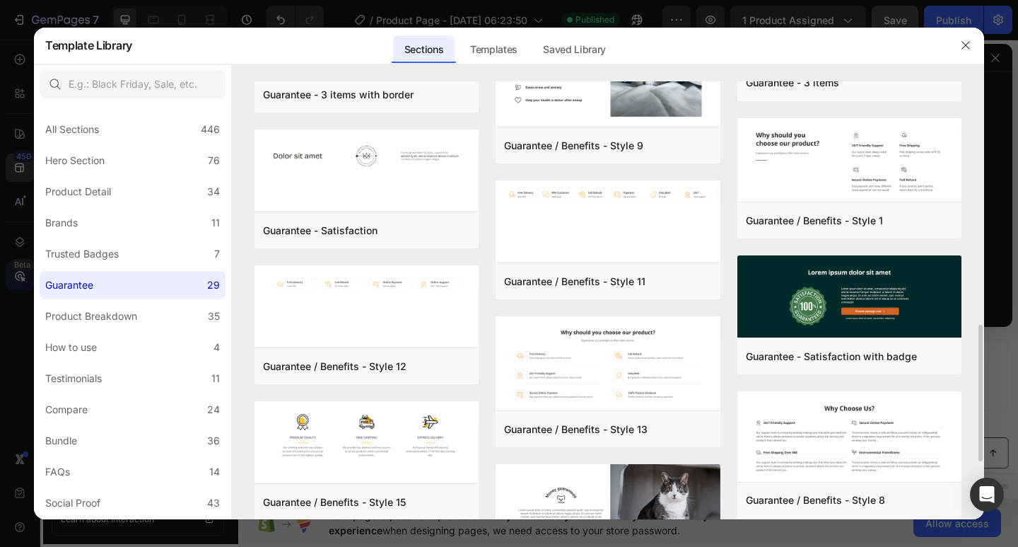
scroll to position [964, 0]
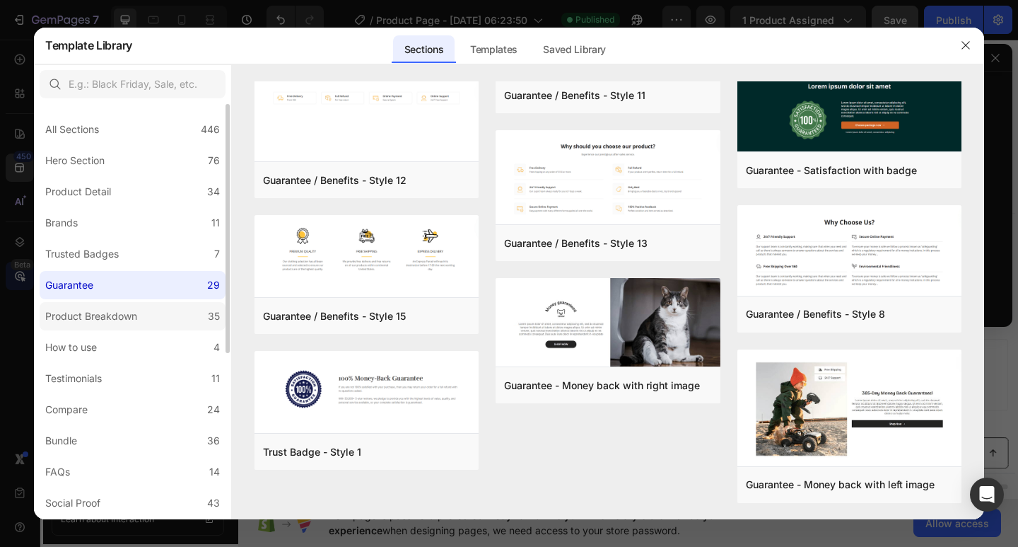
click at [135, 312] on div "Product Breakdown" at bounding box center [91, 316] width 92 height 17
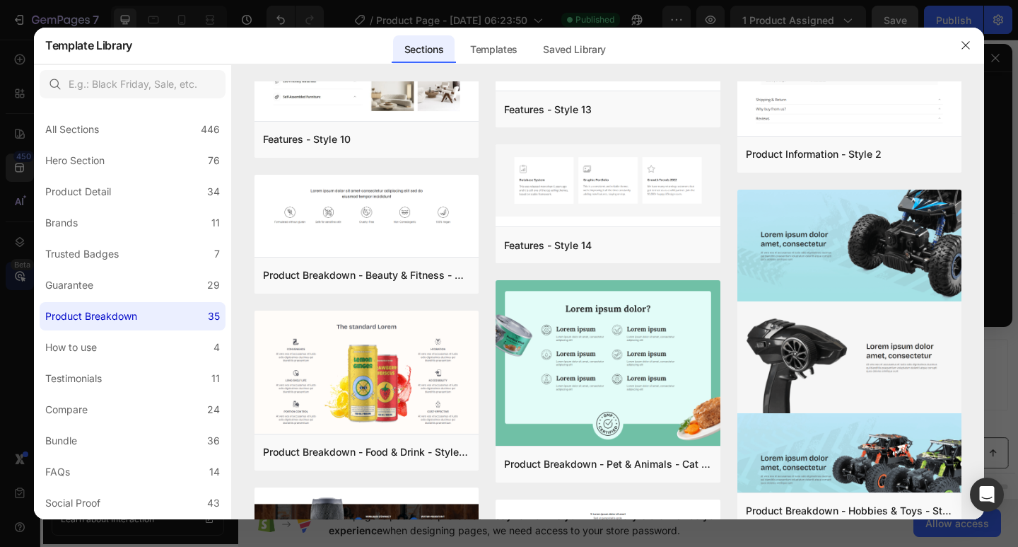
scroll to position [1688, 0]
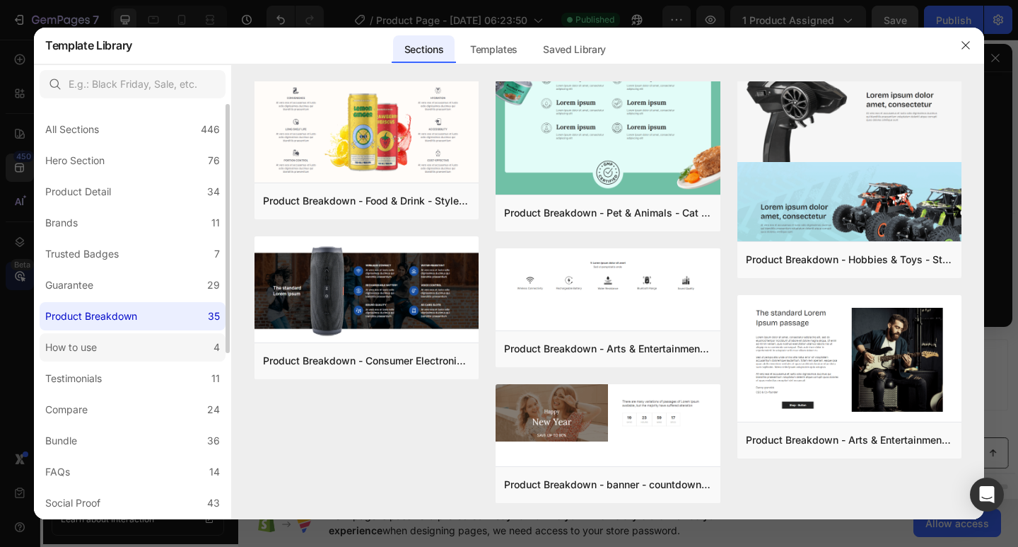
click at [92, 343] on div "How to use" at bounding box center [71, 347] width 52 height 17
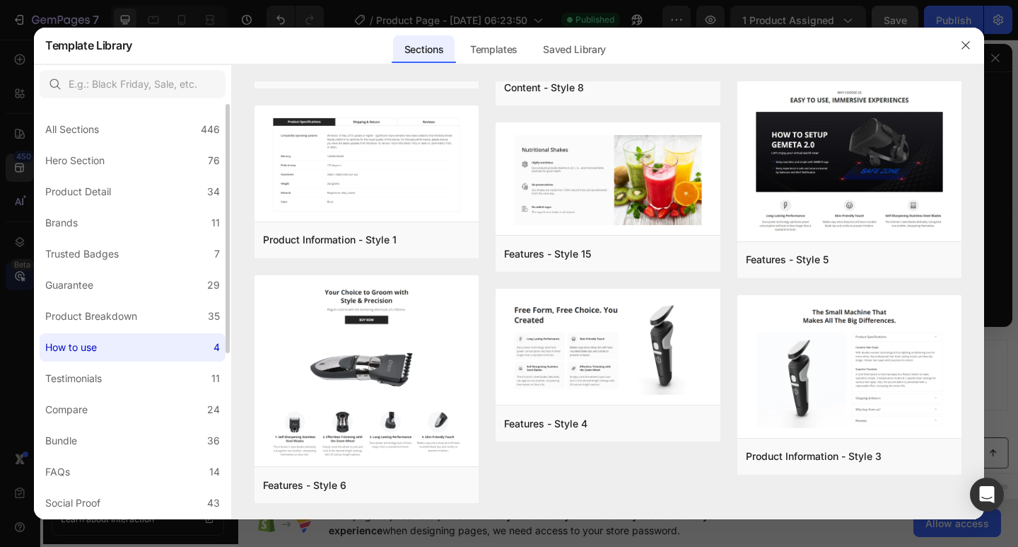
scroll to position [0, 0]
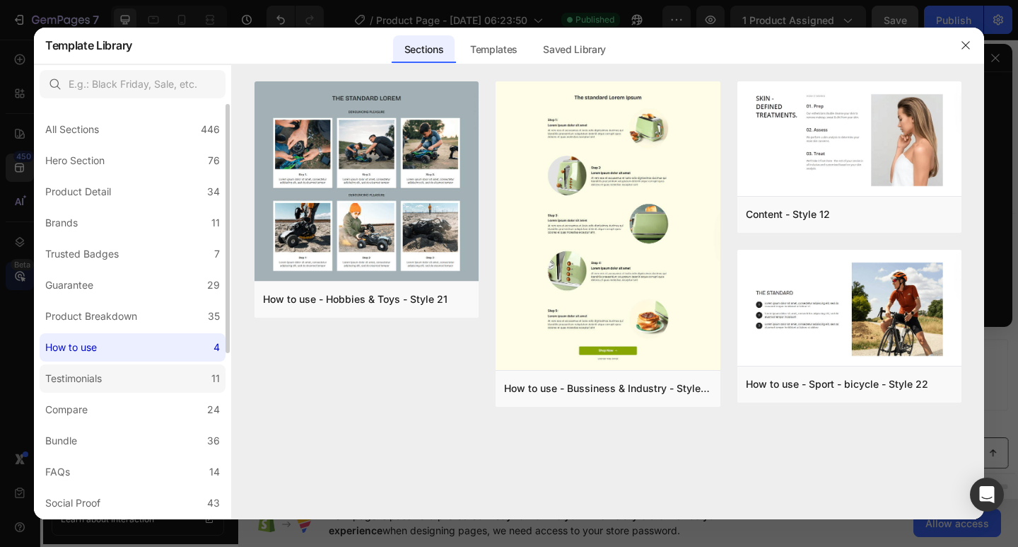
click at [150, 371] on label "Testimonials 11" at bounding box center [133, 378] width 186 height 28
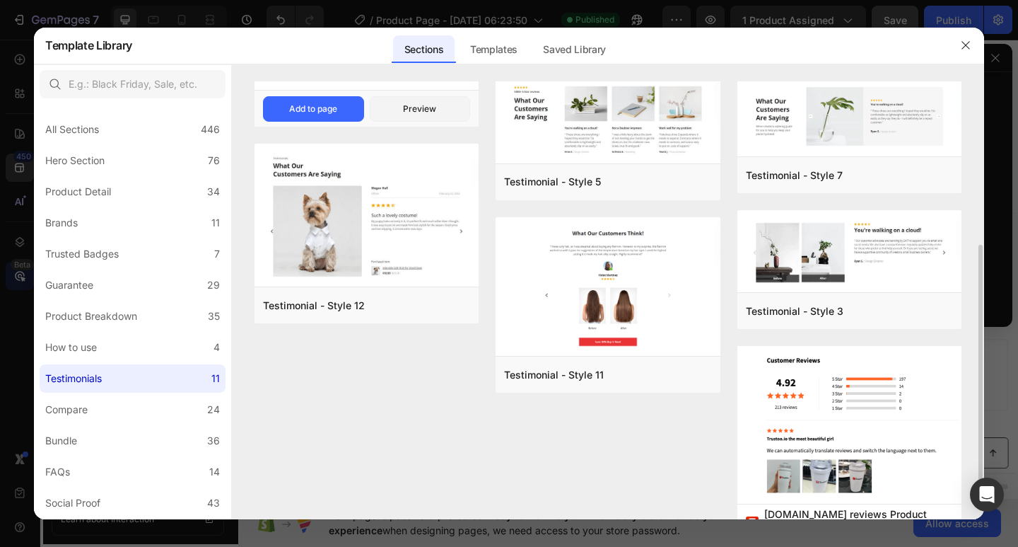
scroll to position [321, 0]
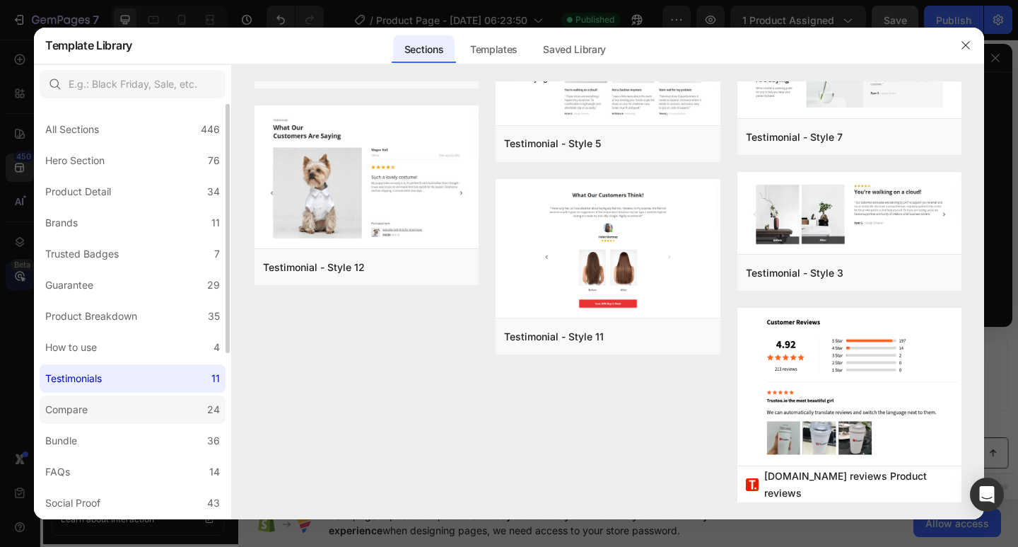
click at [85, 412] on div "Compare" at bounding box center [66, 409] width 42 height 17
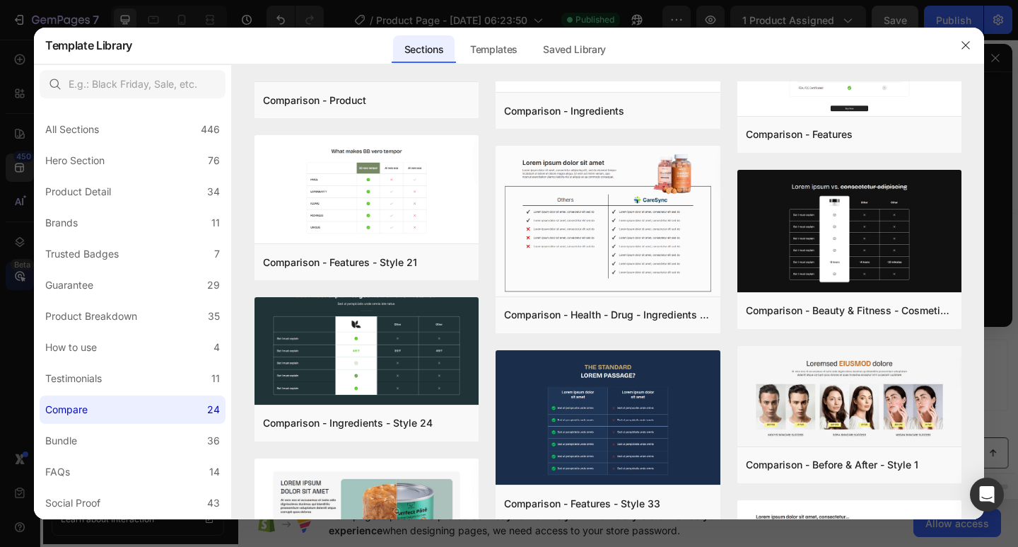
scroll to position [1147, 0]
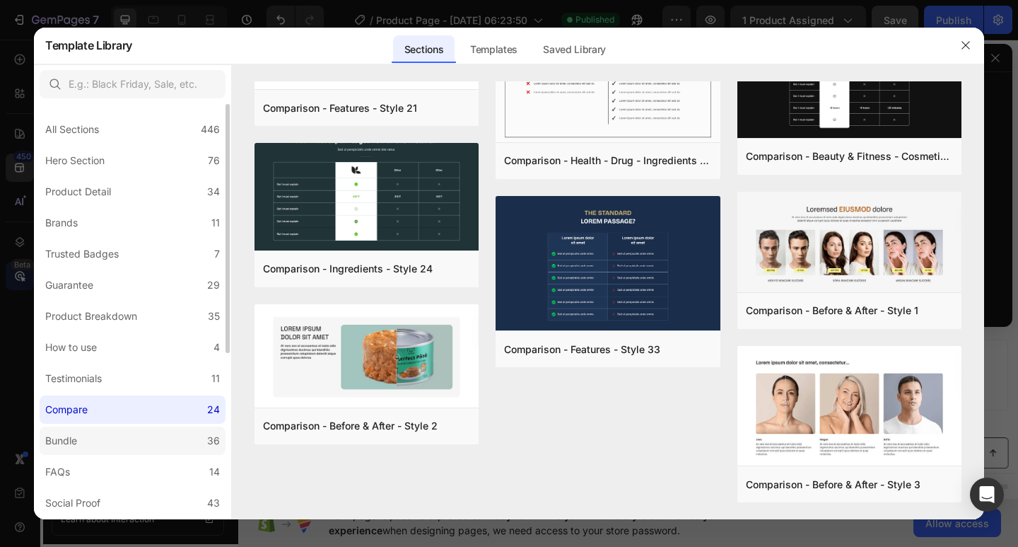
click at [115, 440] on label "Bundle 36" at bounding box center [133, 440] width 186 height 28
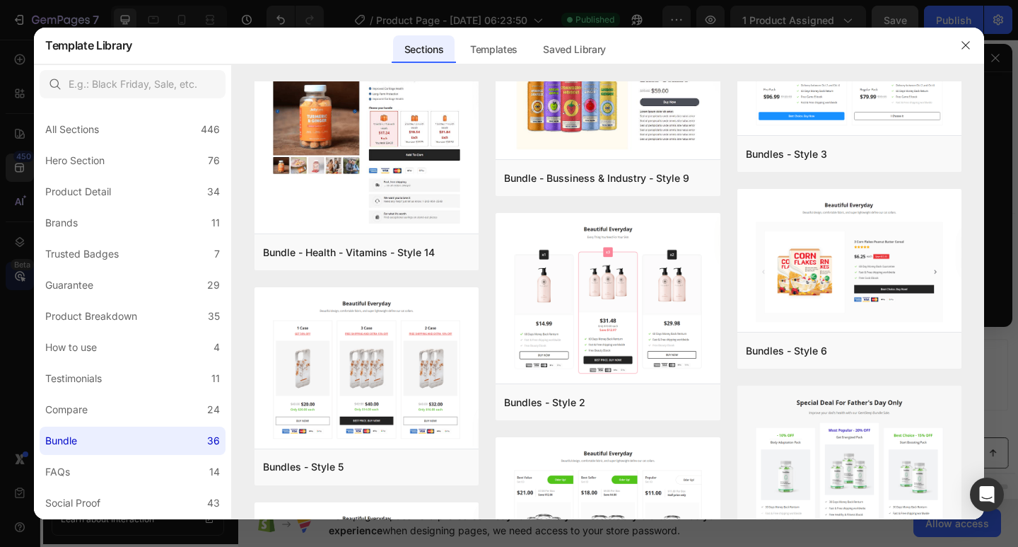
scroll to position [2360, 0]
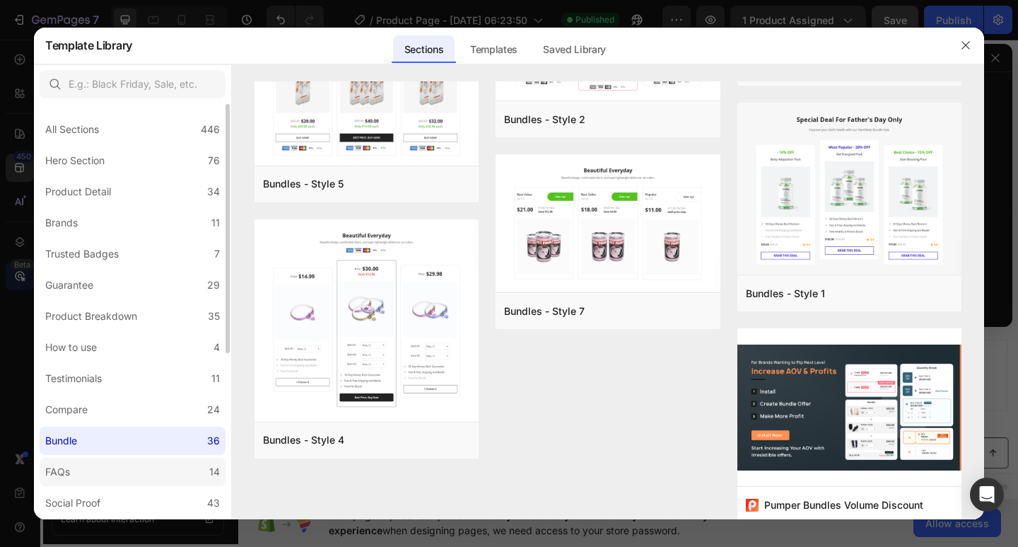
click at [98, 465] on label "FAQs 14" at bounding box center [133, 471] width 186 height 28
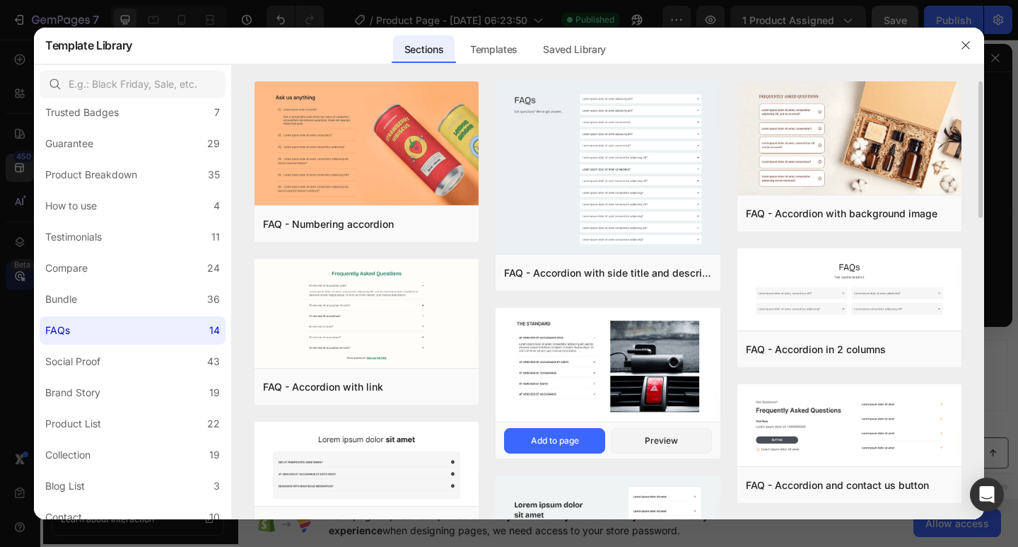
scroll to position [377, 0]
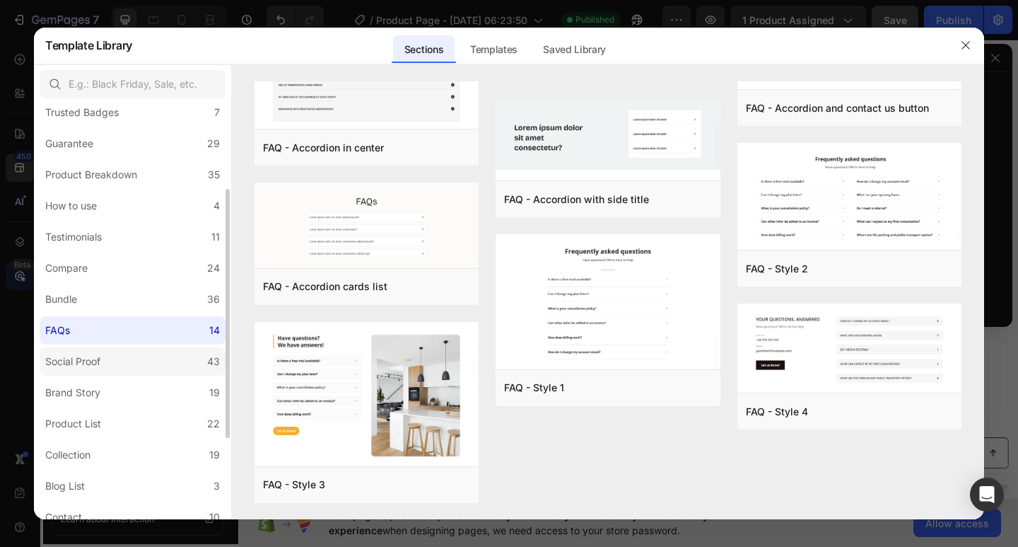
click at [132, 367] on label "Social Proof 43" at bounding box center [133, 361] width 186 height 28
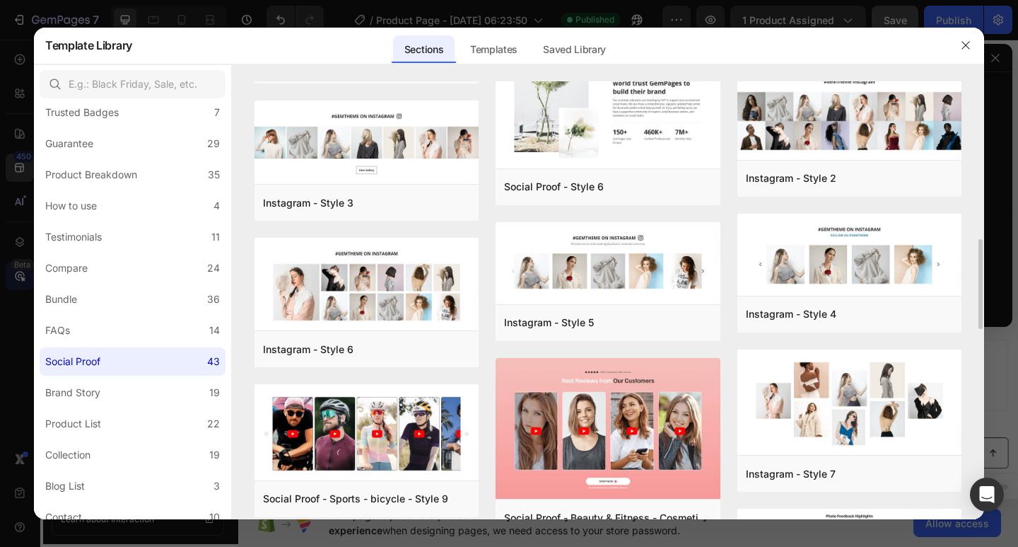
scroll to position [636, 0]
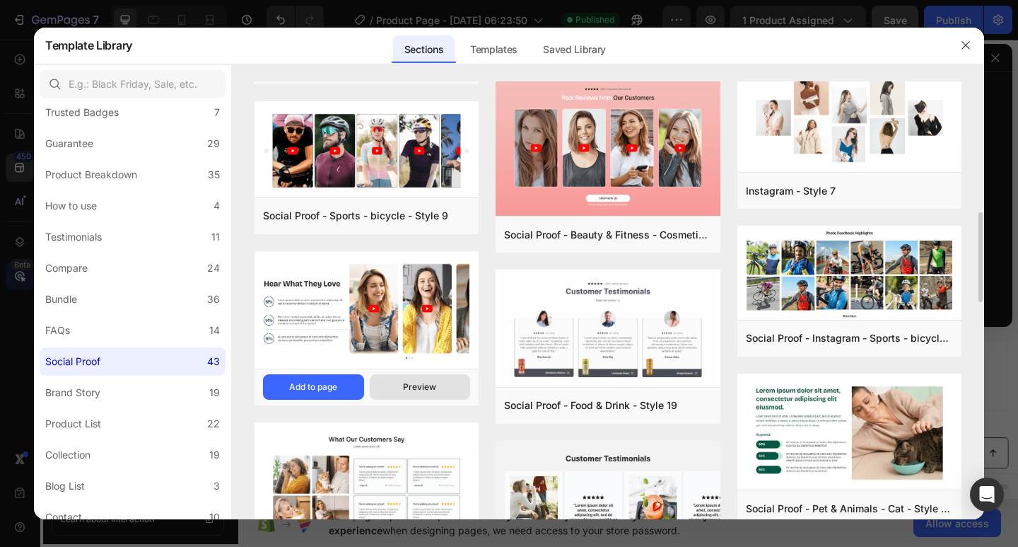
click at [393, 380] on button "Preview" at bounding box center [420, 386] width 101 height 25
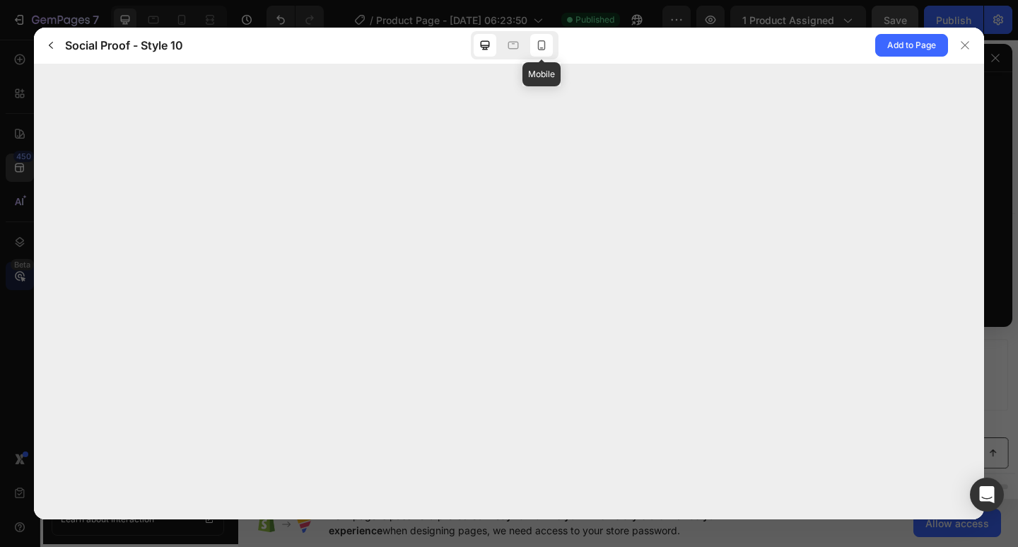
click at [544, 45] on icon at bounding box center [542, 45] width 8 height 10
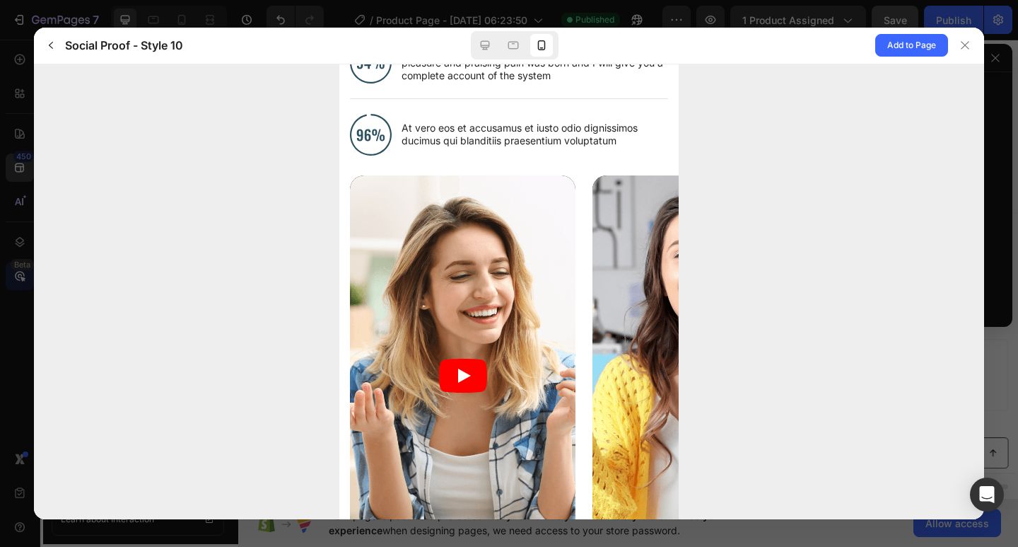
scroll to position [336, 0]
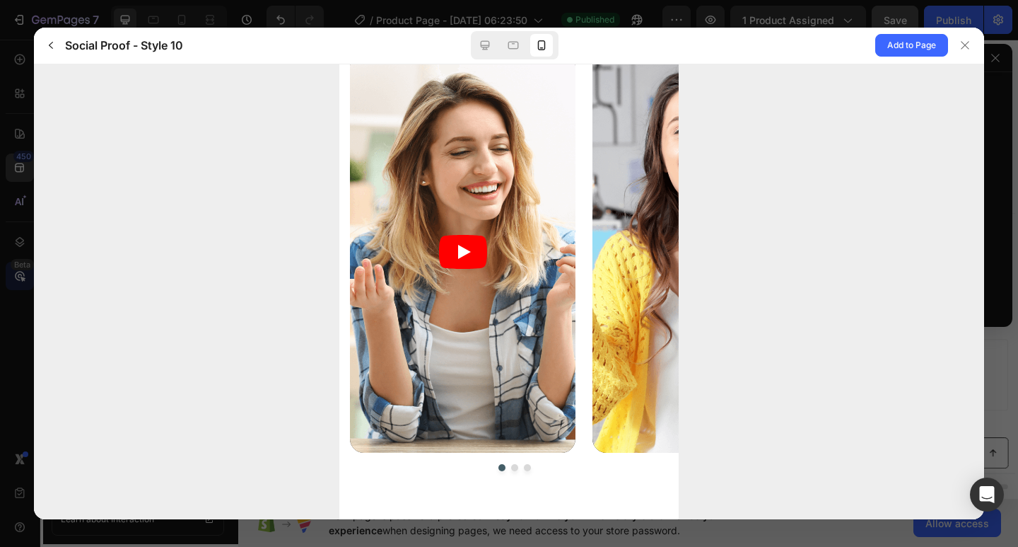
drag, startPoint x: 582, startPoint y: 271, endPoint x: 448, endPoint y: 277, distance: 133.7
click at [465, 277] on div at bounding box center [514, 252] width 329 height 402
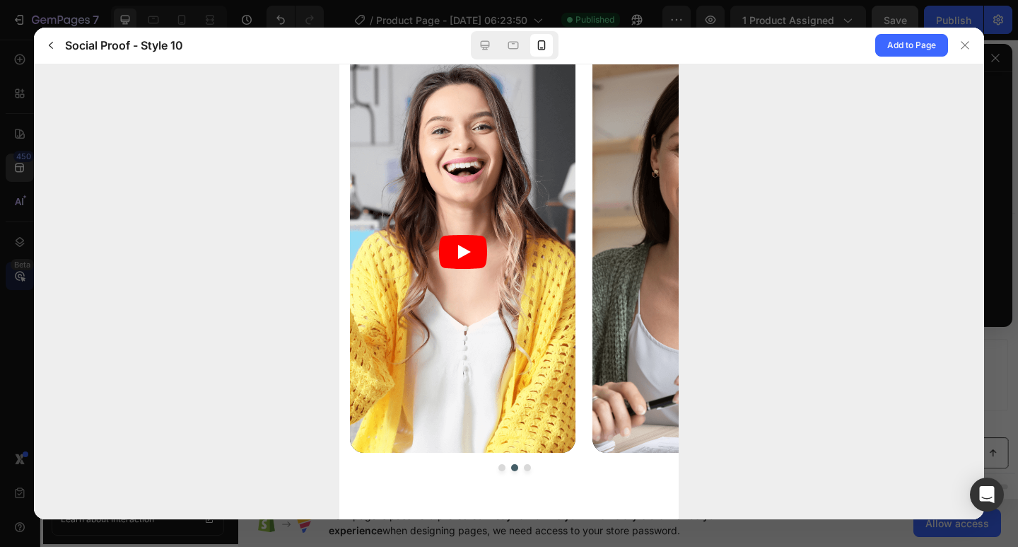
click at [374, 302] on div at bounding box center [514, 252] width 329 height 402
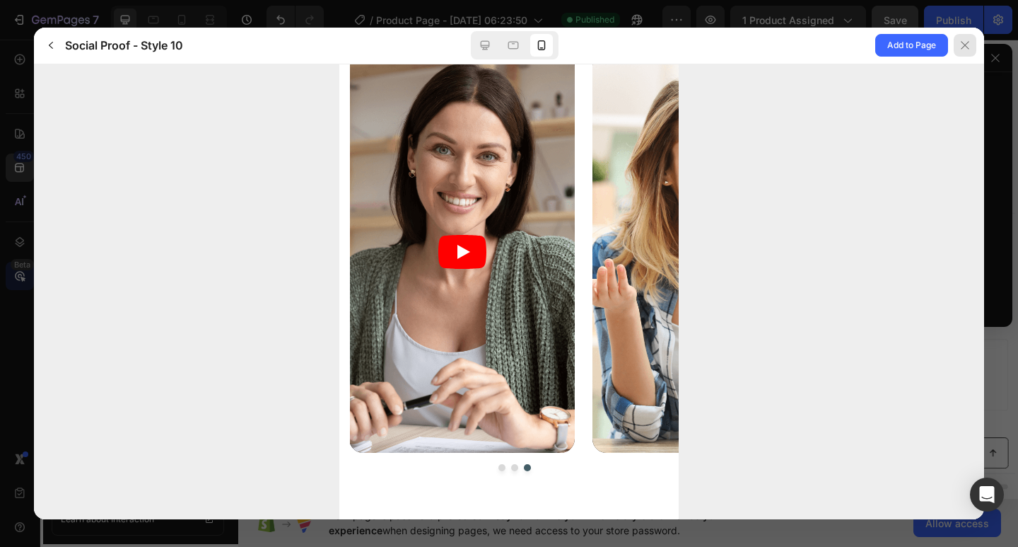
click at [968, 47] on icon at bounding box center [964, 45] width 11 height 11
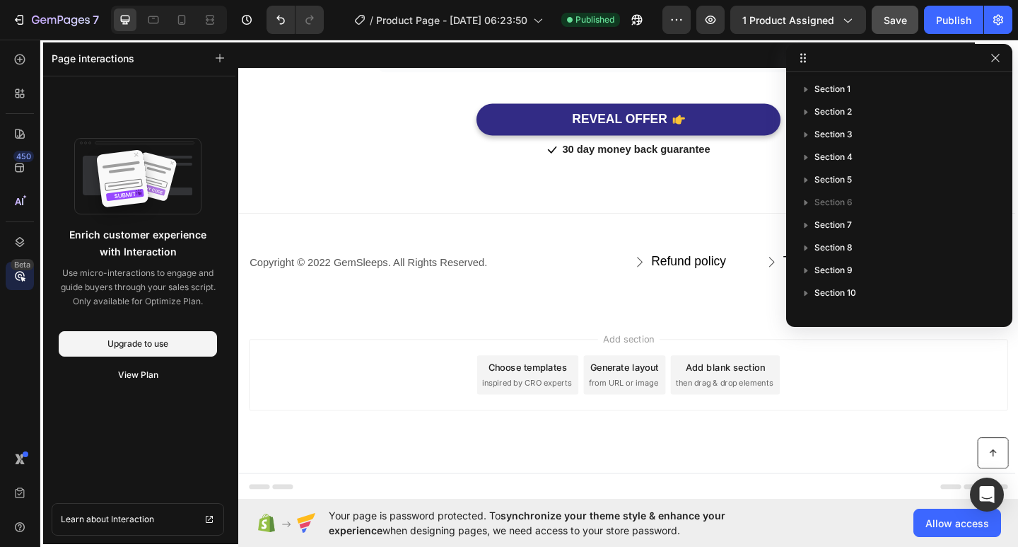
scroll to position [5611, 0]
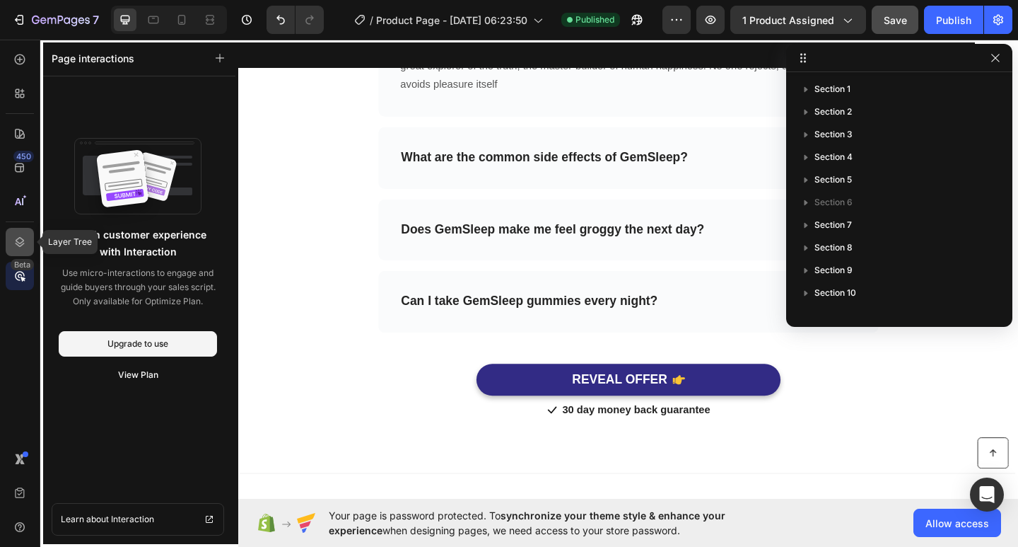
click at [14, 238] on icon at bounding box center [20, 242] width 14 height 14
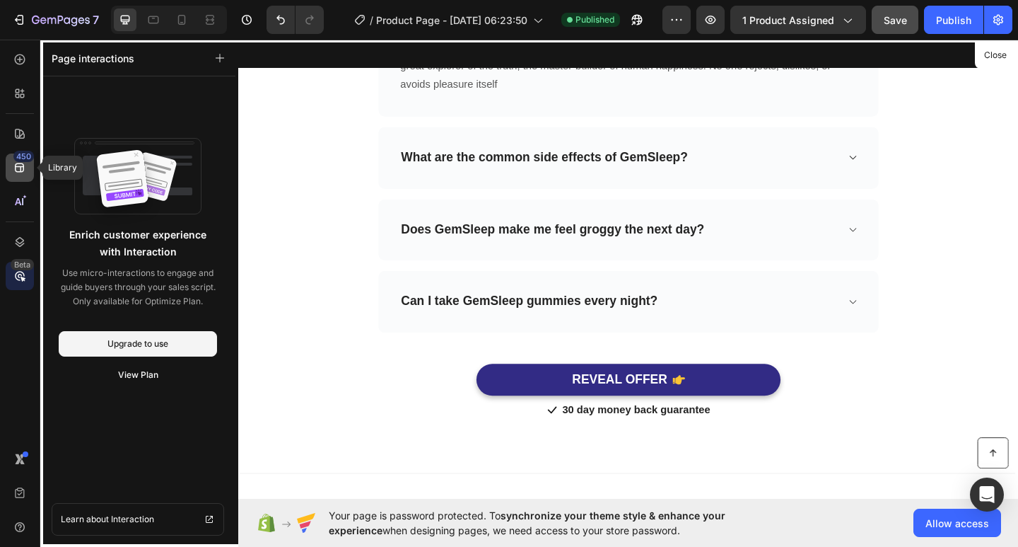
click at [18, 160] on div "450" at bounding box center [23, 156] width 21 height 11
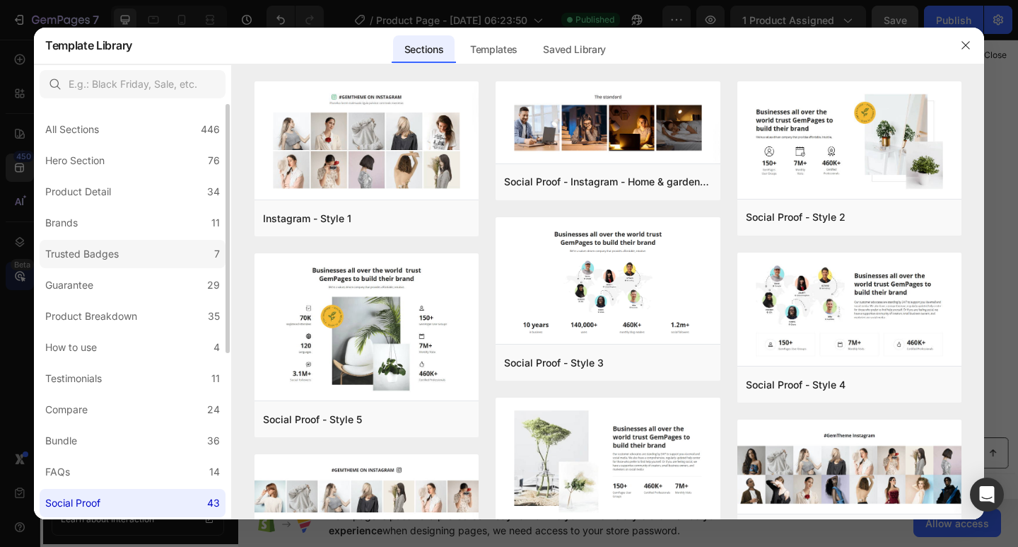
click at [105, 260] on div "Trusted Badges" at bounding box center [82, 253] width 74 height 17
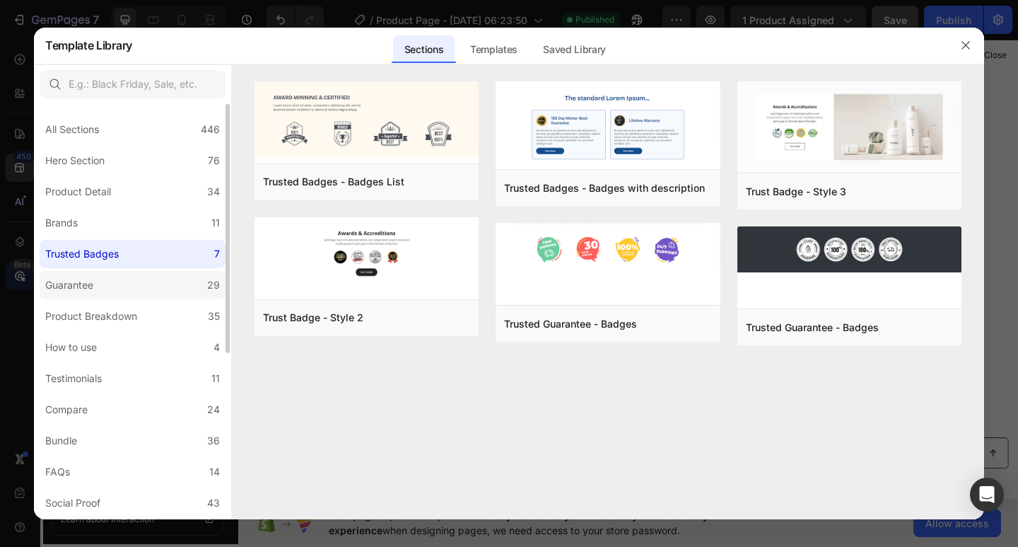
click at [107, 288] on label "Guarantee 29" at bounding box center [133, 285] width 186 height 28
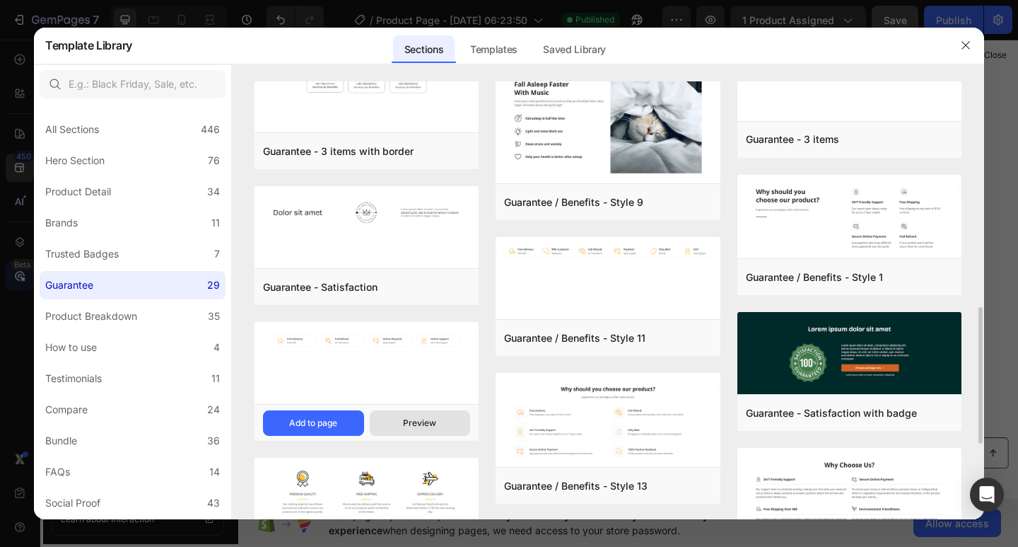
scroll to position [964, 0]
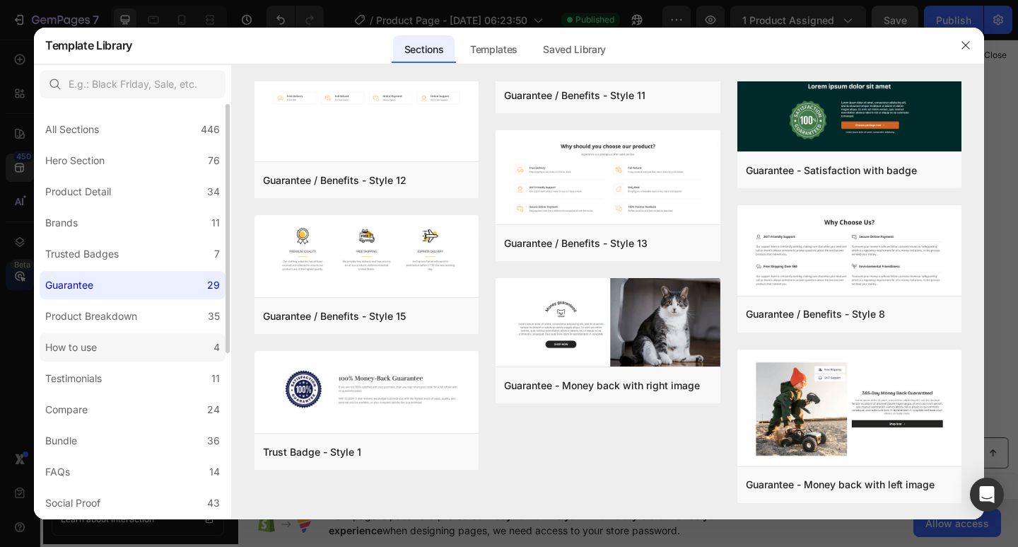
click at [107, 356] on label "How to use 4" at bounding box center [133, 347] width 186 height 28
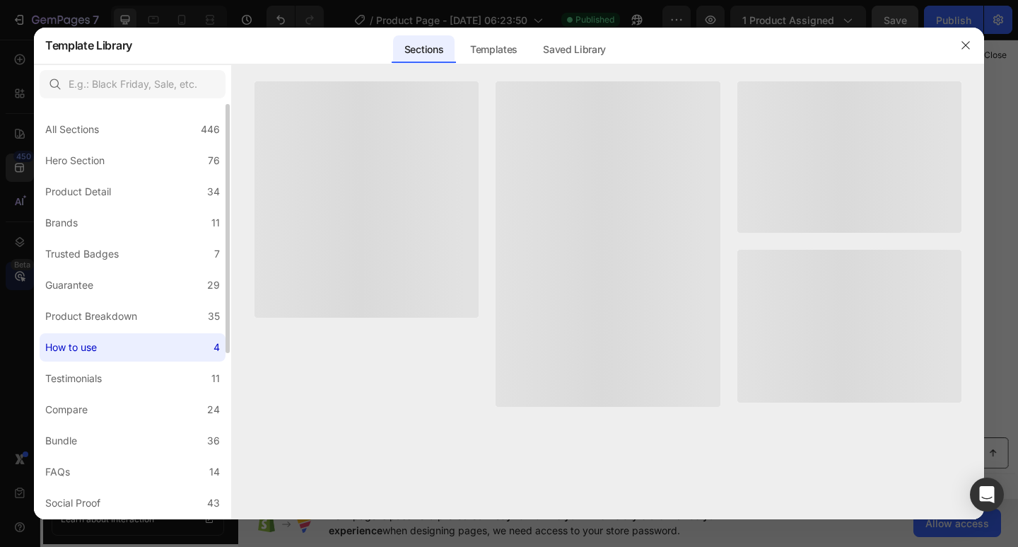
scroll to position [0, 0]
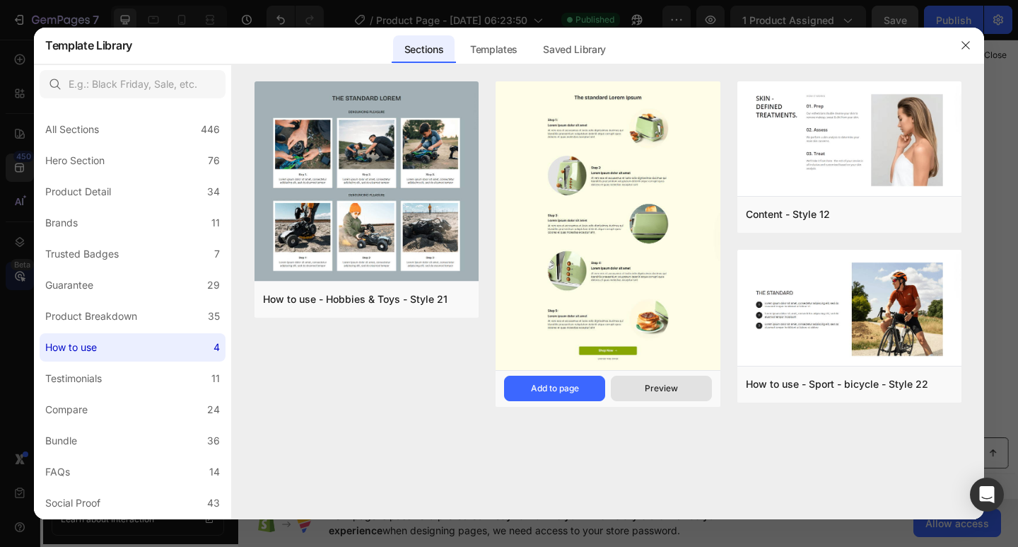
click at [660, 386] on div "Preview" at bounding box center [661, 388] width 33 height 13
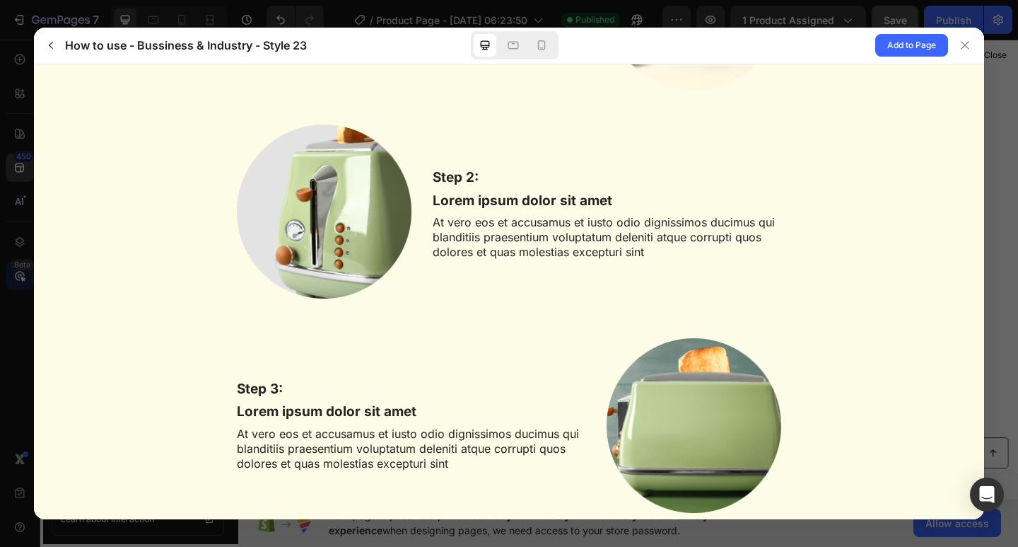
scroll to position [283, 0]
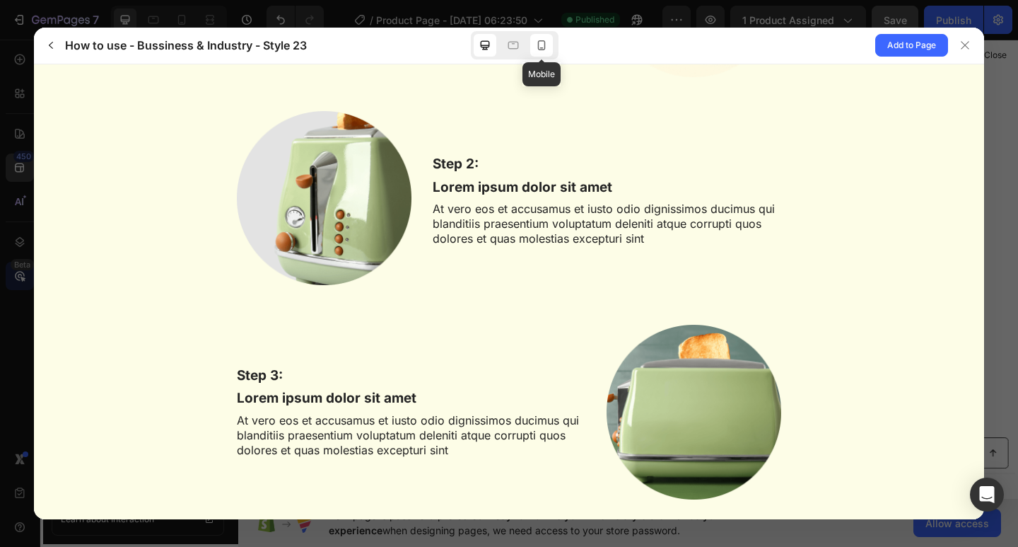
click at [536, 50] on icon at bounding box center [542, 45] width 14 height 14
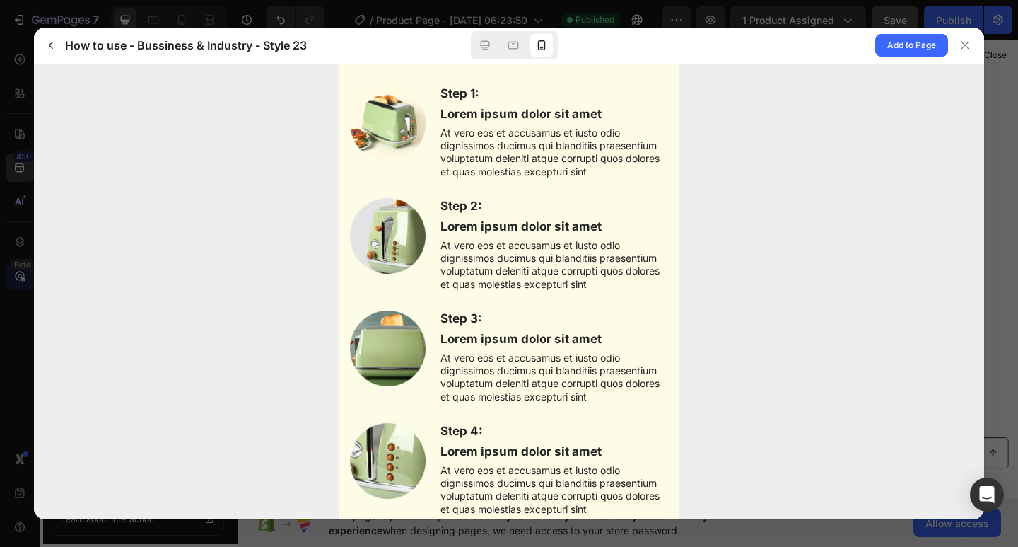
scroll to position [0, 0]
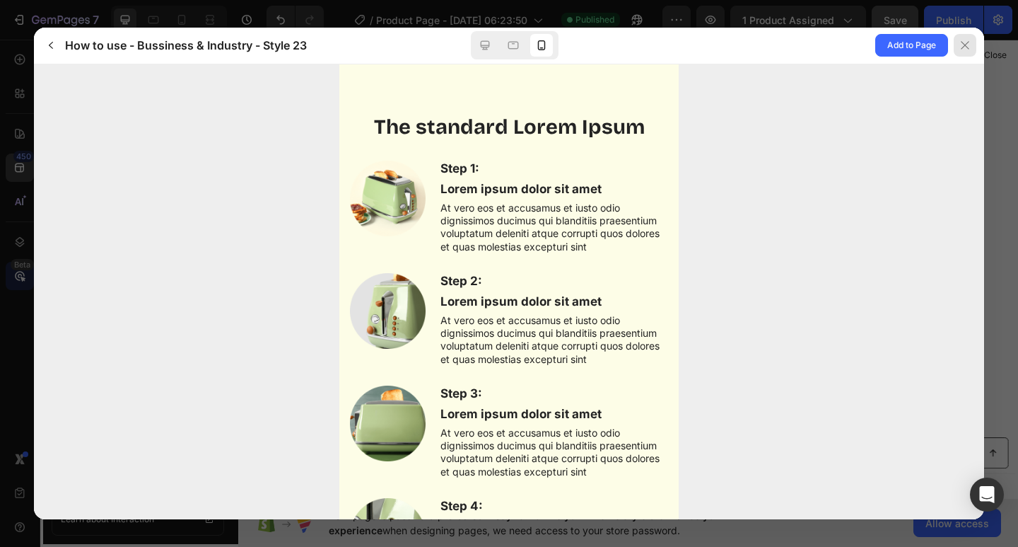
click at [964, 47] on icon at bounding box center [964, 45] width 11 height 11
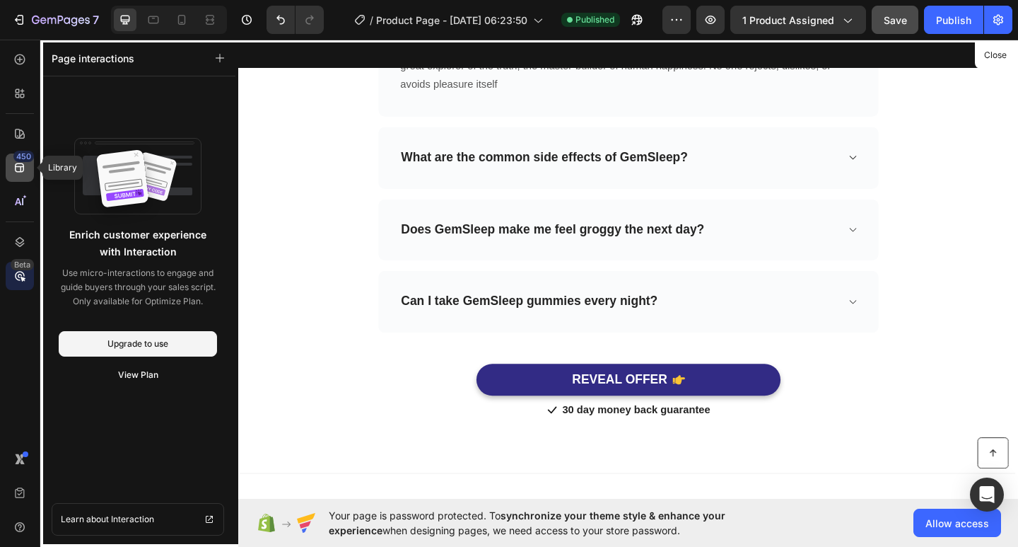
click at [19, 168] on icon at bounding box center [20, 167] width 14 height 14
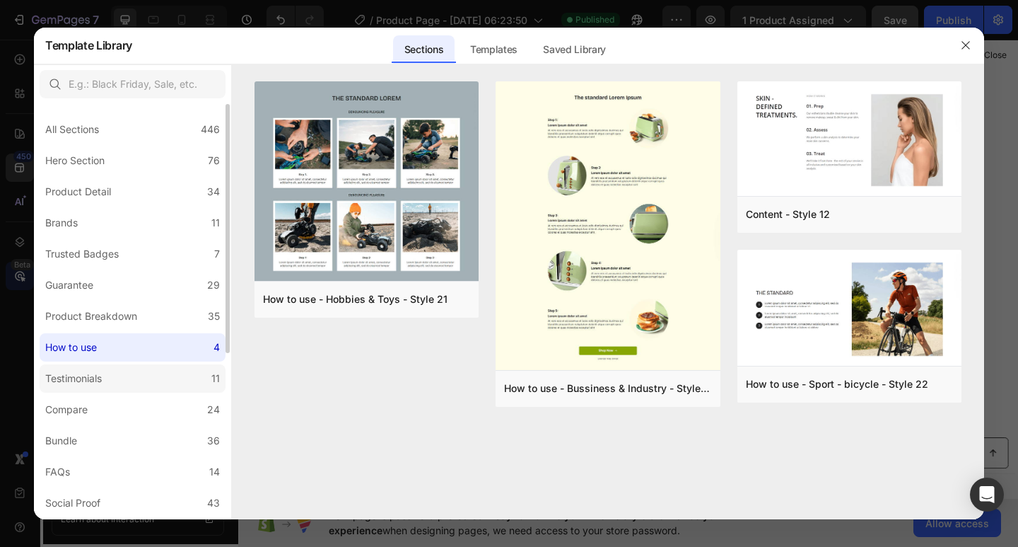
click at [131, 383] on label "Testimonials 11" at bounding box center [133, 378] width 186 height 28
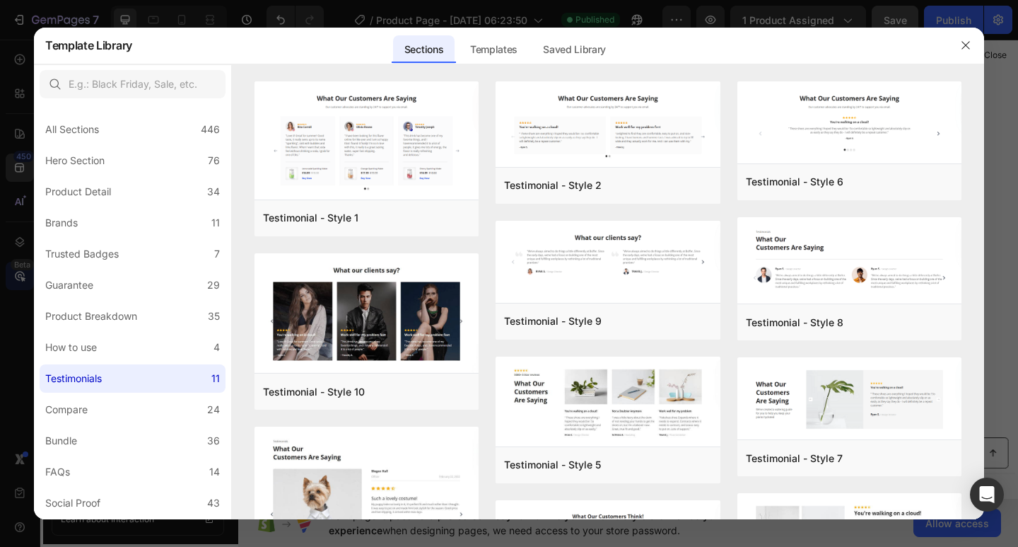
scroll to position [321, 0]
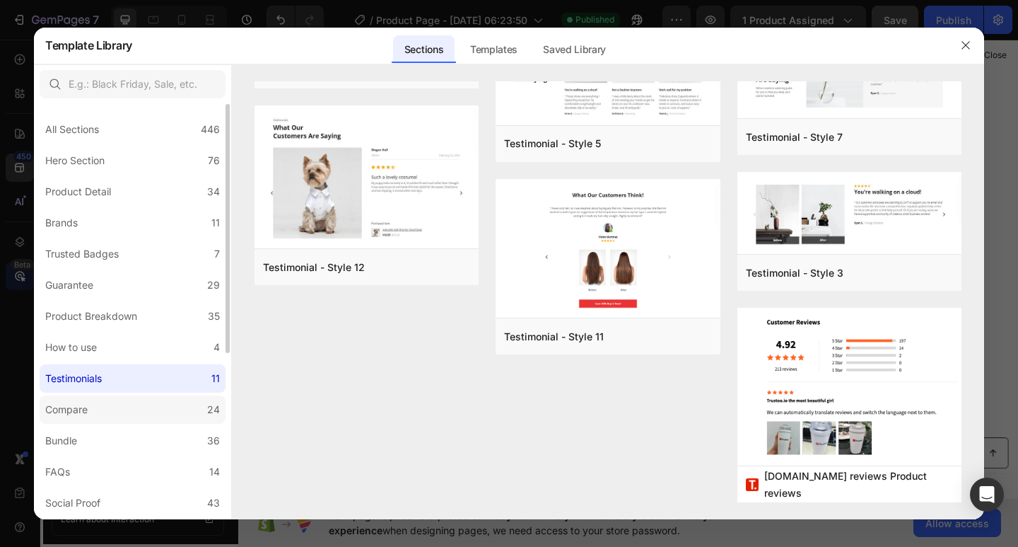
click at [131, 407] on label "Compare 24" at bounding box center [133, 409] width 186 height 28
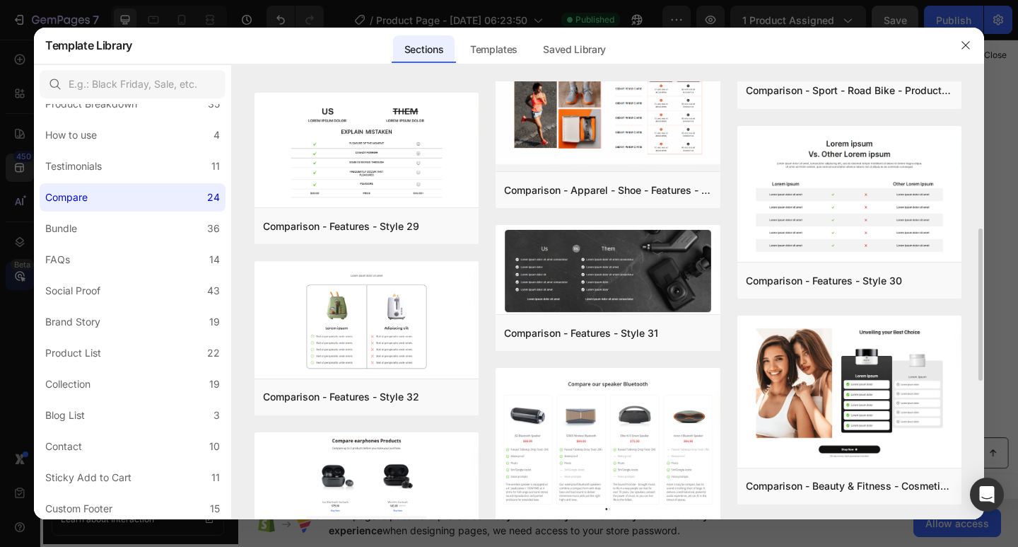
scroll to position [707, 0]
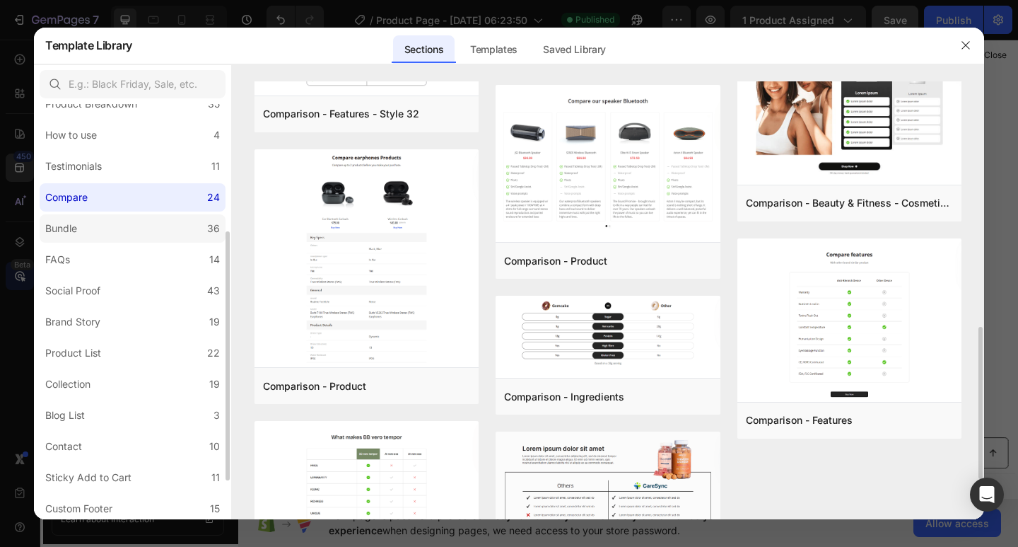
click at [103, 230] on label "Bundle 36" at bounding box center [133, 228] width 186 height 28
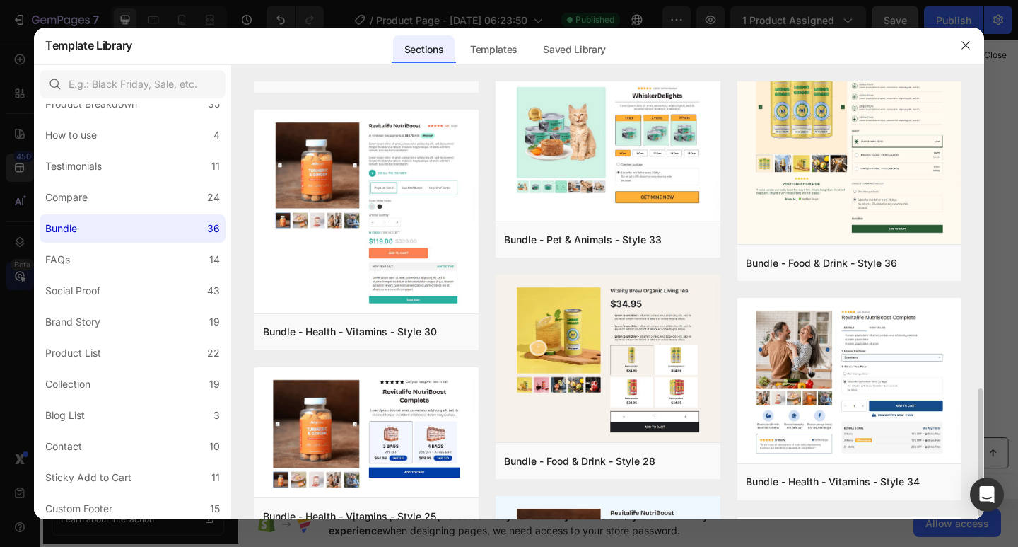
scroll to position [636, 0]
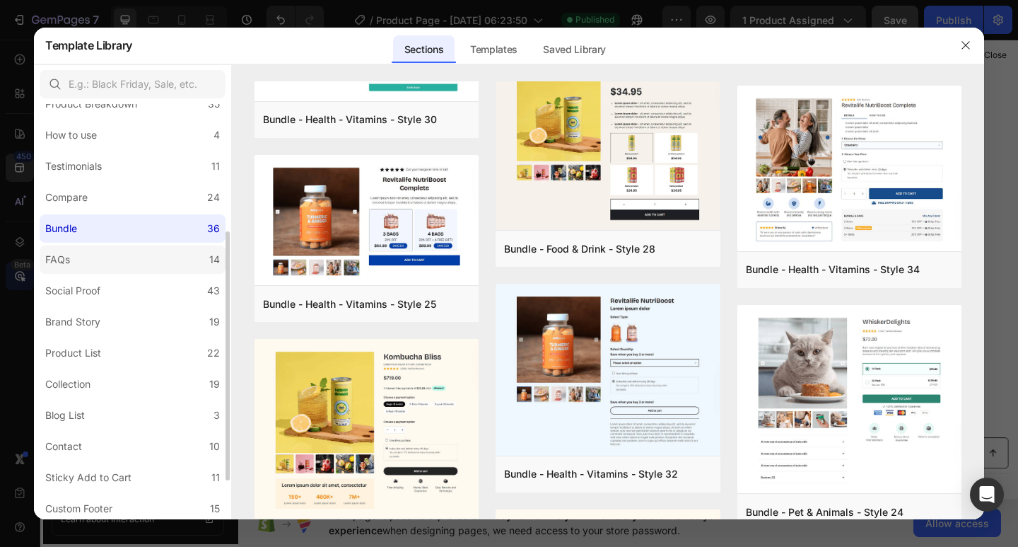
click at [98, 258] on label "FAQs 14" at bounding box center [133, 259] width 186 height 28
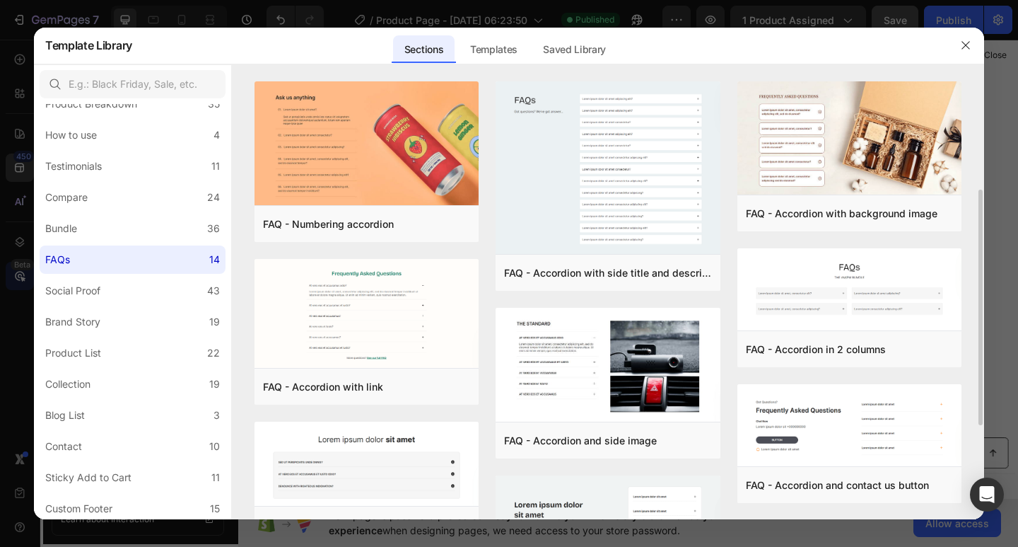
scroll to position [377, 0]
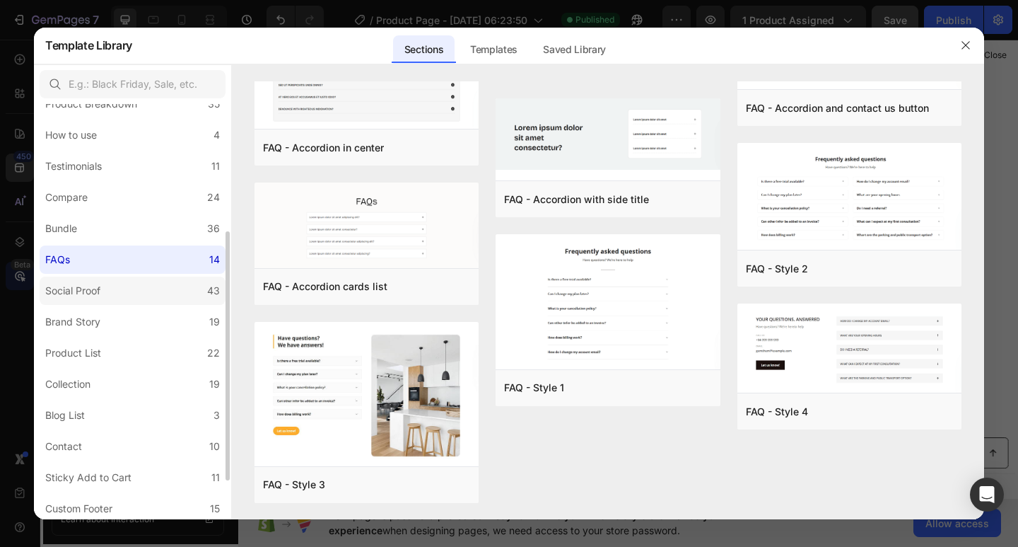
click at [99, 296] on div "Social Proof" at bounding box center [72, 290] width 55 height 17
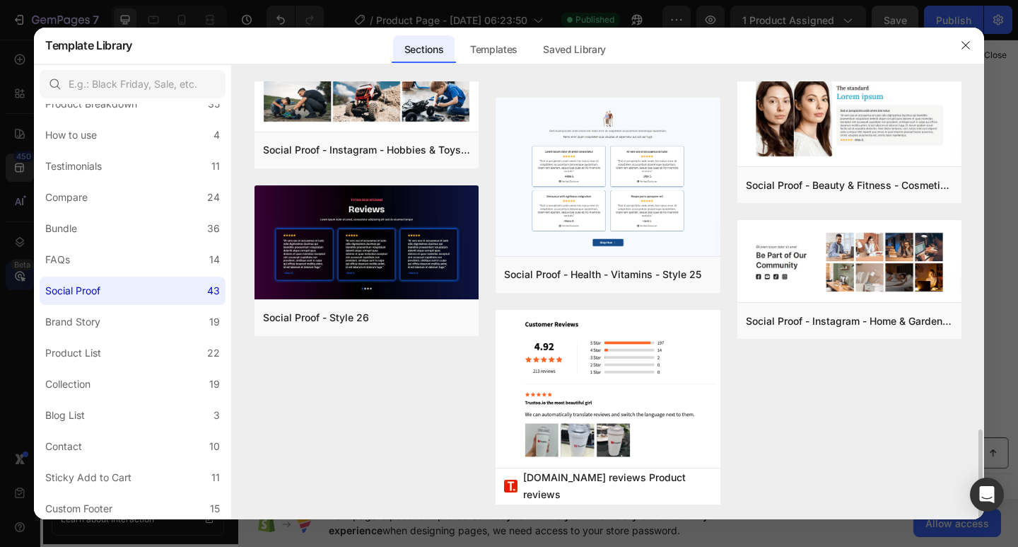
scroll to position [1834, 0]
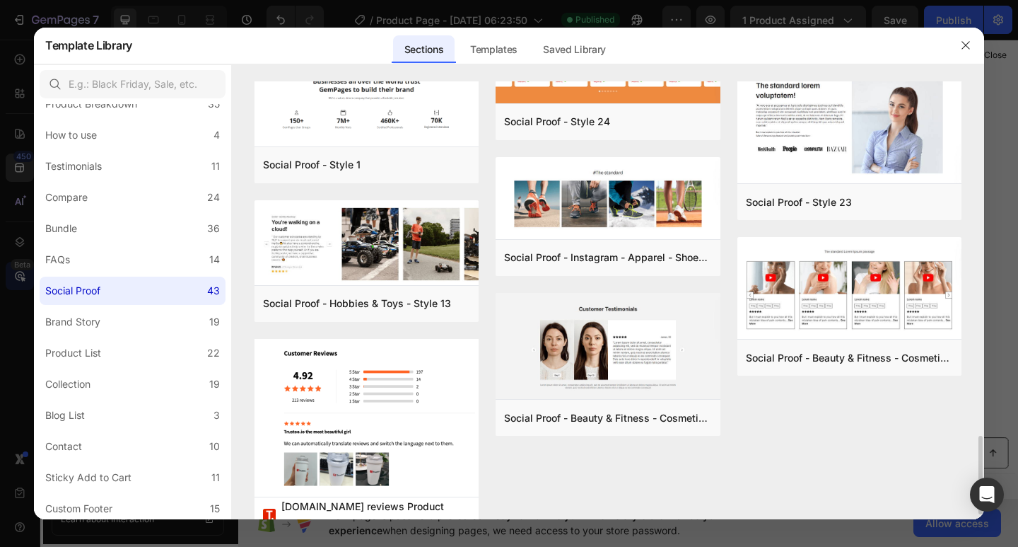
scroll to position [2010, 0]
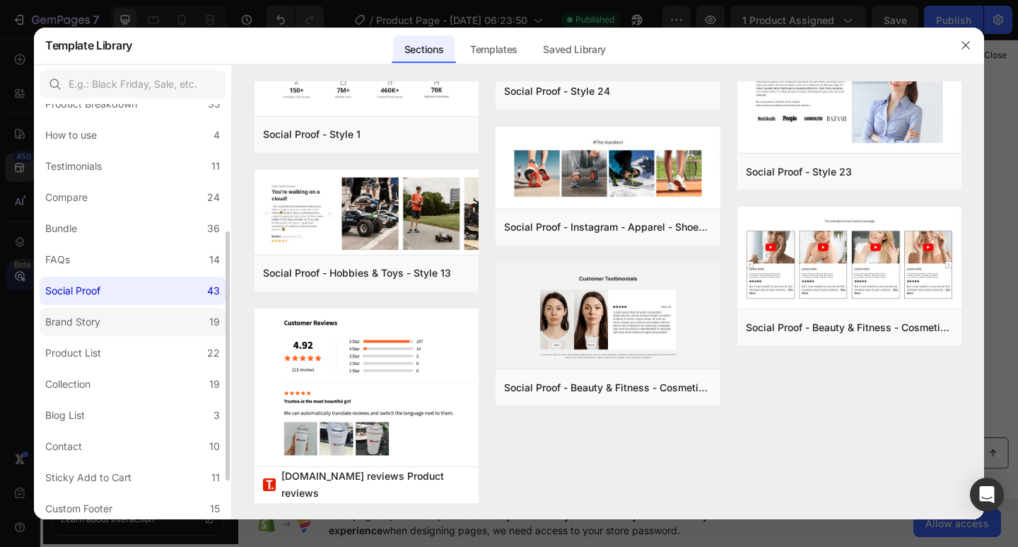
click at [63, 325] on div "Brand Story" at bounding box center [72, 321] width 55 height 17
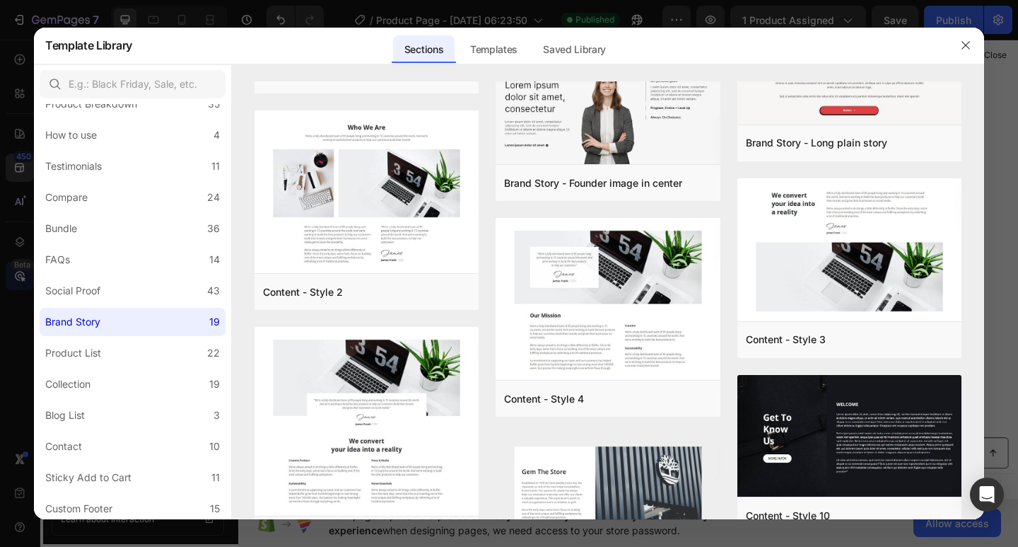
scroll to position [708, 0]
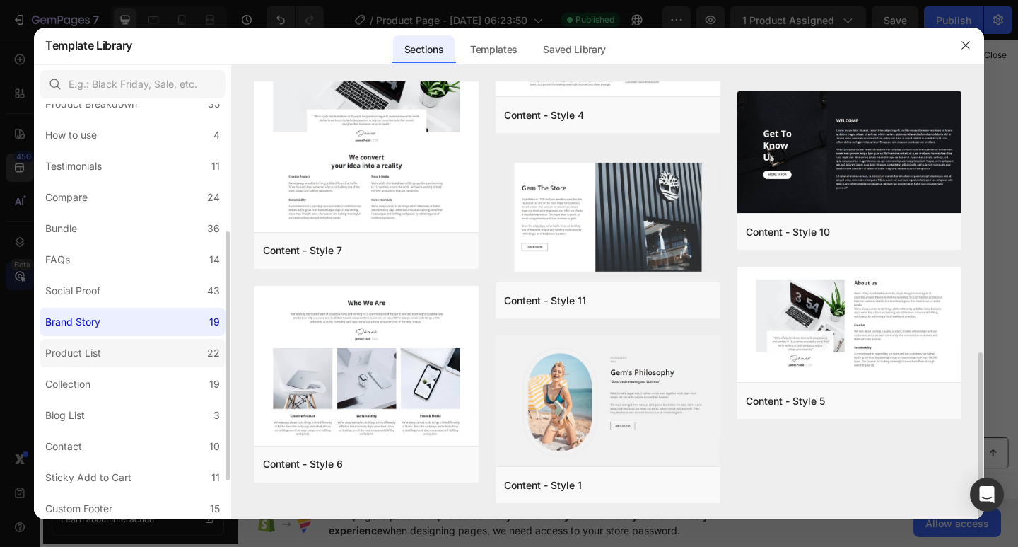
click at [133, 349] on label "Product List 22" at bounding box center [133, 353] width 186 height 28
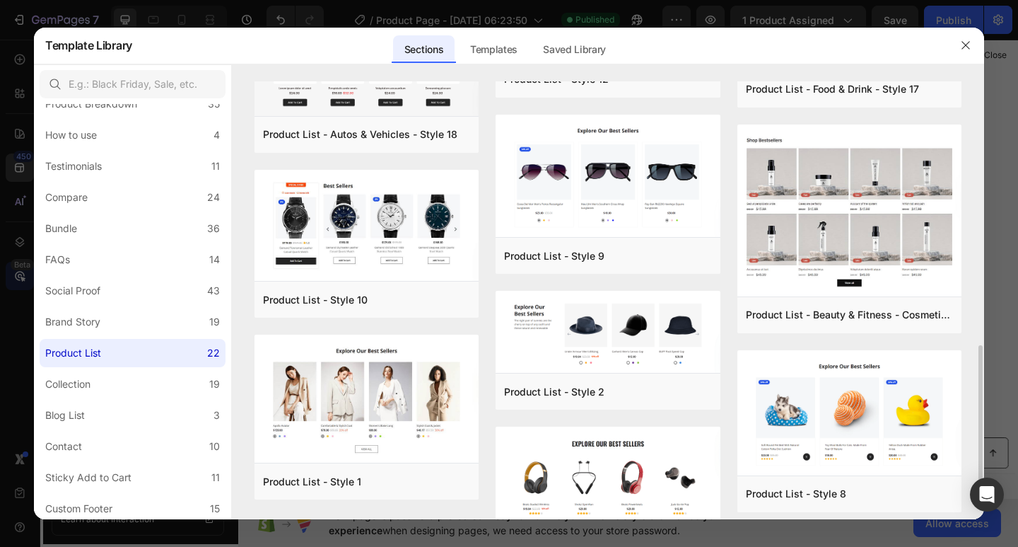
scroll to position [974, 0]
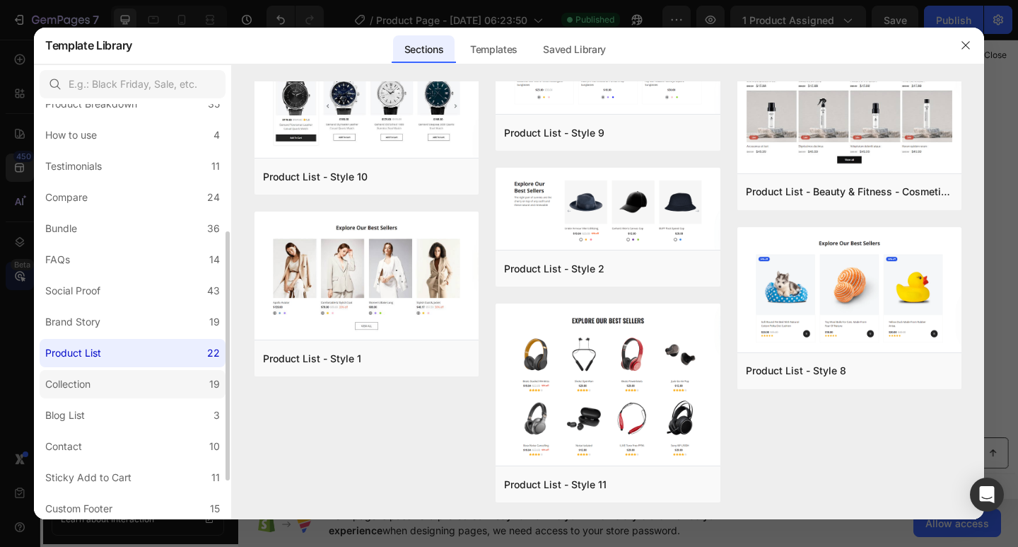
click at [128, 382] on label "Collection 19" at bounding box center [133, 384] width 186 height 28
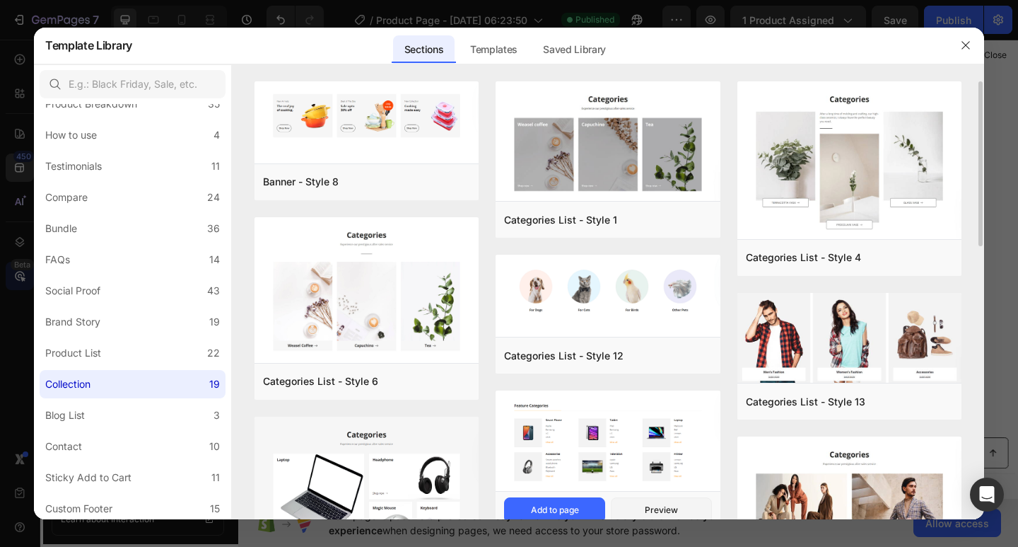
scroll to position [283, 0]
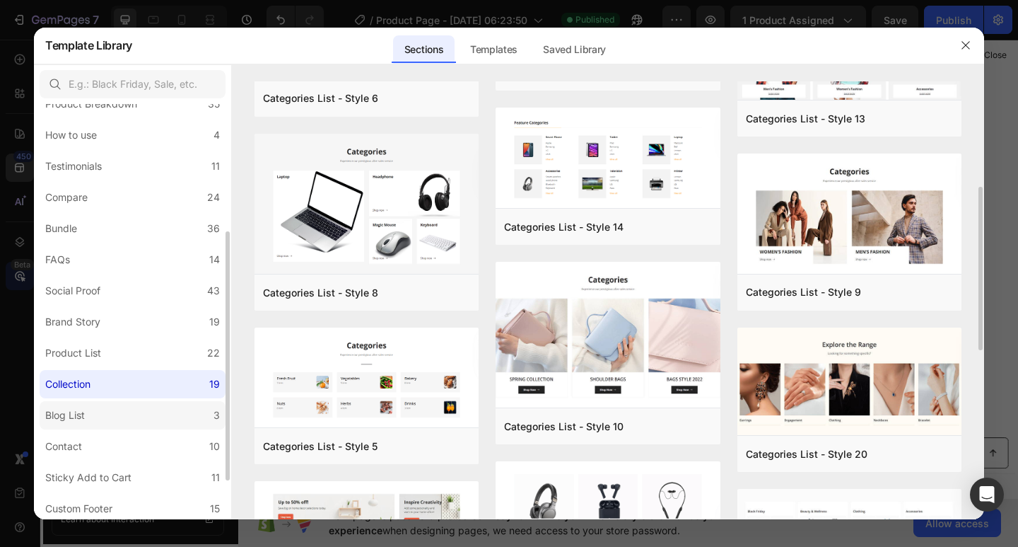
click at [88, 414] on div "Blog List" at bounding box center [67, 415] width 45 height 17
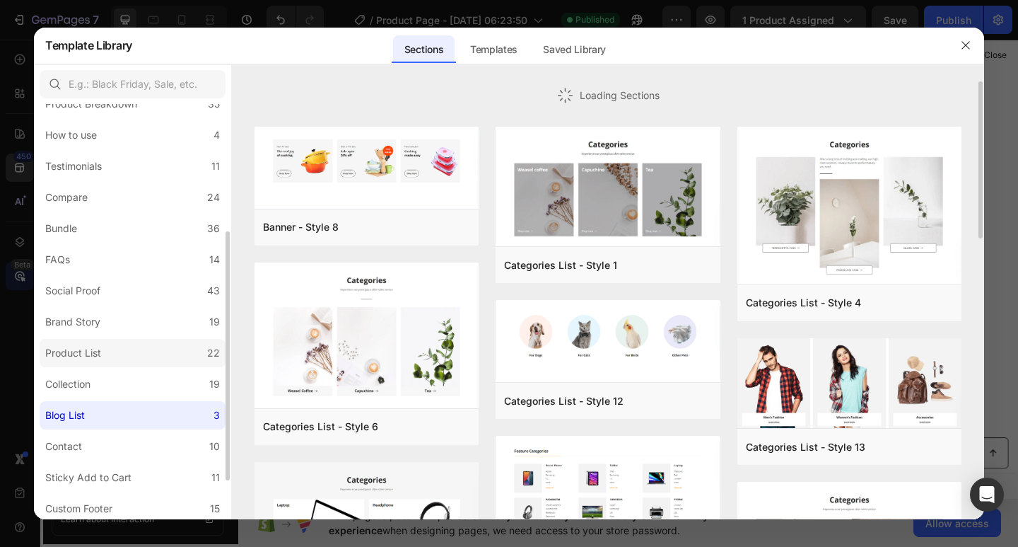
scroll to position [277, 0]
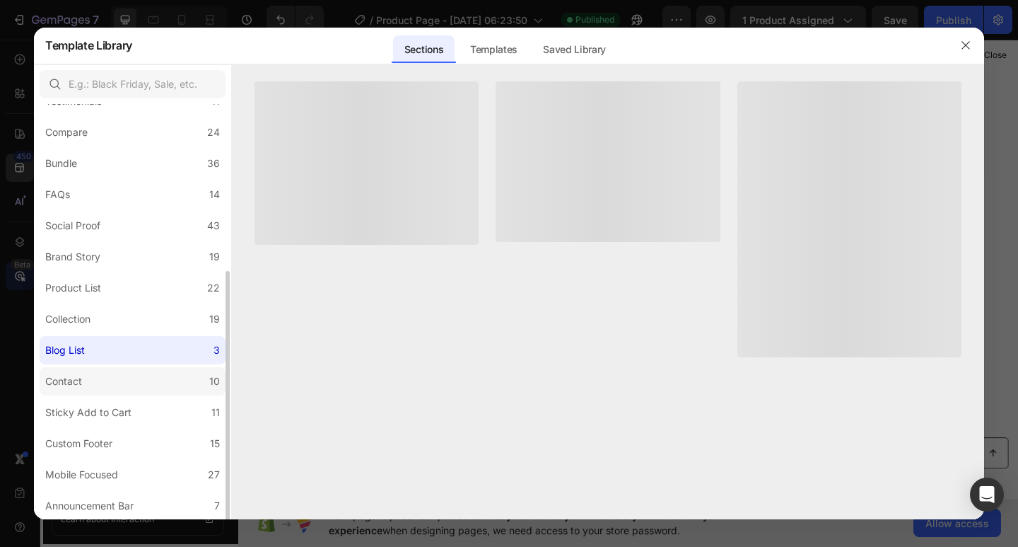
click at [80, 380] on div "Contact" at bounding box center [63, 381] width 37 height 17
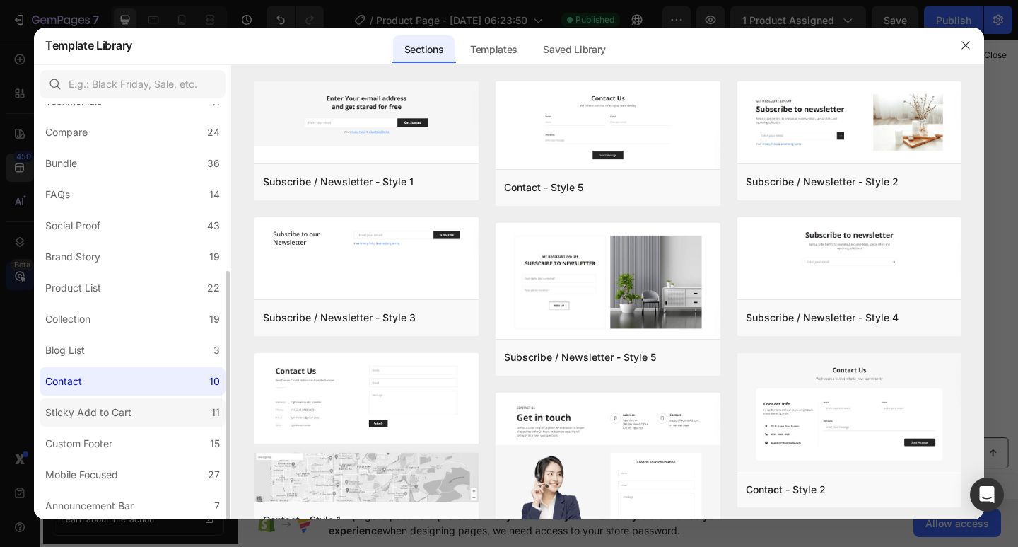
click at [90, 414] on div "Sticky Add to Cart" at bounding box center [88, 412] width 86 height 17
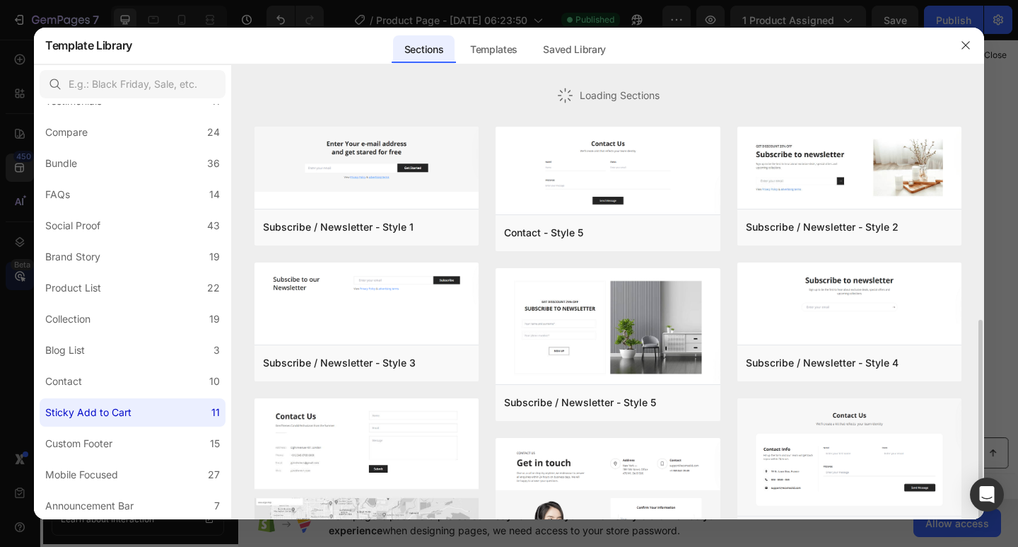
scroll to position [0, 0]
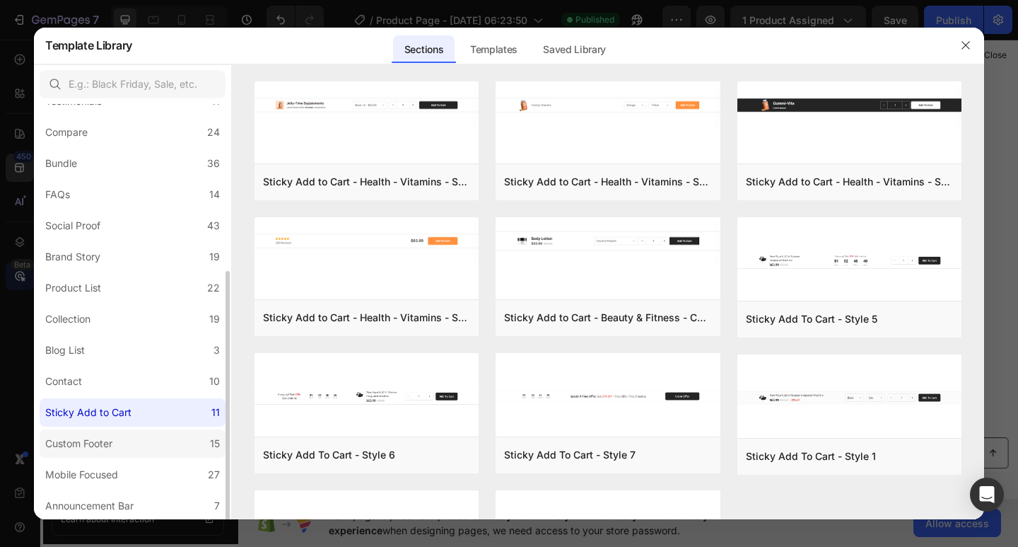
click at [83, 443] on div "Custom Footer" at bounding box center [78, 443] width 67 height 17
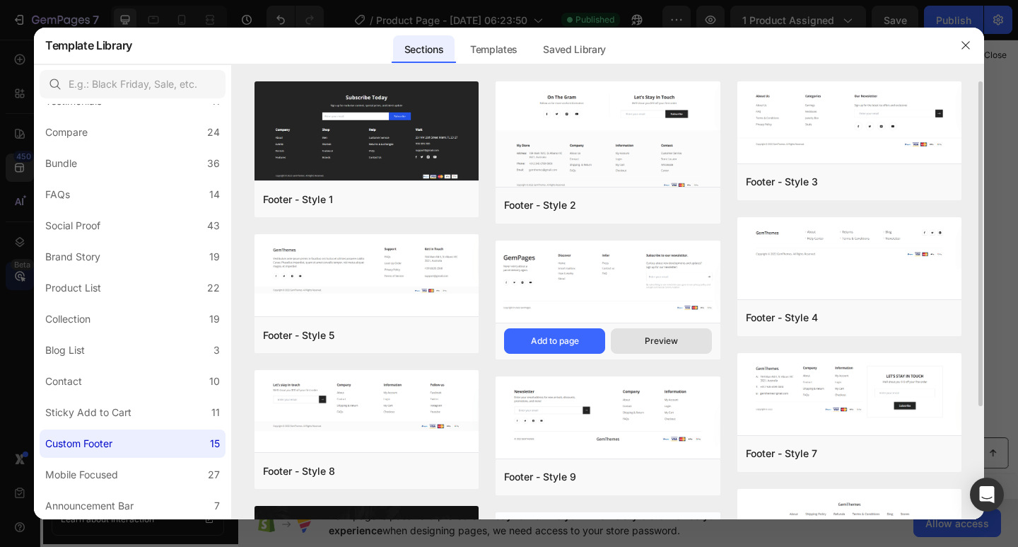
scroll to position [300, 0]
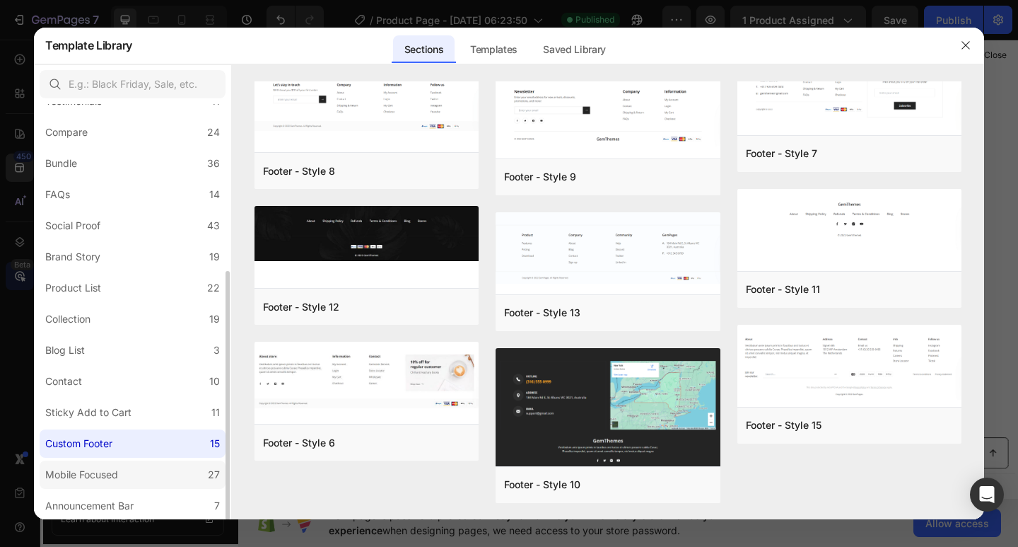
click at [51, 479] on div "Mobile Focused" at bounding box center [81, 474] width 73 height 17
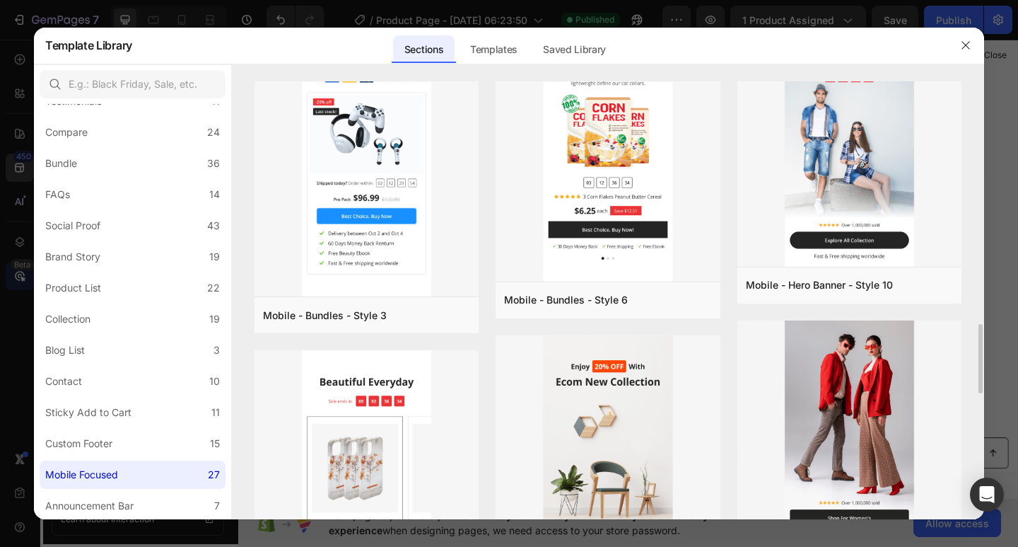
scroll to position [1392, 0]
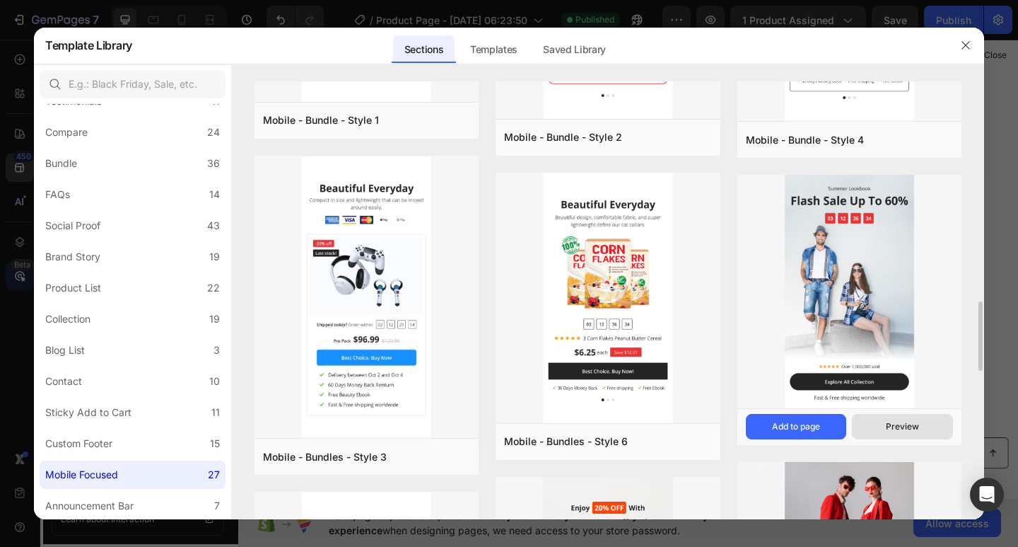
click at [902, 429] on div "Preview" at bounding box center [902, 426] width 33 height 13
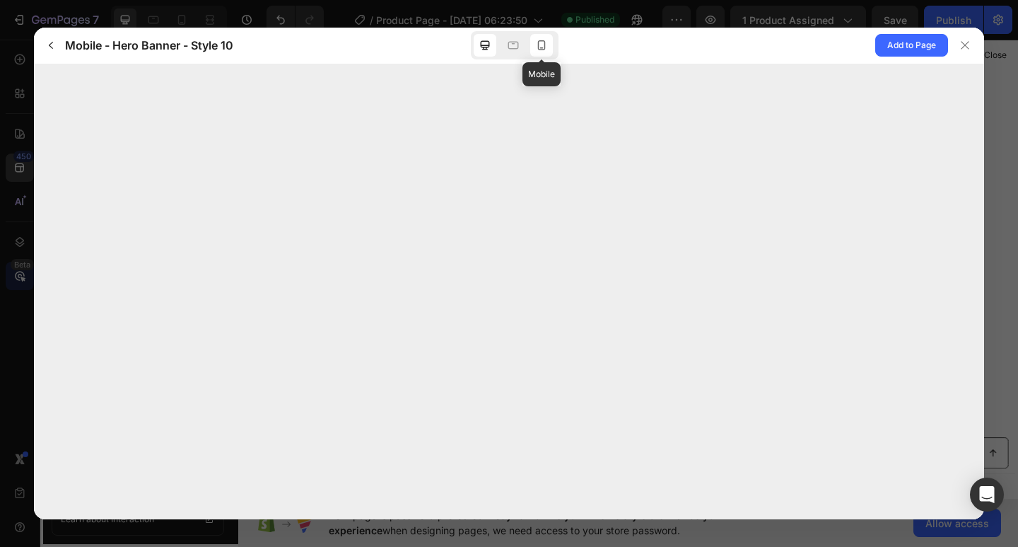
click at [541, 46] on icon at bounding box center [542, 45] width 14 height 14
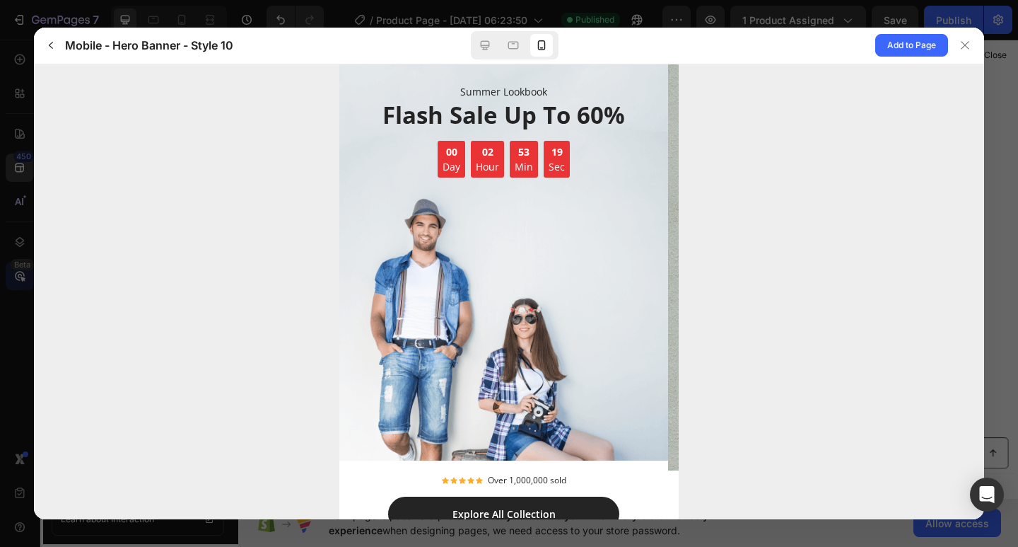
scroll to position [54, 0]
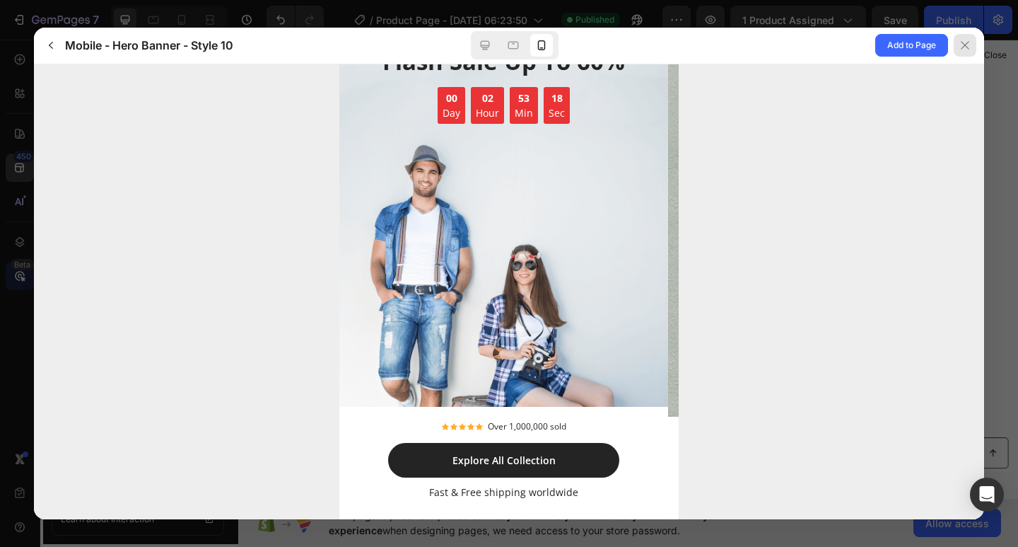
click at [965, 42] on icon at bounding box center [964, 45] width 11 height 11
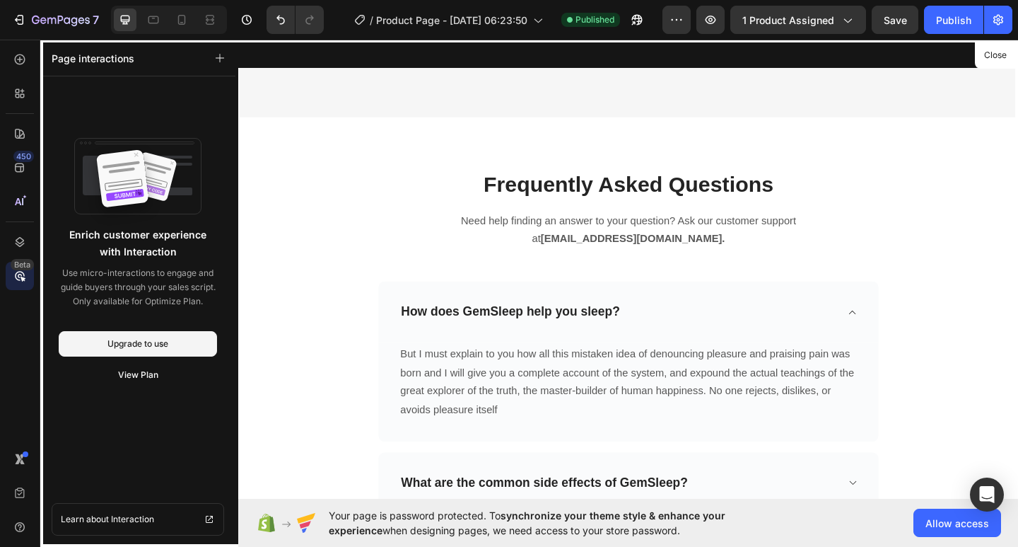
scroll to position [5154, 0]
